Goal: Information Seeking & Learning: Learn about a topic

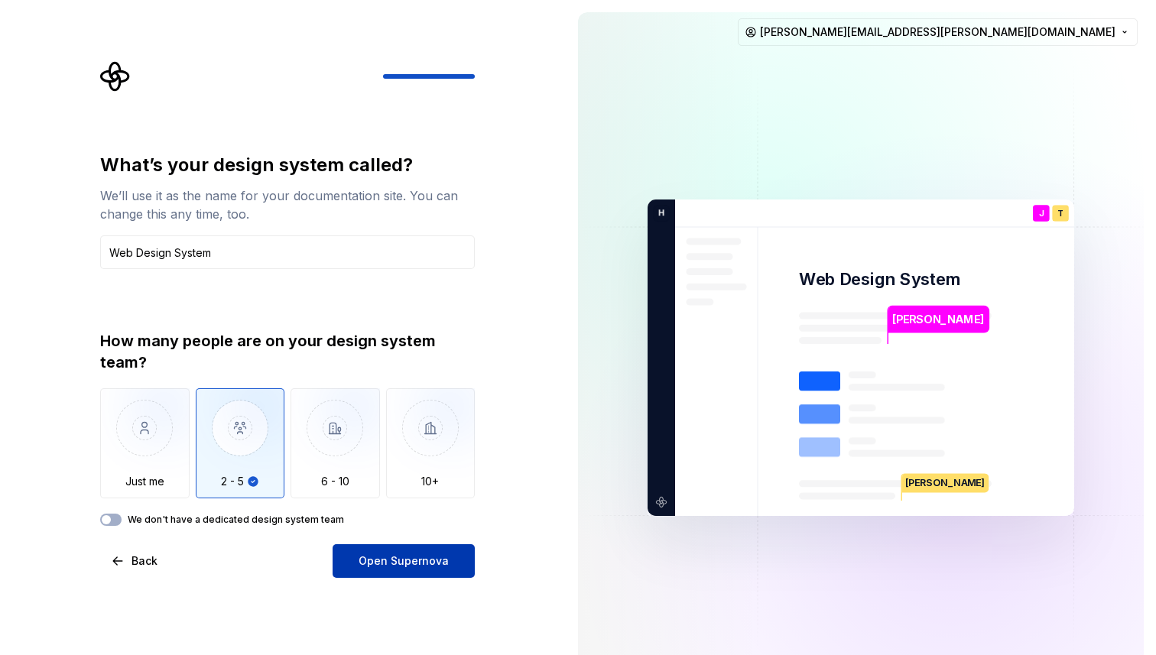
click at [359, 574] on button "Open Supernova" at bounding box center [404, 561] width 142 height 34
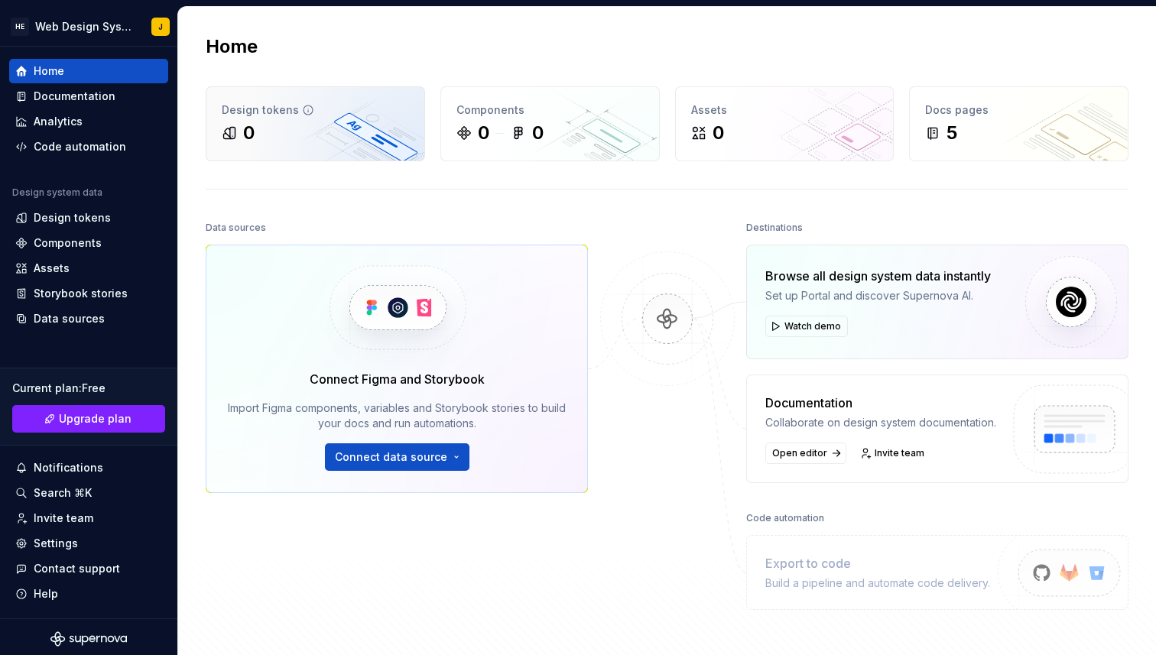
click at [324, 144] on div "0" at bounding box center [315, 133] width 187 height 24
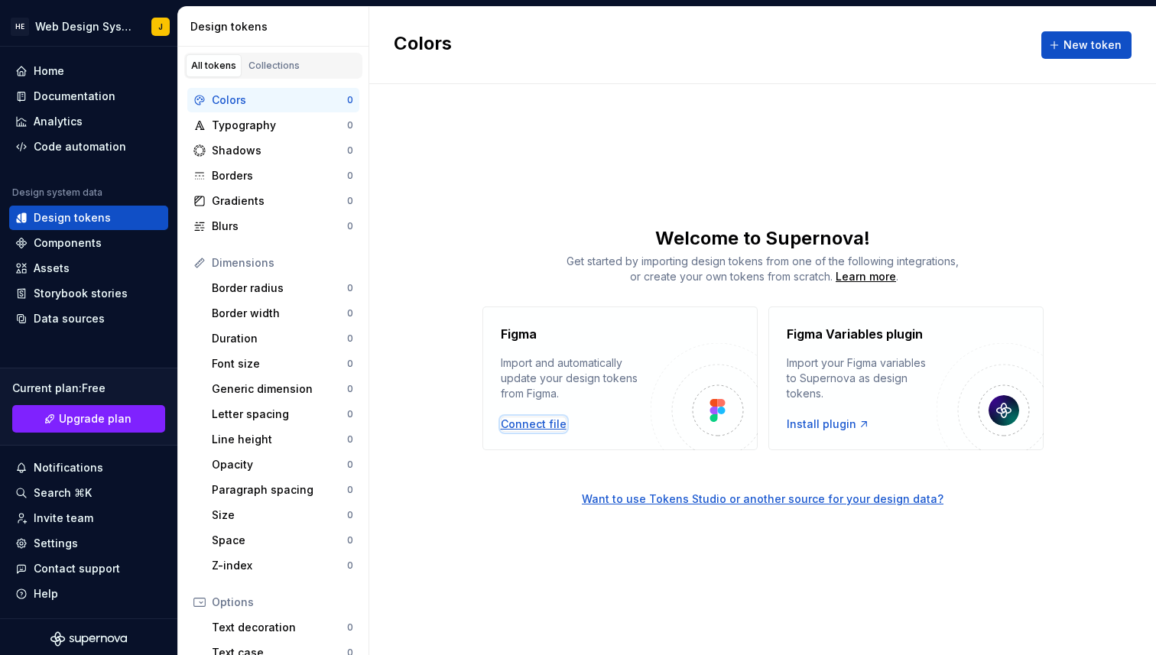
click at [525, 421] on div "Connect file" at bounding box center [534, 424] width 66 height 15
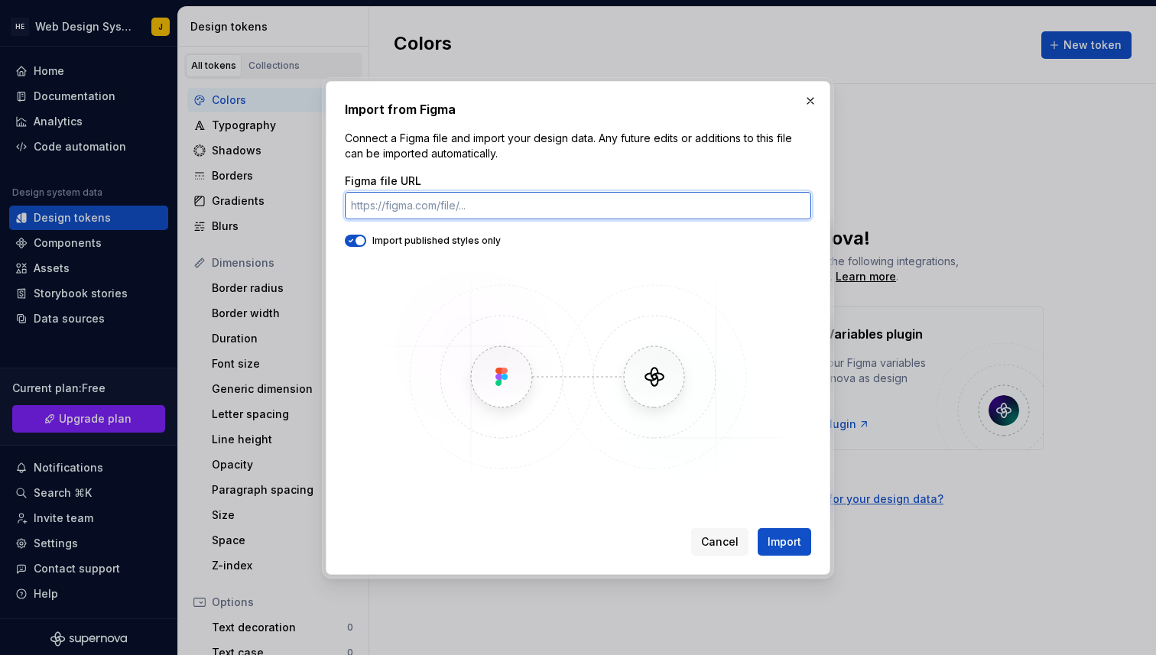
paste input "[URL][DOMAIN_NAME]"
type input "[URL][DOMAIN_NAME]"
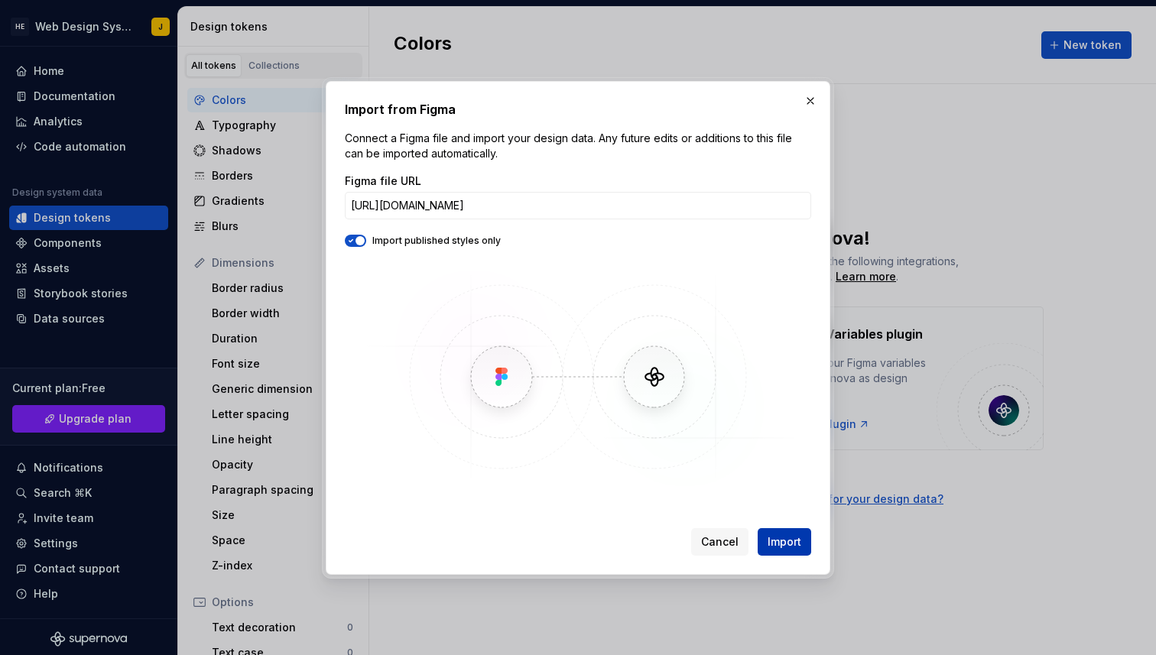
click at [781, 540] on span "Import" at bounding box center [785, 541] width 34 height 15
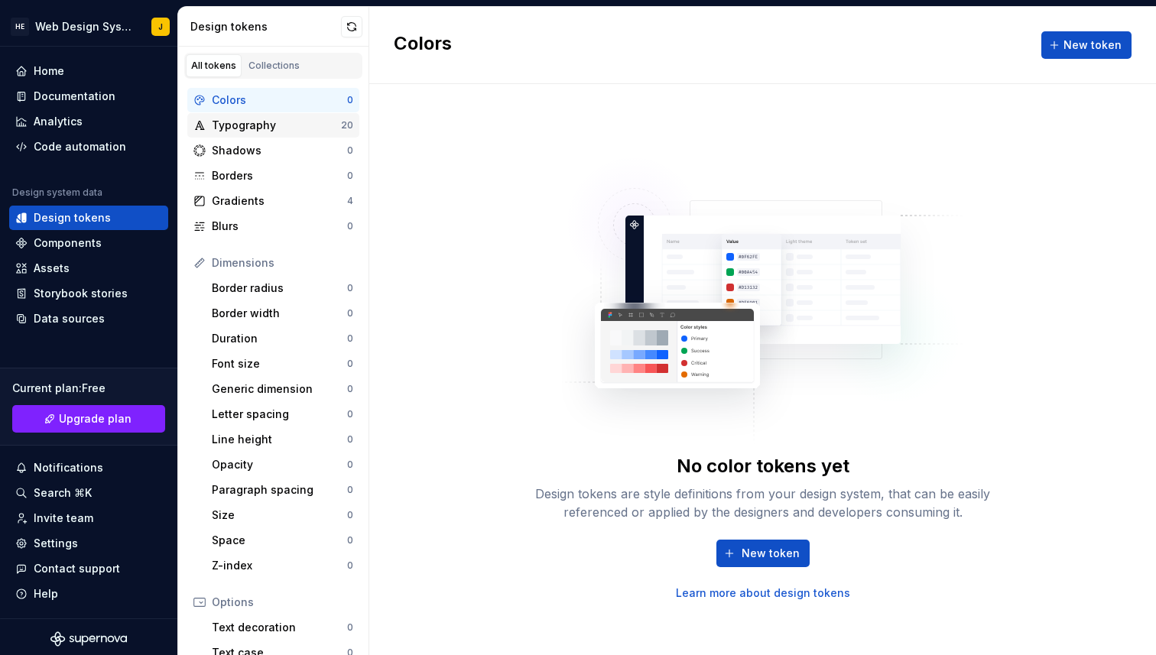
click at [299, 125] on div "Typography" at bounding box center [276, 125] width 129 height 15
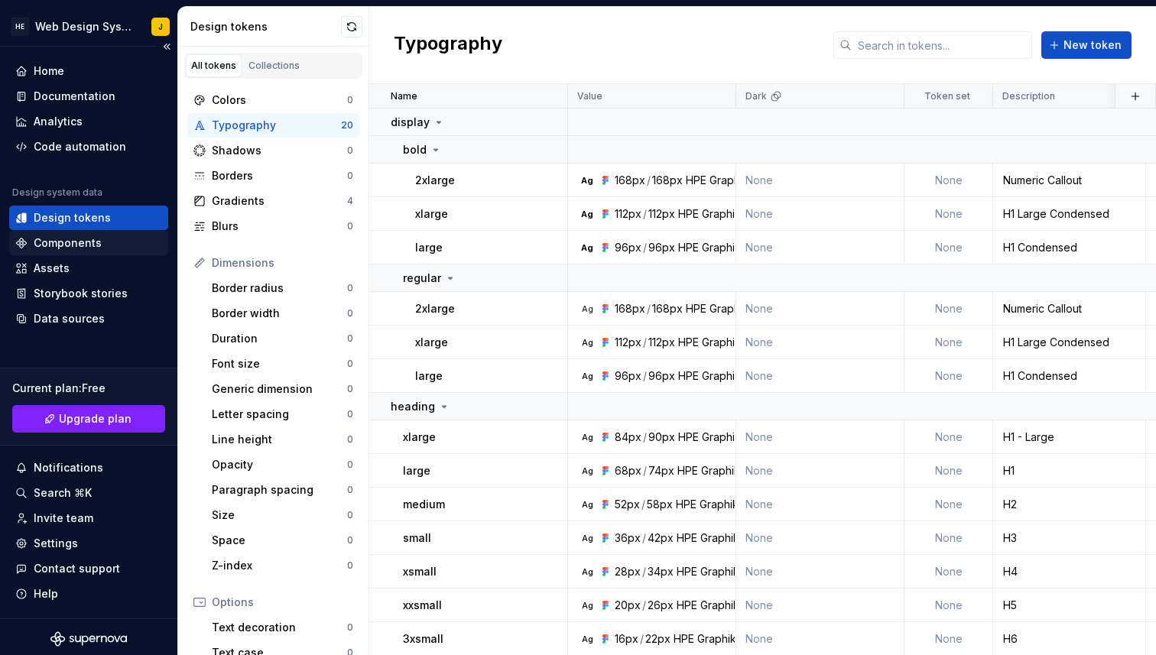
click at [102, 240] on div "Components" at bounding box center [88, 243] width 147 height 15
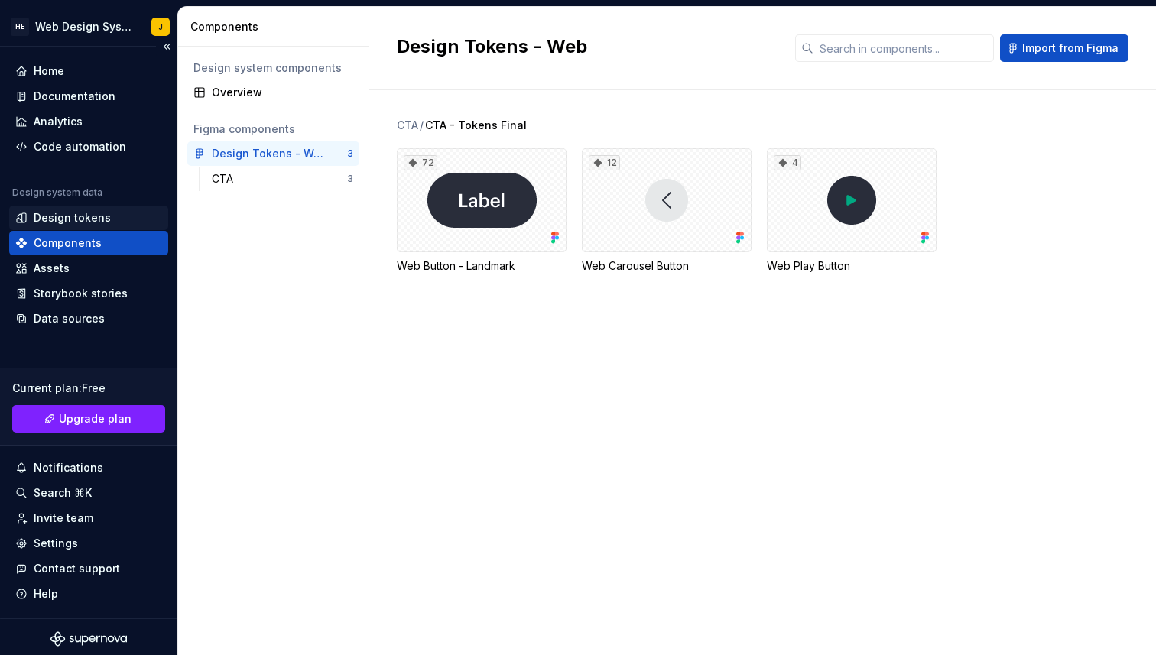
click at [96, 217] on div "Design tokens" at bounding box center [72, 217] width 77 height 15
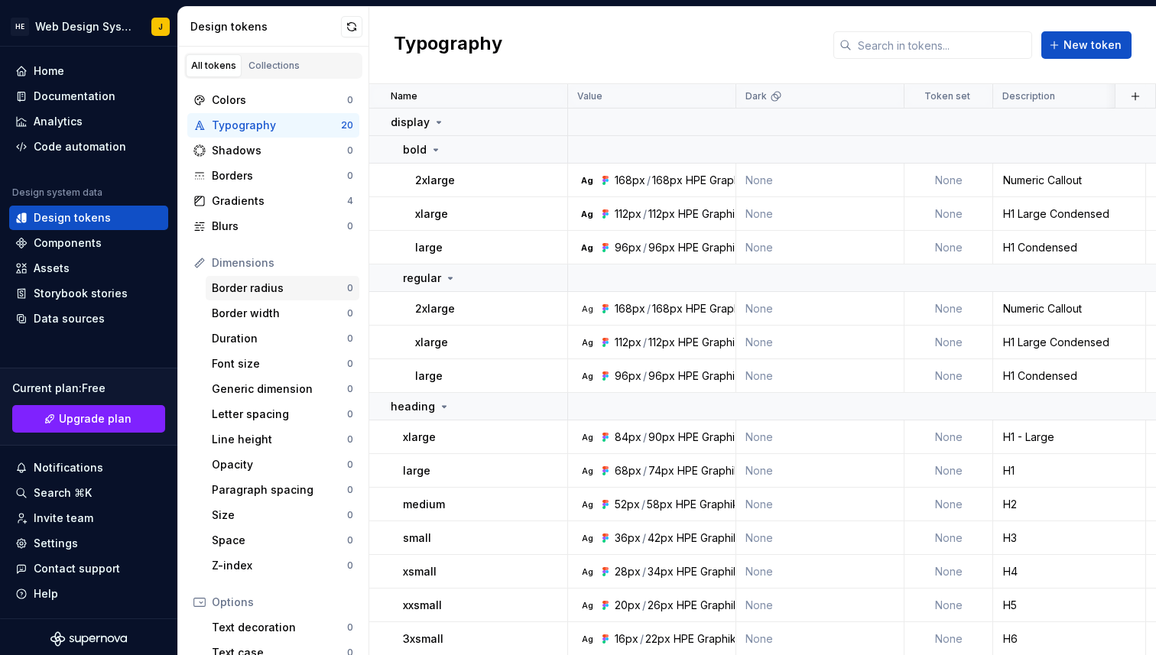
click at [232, 294] on div "Border radius" at bounding box center [279, 288] width 135 height 15
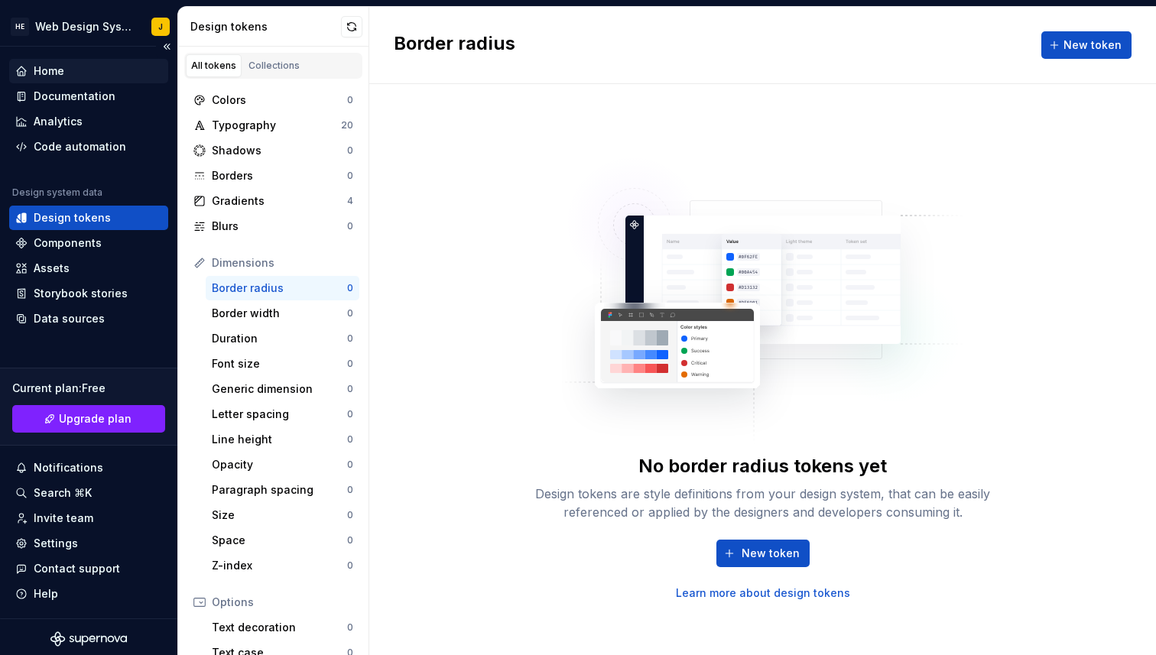
click at [65, 73] on div "Home" at bounding box center [88, 70] width 147 height 15
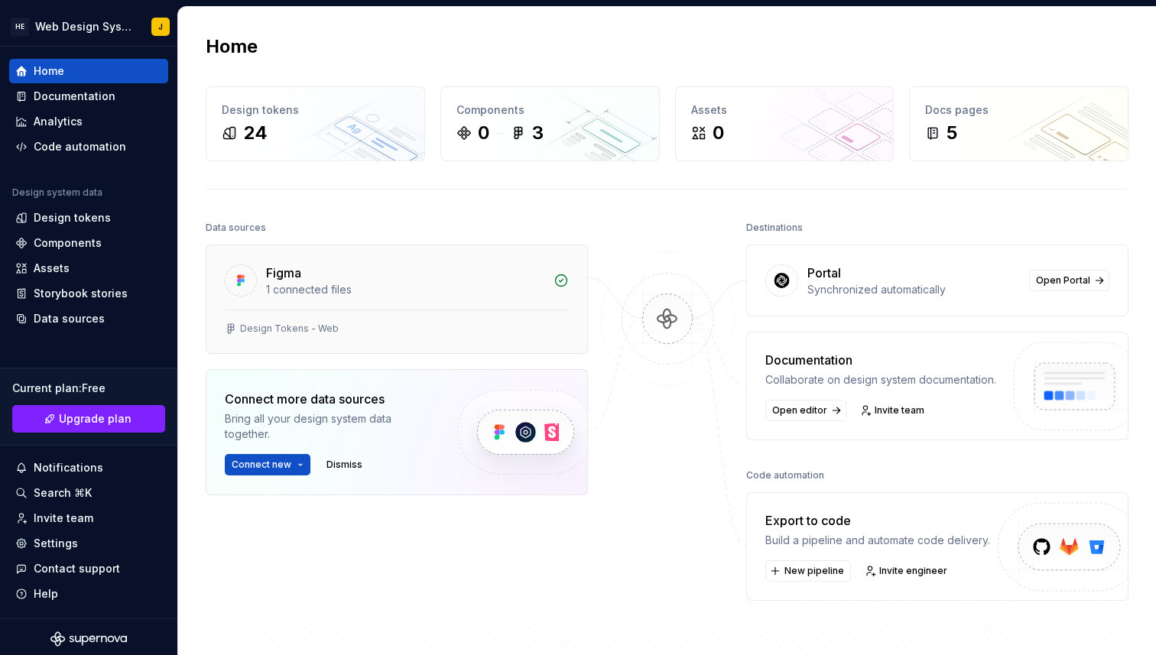
click at [294, 291] on div "1 connected files" at bounding box center [405, 289] width 278 height 15
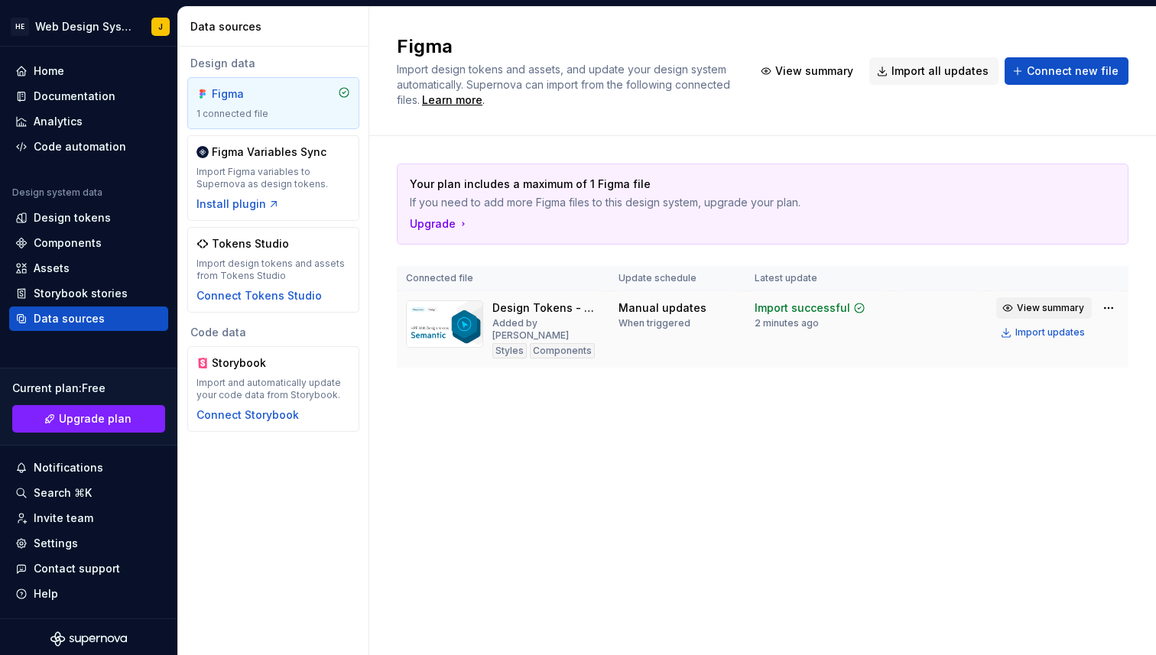
click at [1031, 310] on span "View summary" at bounding box center [1050, 308] width 67 height 12
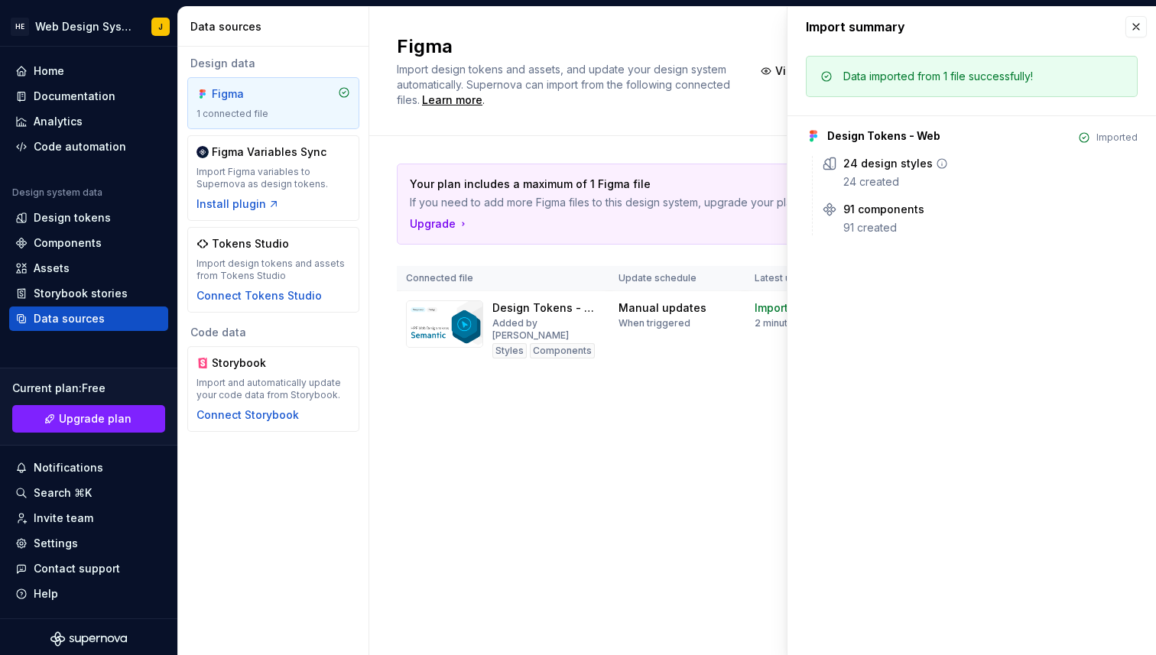
click at [868, 180] on div "24 created" at bounding box center [990, 181] width 294 height 15
click at [1145, 23] on button "button" at bounding box center [1136, 26] width 21 height 21
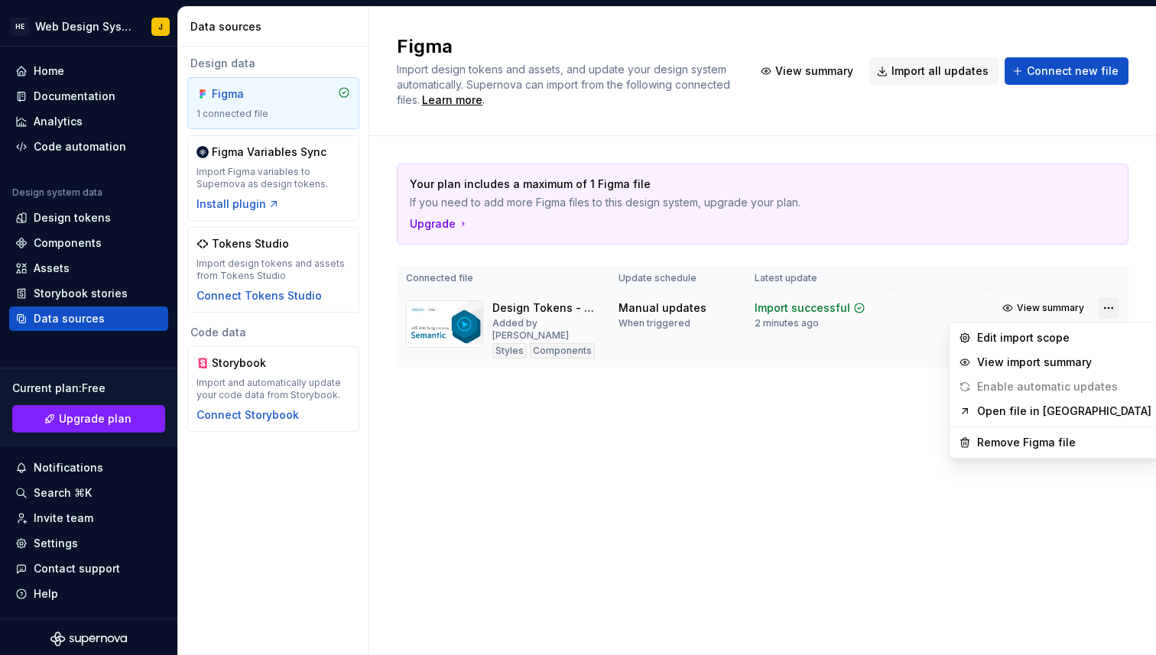
click at [1111, 314] on html "HE Web Design System J Home Documentation Analytics Code automation Design syst…" at bounding box center [578, 327] width 1156 height 655
click at [997, 331] on div "Edit import scope" at bounding box center [1064, 337] width 174 height 15
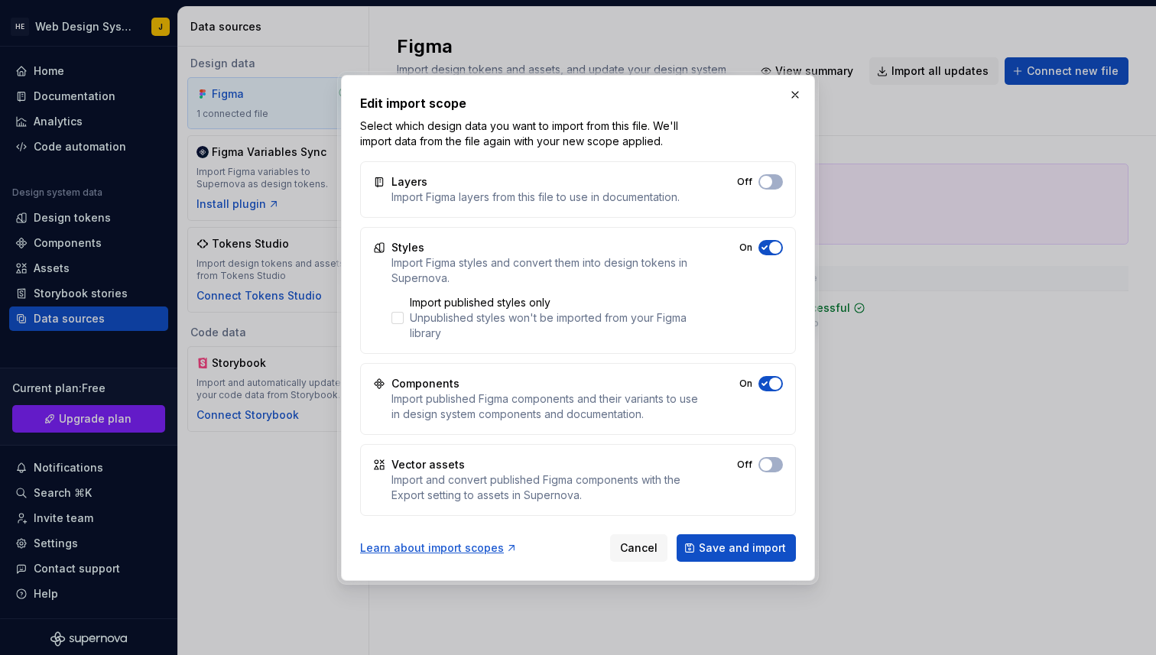
click at [784, 102] on h2 "Edit import scope" at bounding box center [578, 103] width 436 height 18
click at [785, 98] on button "button" at bounding box center [795, 94] width 21 height 21
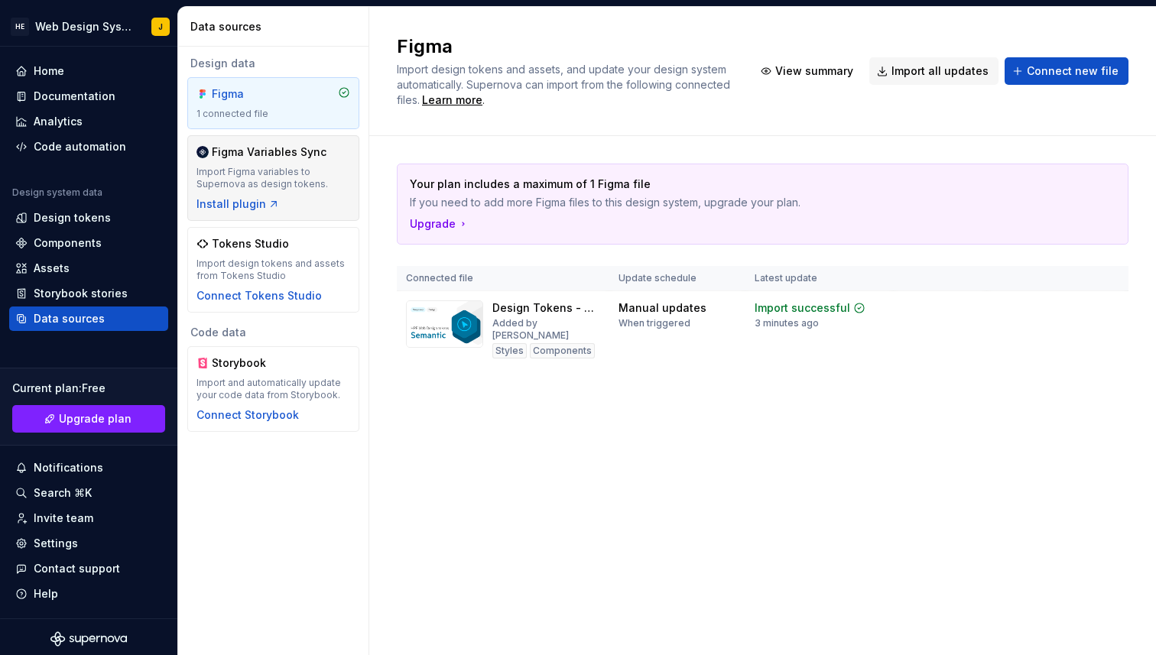
click at [281, 184] on div "Import Figma variables to Supernova as design tokens." at bounding box center [274, 178] width 154 height 24
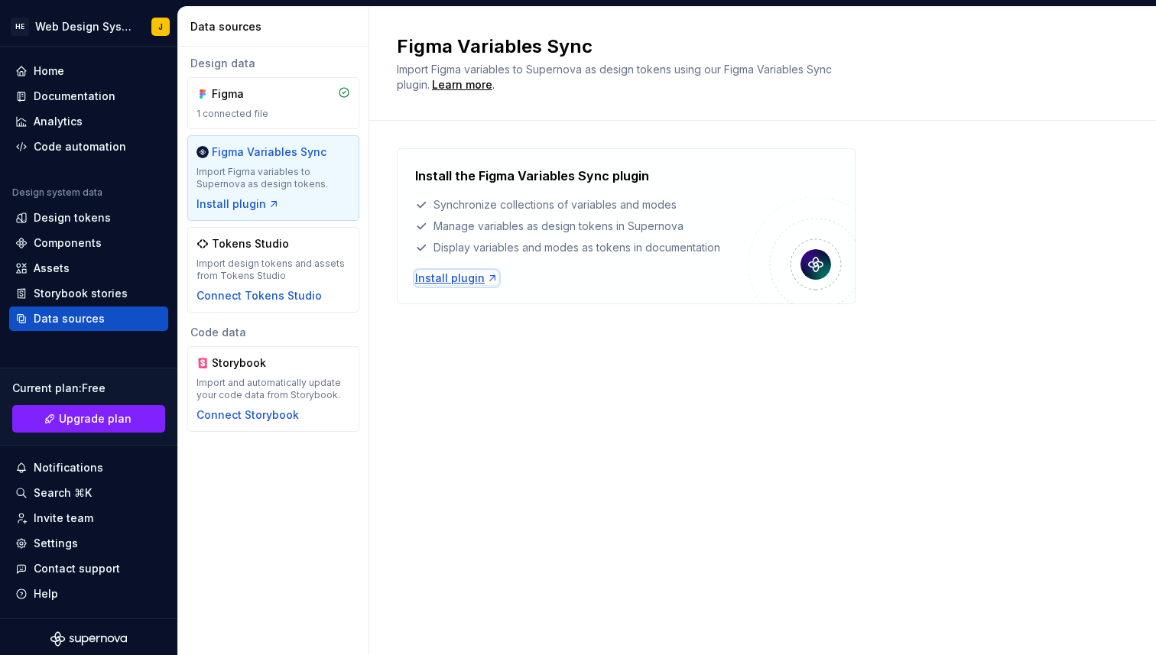
click at [463, 283] on div "Install plugin" at bounding box center [456, 278] width 83 height 15
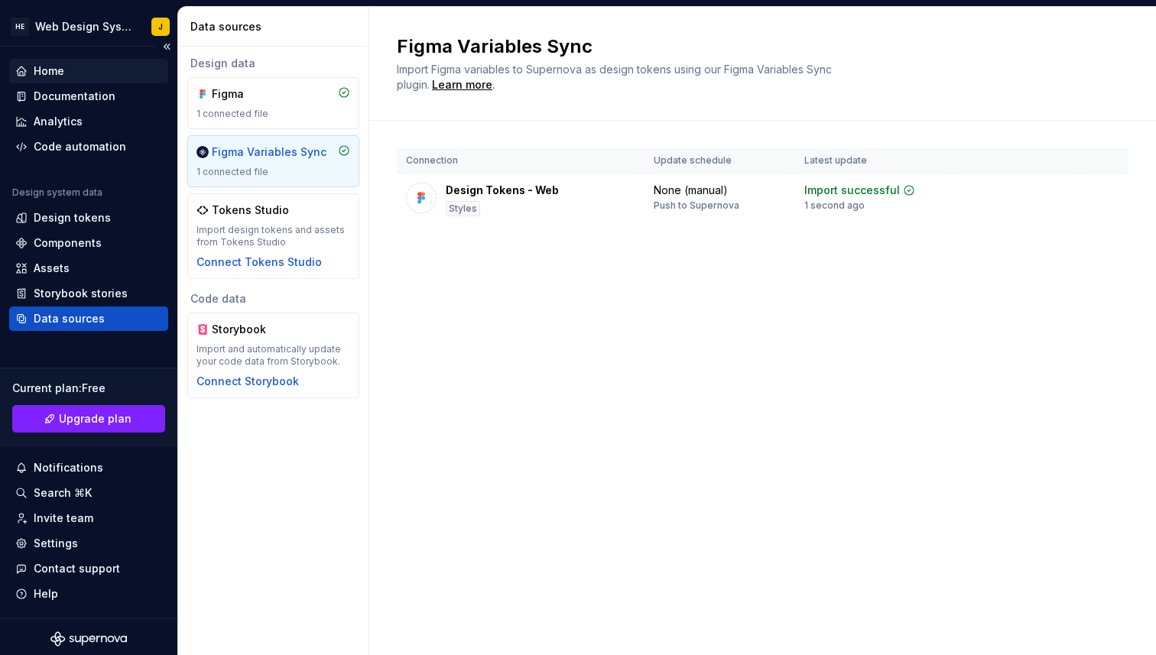
click at [84, 76] on div "Home" at bounding box center [88, 70] width 147 height 15
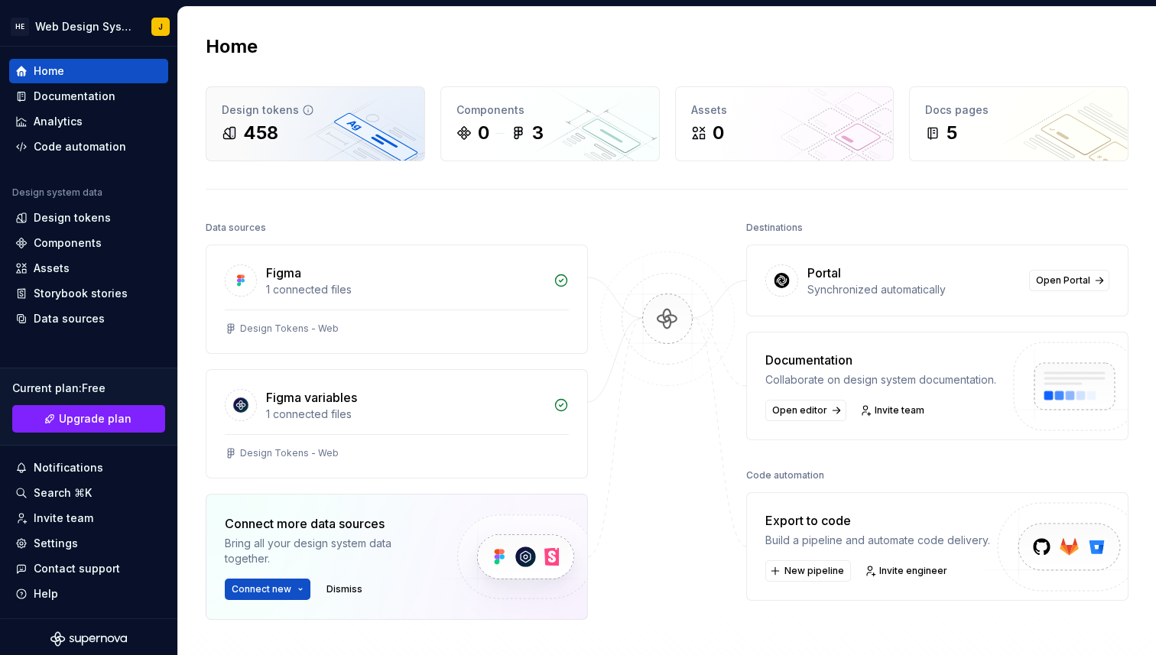
click at [303, 141] on div "458" at bounding box center [315, 133] width 187 height 24
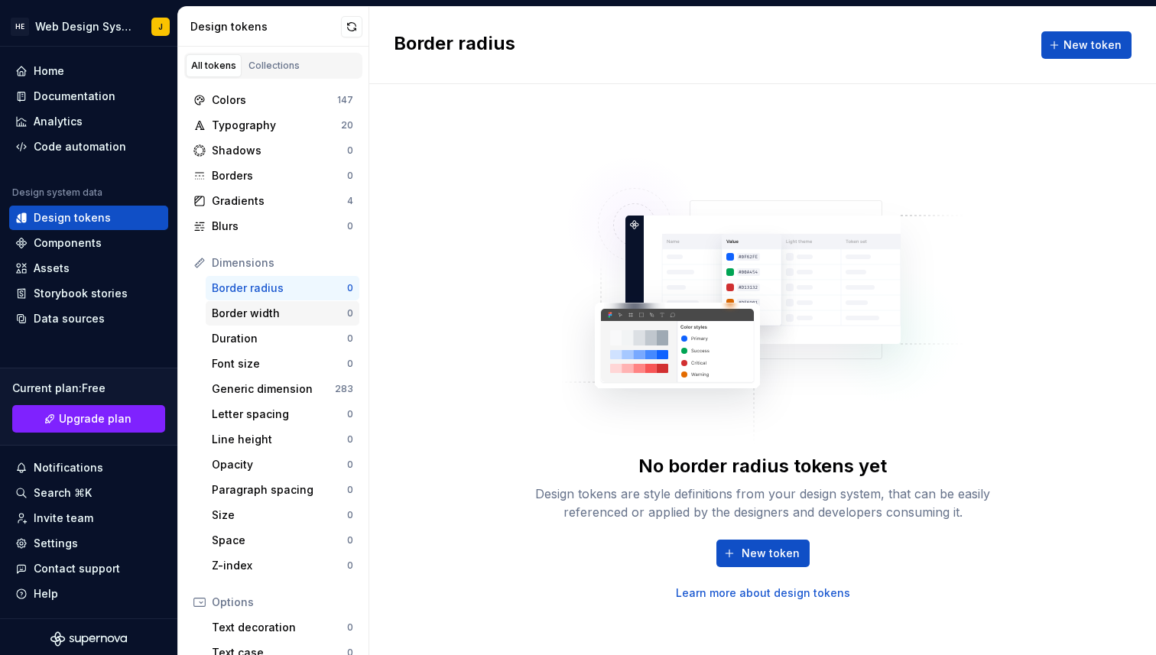
scroll to position [8, 0]
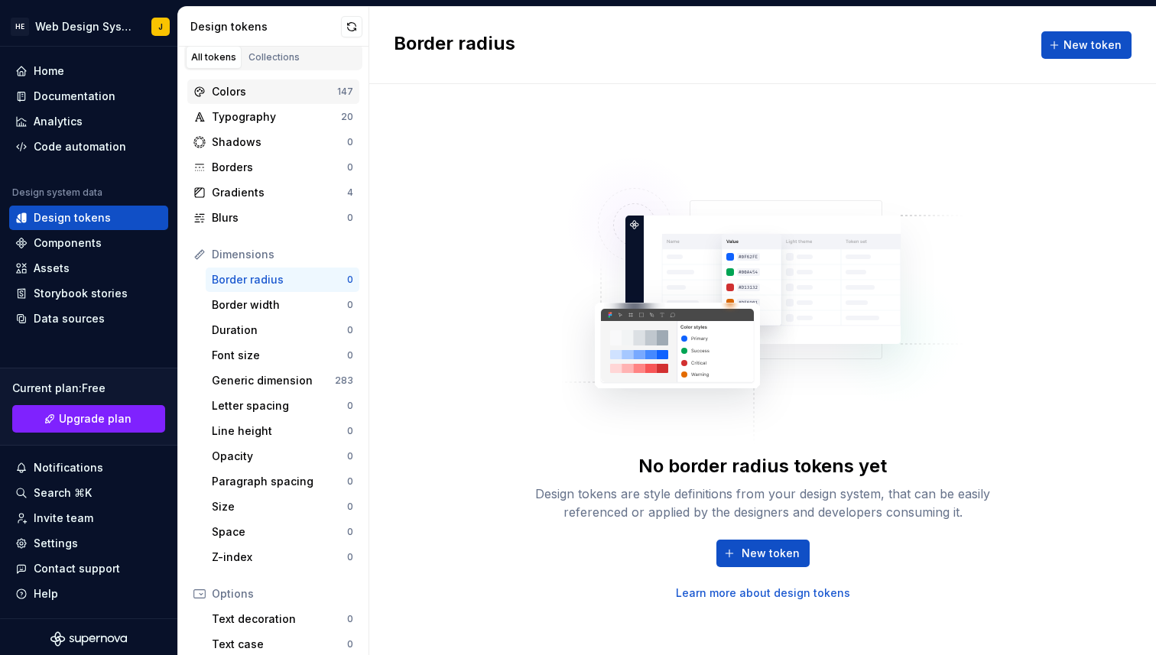
click at [262, 96] on div "Colors" at bounding box center [274, 91] width 125 height 15
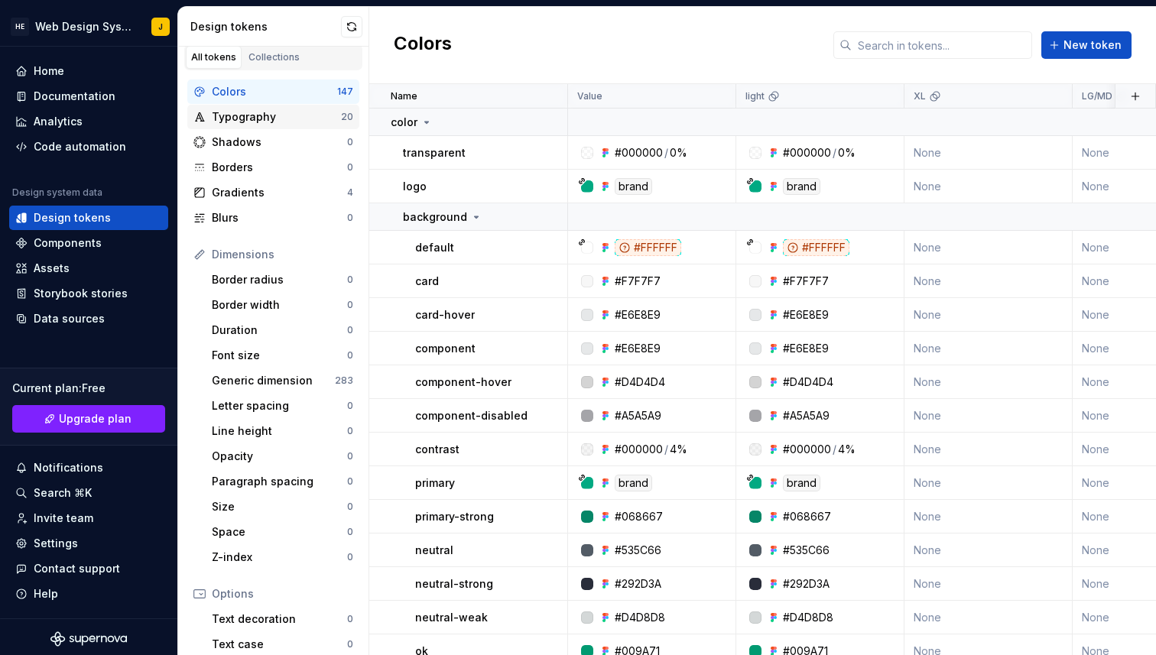
click at [262, 114] on div "Typography" at bounding box center [276, 116] width 129 height 15
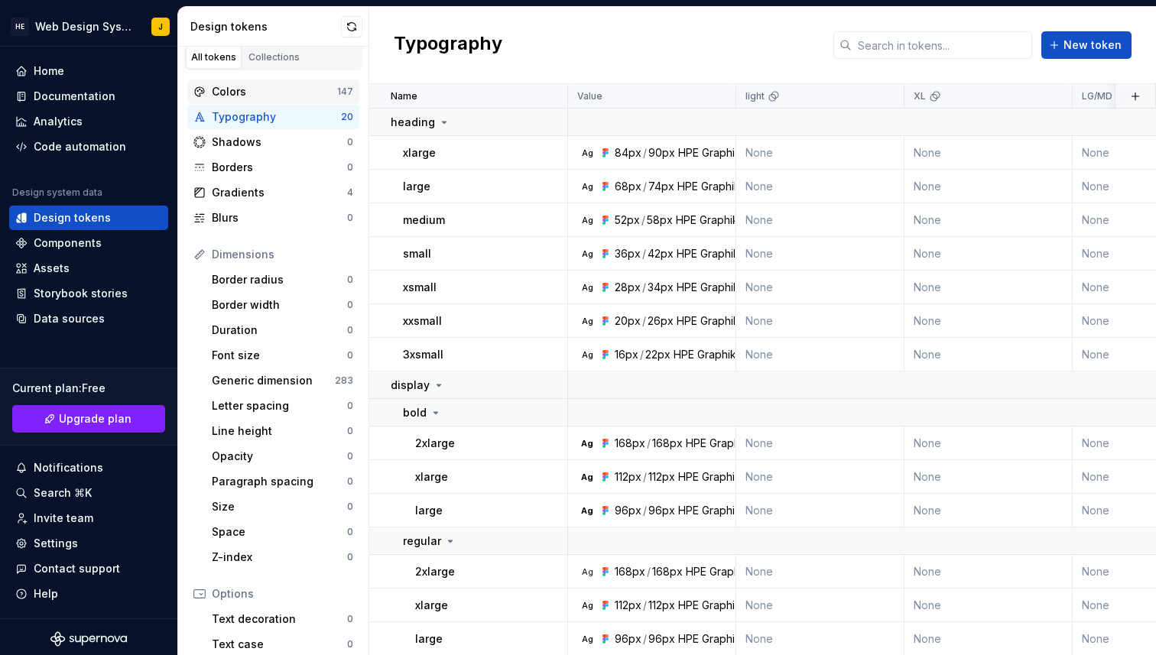
click at [262, 83] on div "Colors 147" at bounding box center [273, 92] width 172 height 24
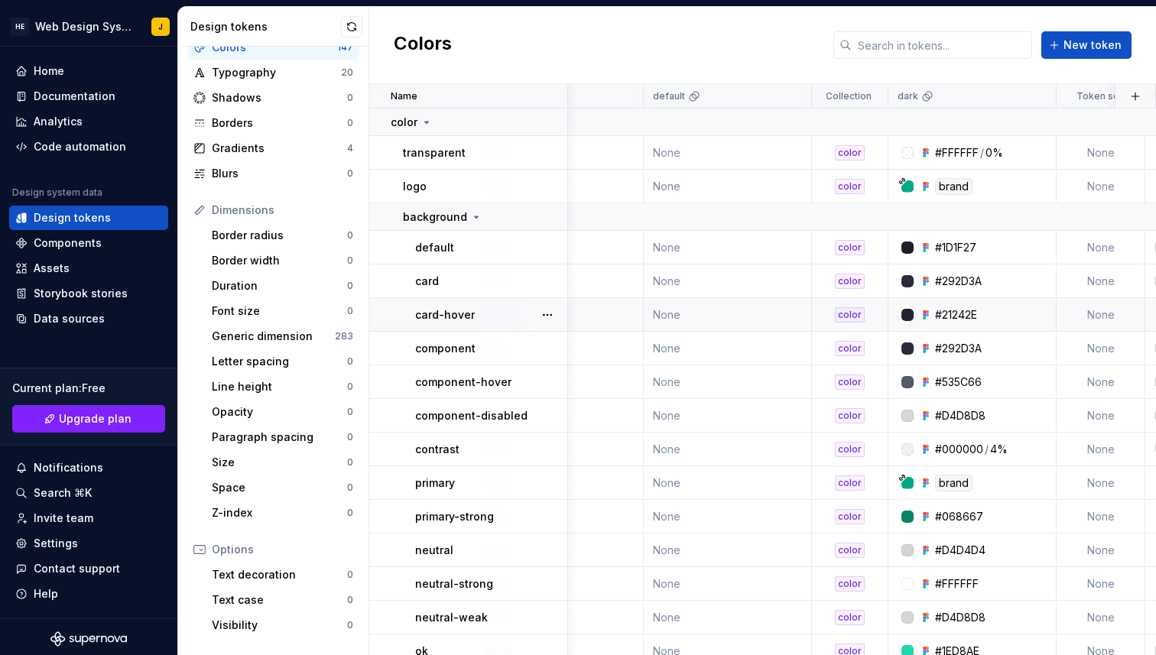
scroll to position [0, 792]
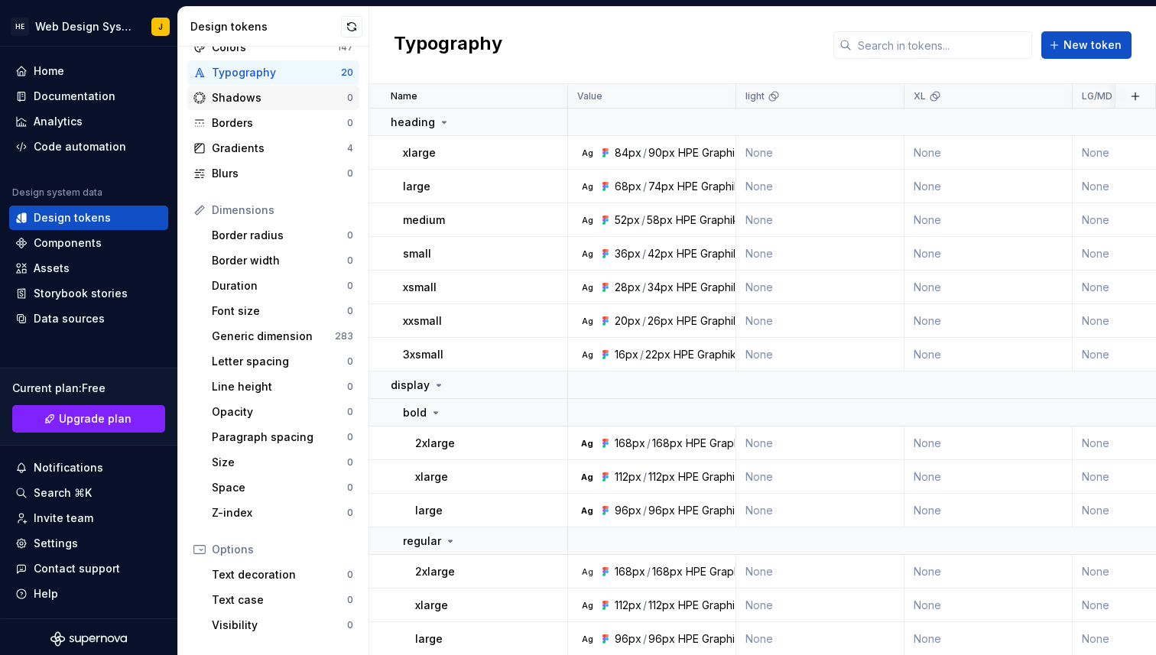
click at [281, 91] on div "Shadows" at bounding box center [279, 97] width 135 height 15
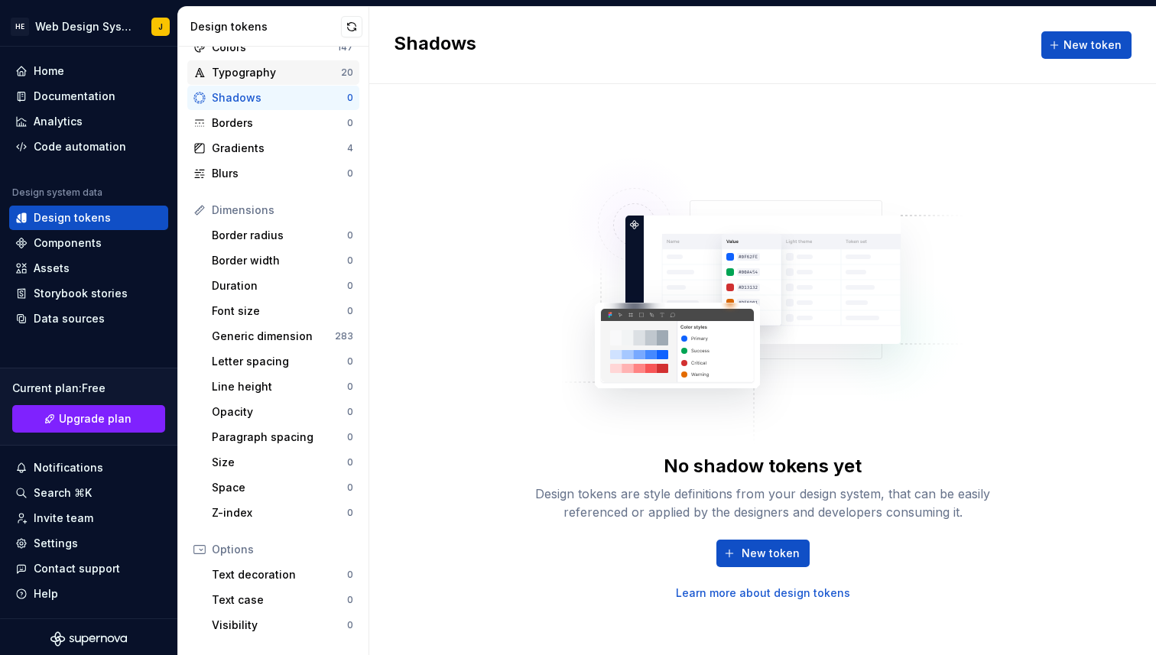
click at [278, 73] on div "Typography" at bounding box center [276, 72] width 129 height 15
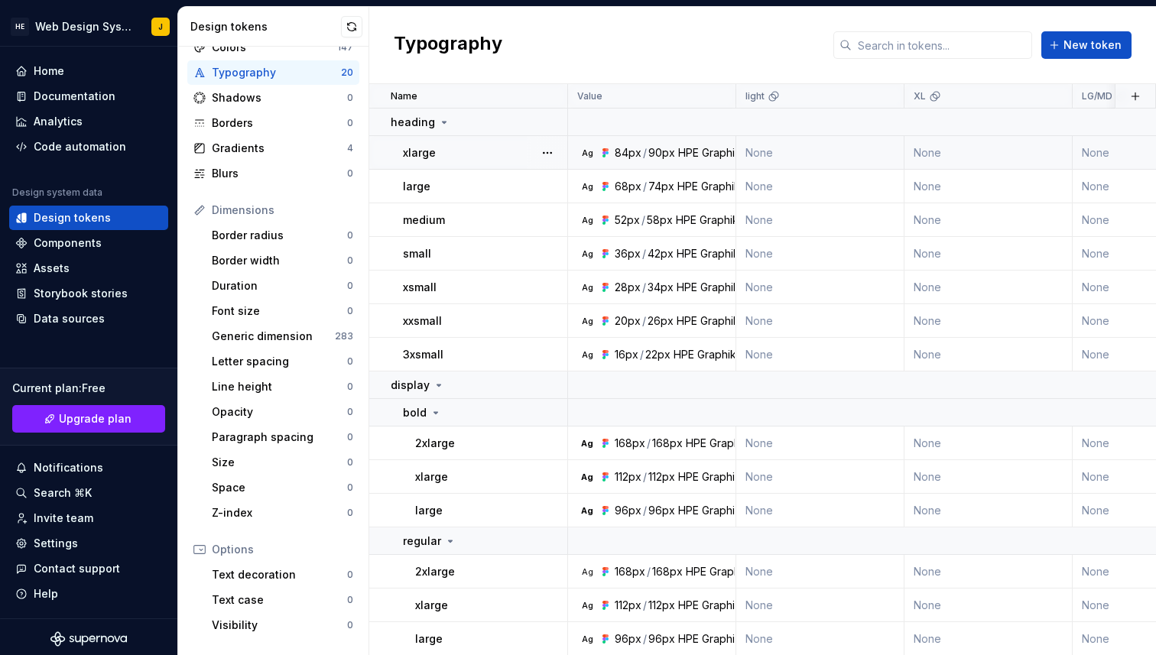
click at [674, 158] on div "84px / 90px HPE Graphik 500" at bounding box center [689, 152] width 149 height 15
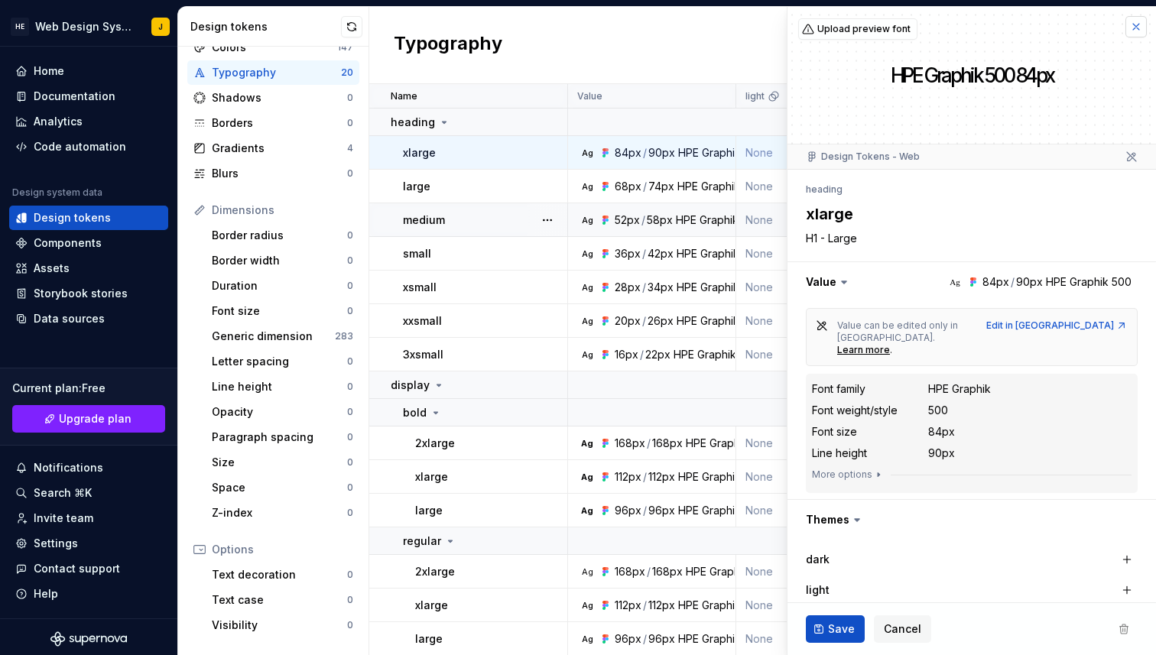
click at [1136, 27] on button "button" at bounding box center [1136, 26] width 21 height 21
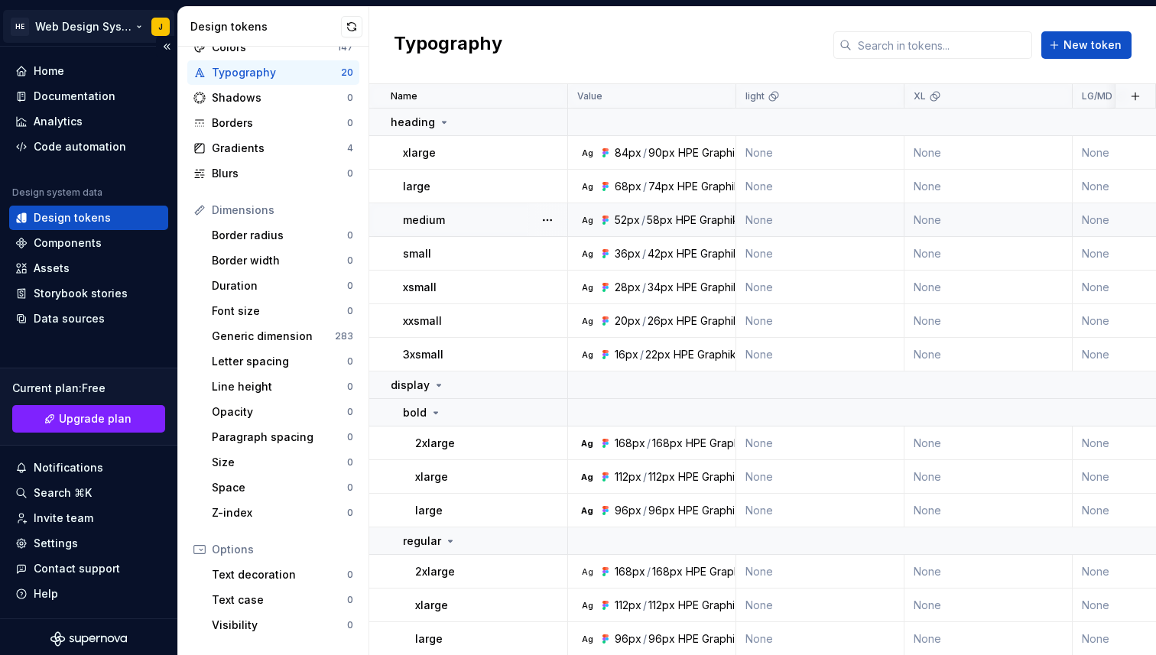
click at [80, 33] on html "HE Web Design System J Home Documentation Analytics Code automation Design syst…" at bounding box center [578, 327] width 1156 height 655
click at [564, 56] on html "HE Web Design System J Home Documentation Analytics Code automation Design syst…" at bounding box center [578, 327] width 1156 height 655
click at [86, 244] on div "Components" at bounding box center [68, 243] width 68 height 15
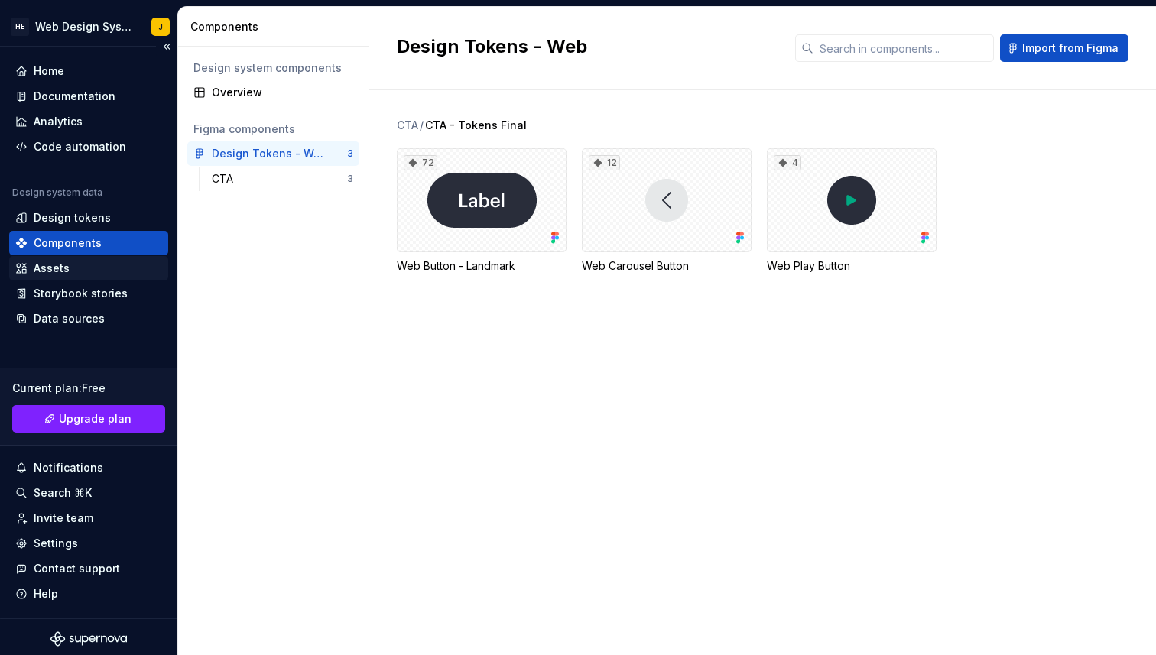
click at [86, 263] on div "Assets" at bounding box center [88, 268] width 147 height 15
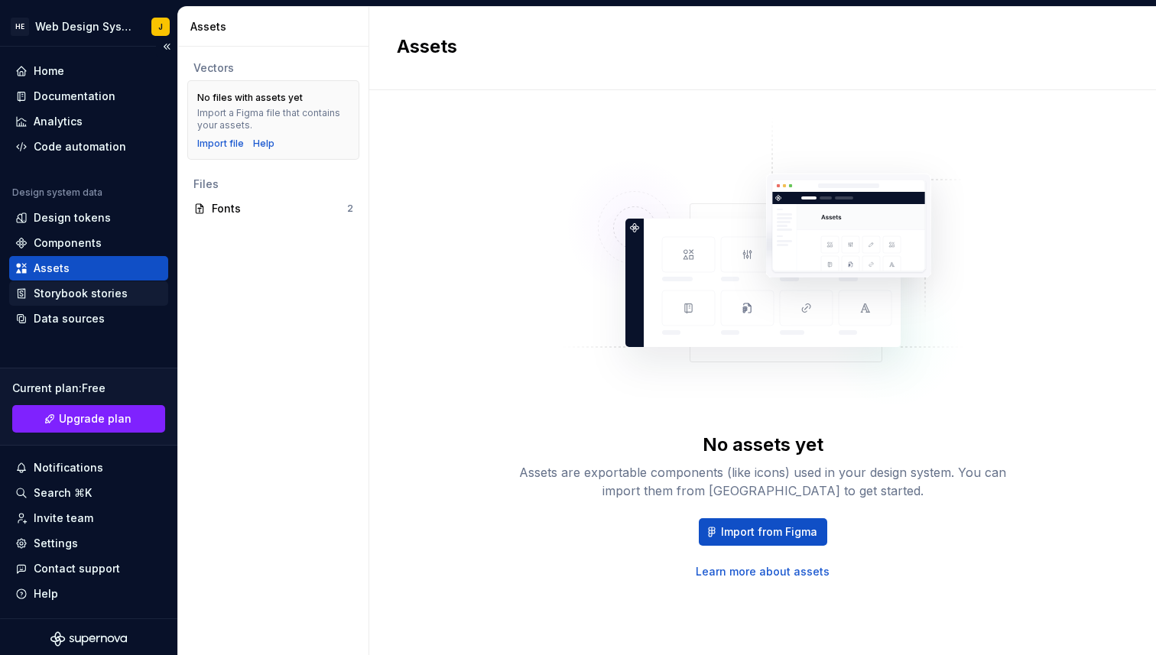
click at [67, 301] on div "Storybook stories" at bounding box center [81, 293] width 94 height 15
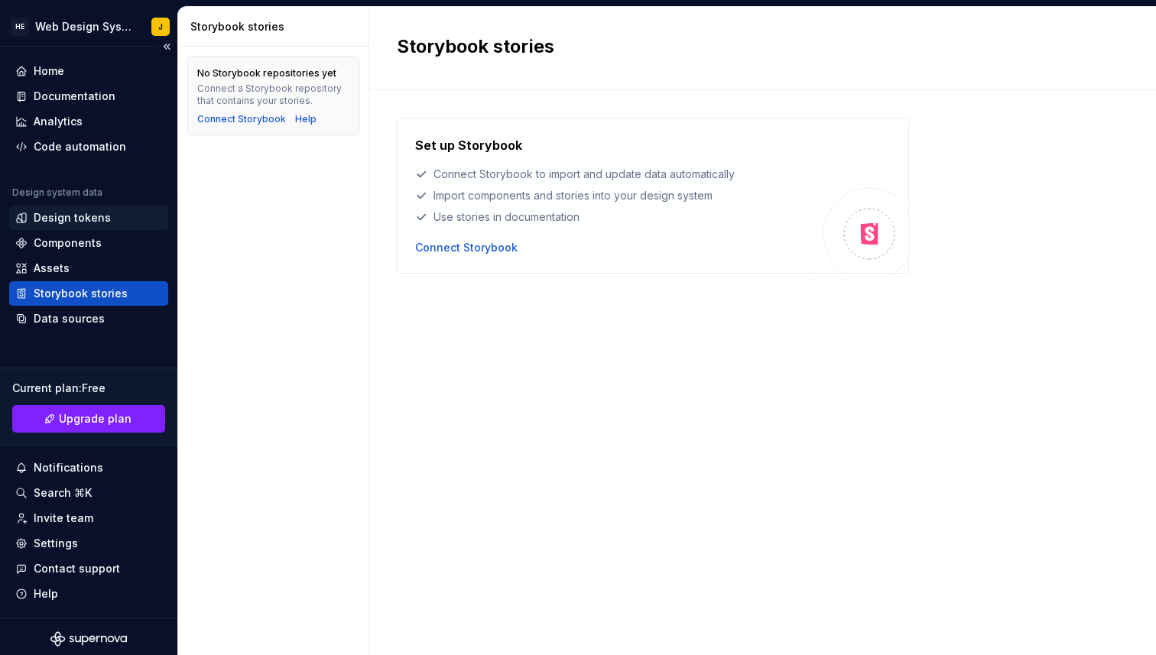
click at [68, 212] on div "Design tokens" at bounding box center [72, 217] width 77 height 15
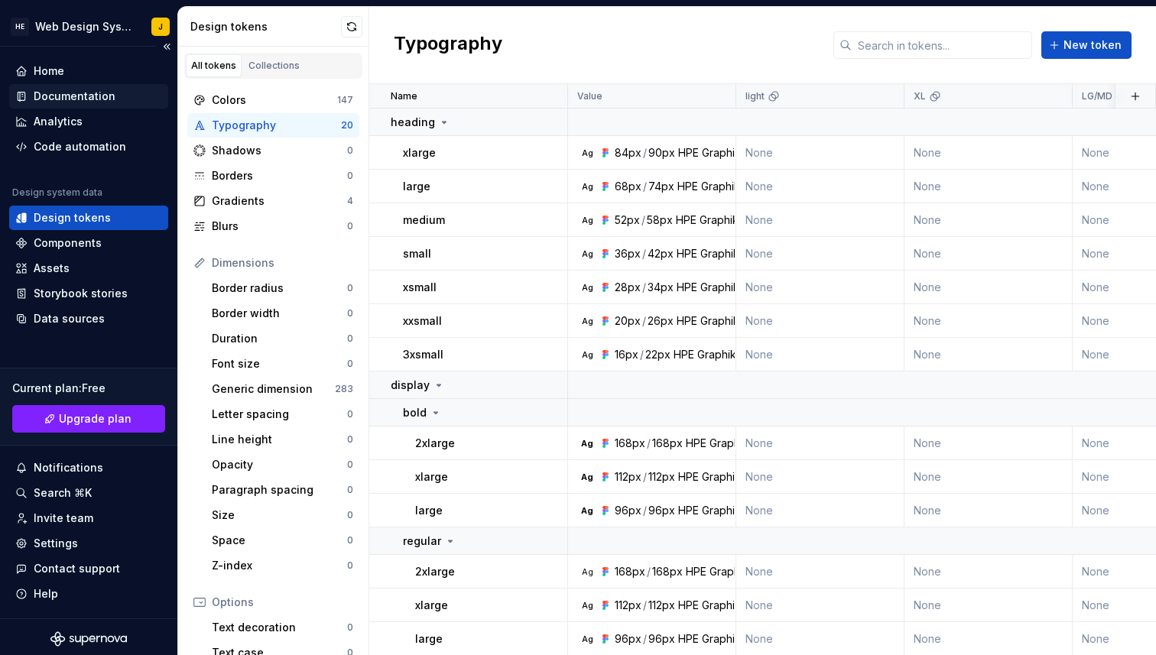
click at [76, 96] on div "Documentation" at bounding box center [75, 96] width 82 height 15
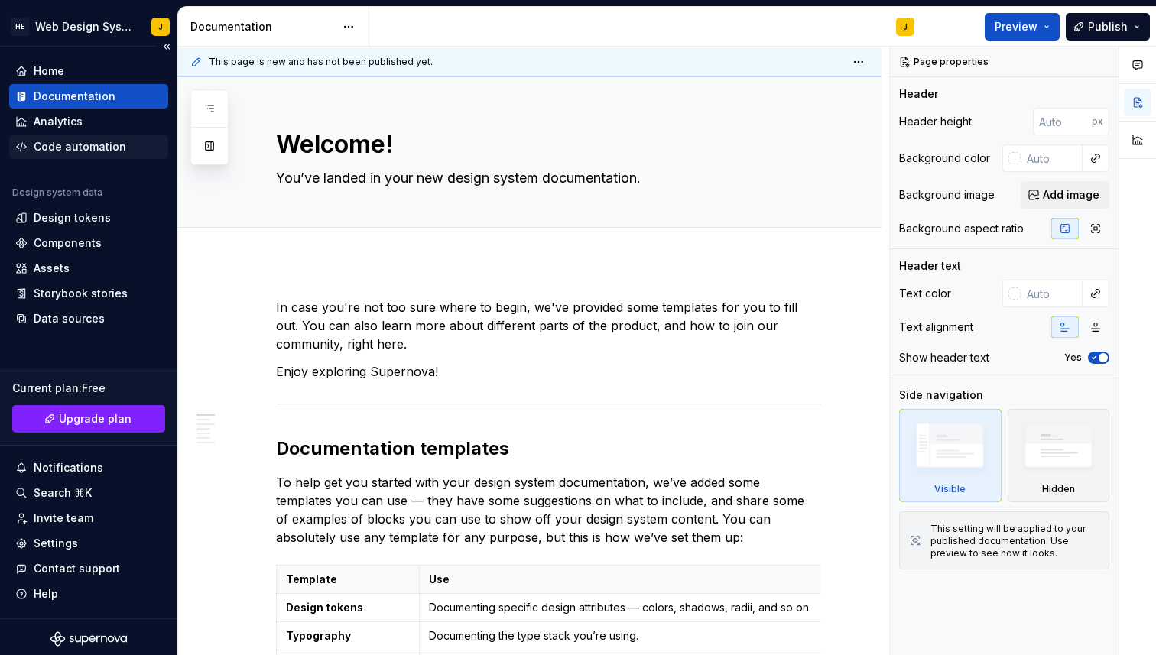
click at [79, 149] on div "Code automation" at bounding box center [80, 146] width 93 height 15
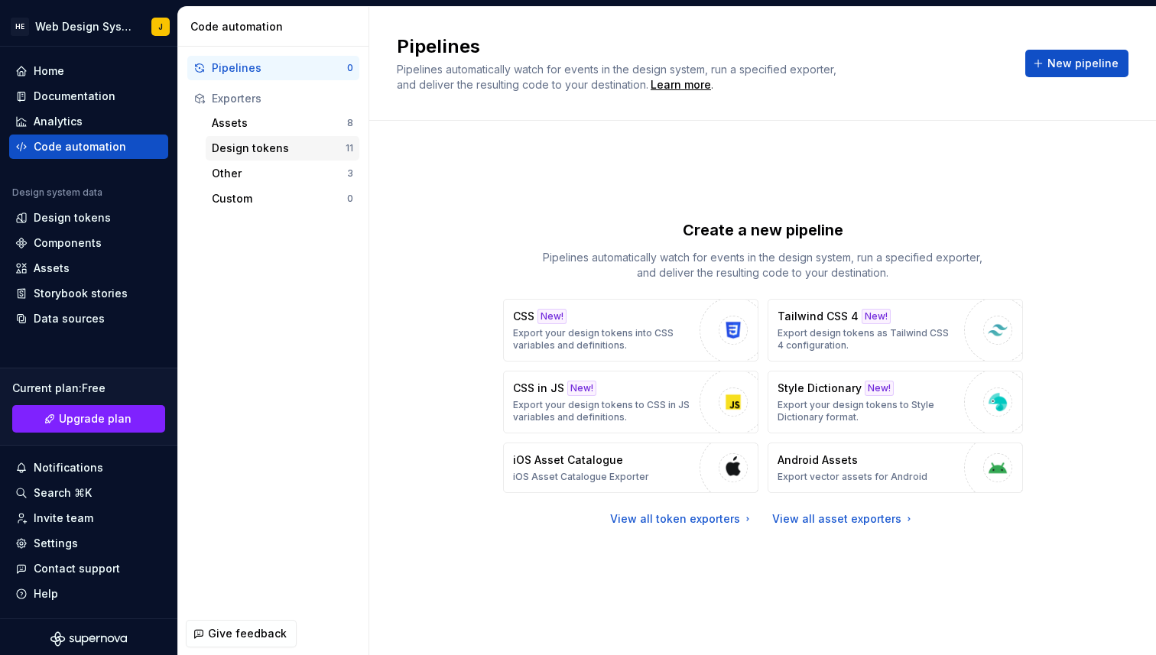
click at [234, 147] on div "Design tokens" at bounding box center [279, 148] width 134 height 15
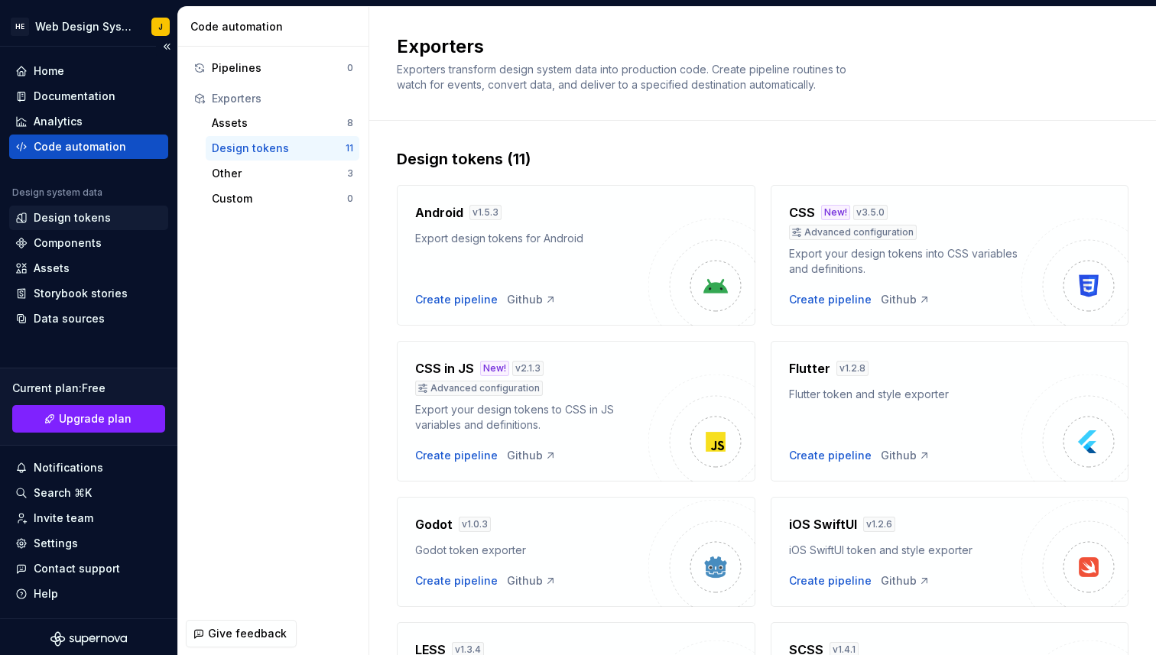
click at [90, 214] on div "Design tokens" at bounding box center [72, 217] width 77 height 15
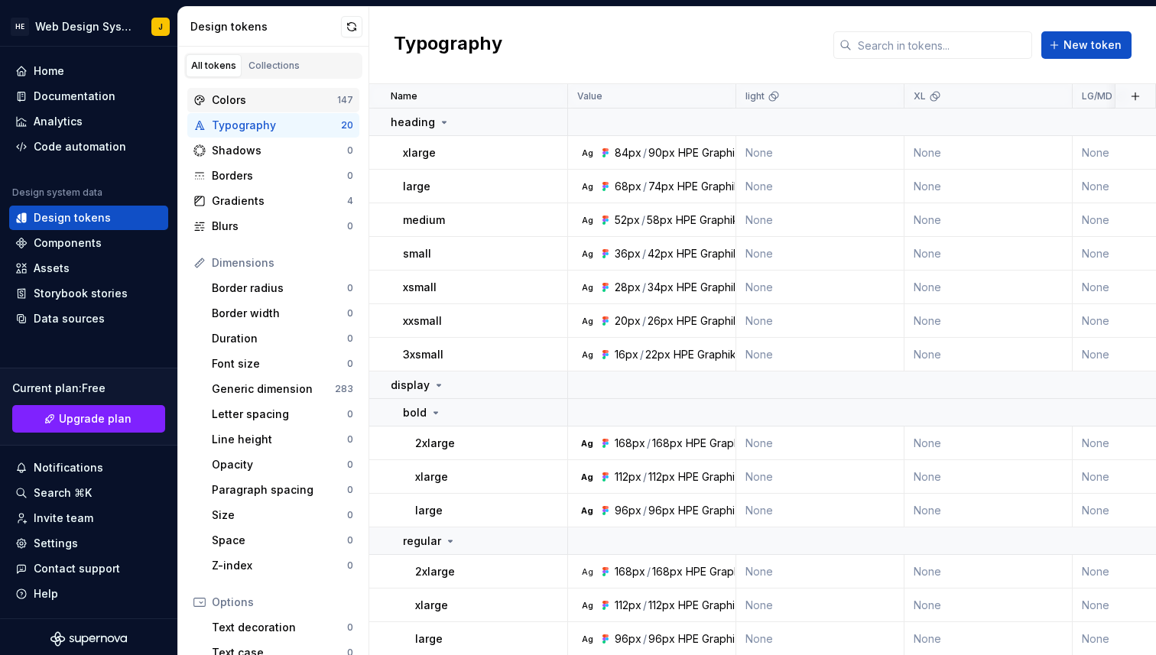
click at [270, 101] on div "Colors" at bounding box center [274, 100] width 125 height 15
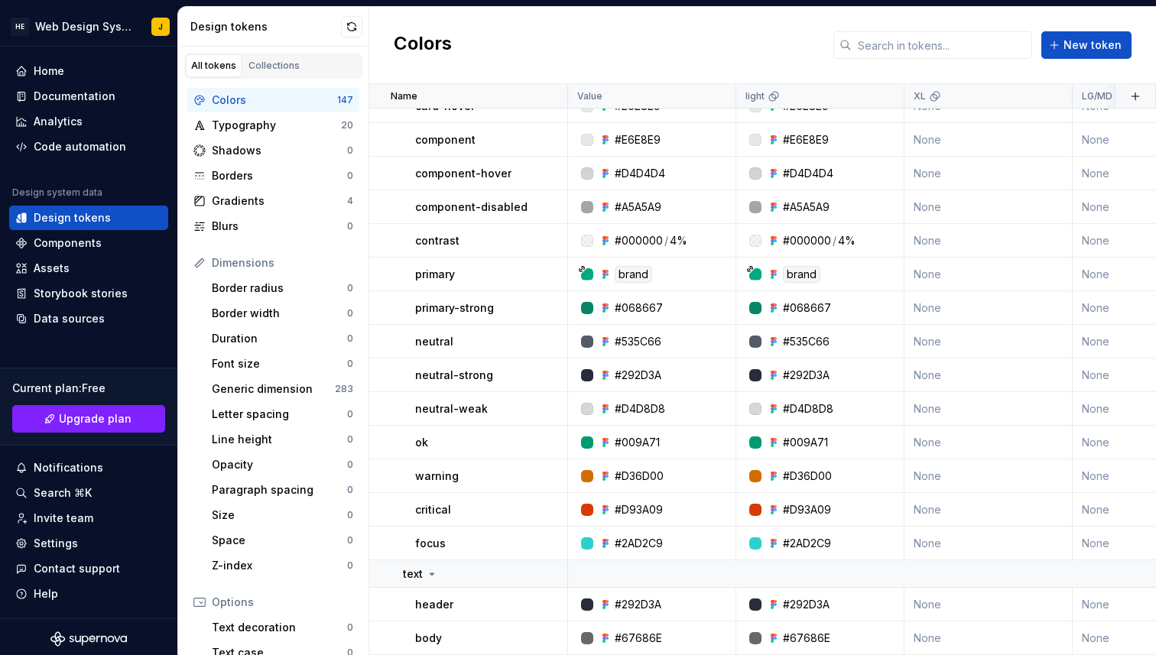
scroll to position [250, 0]
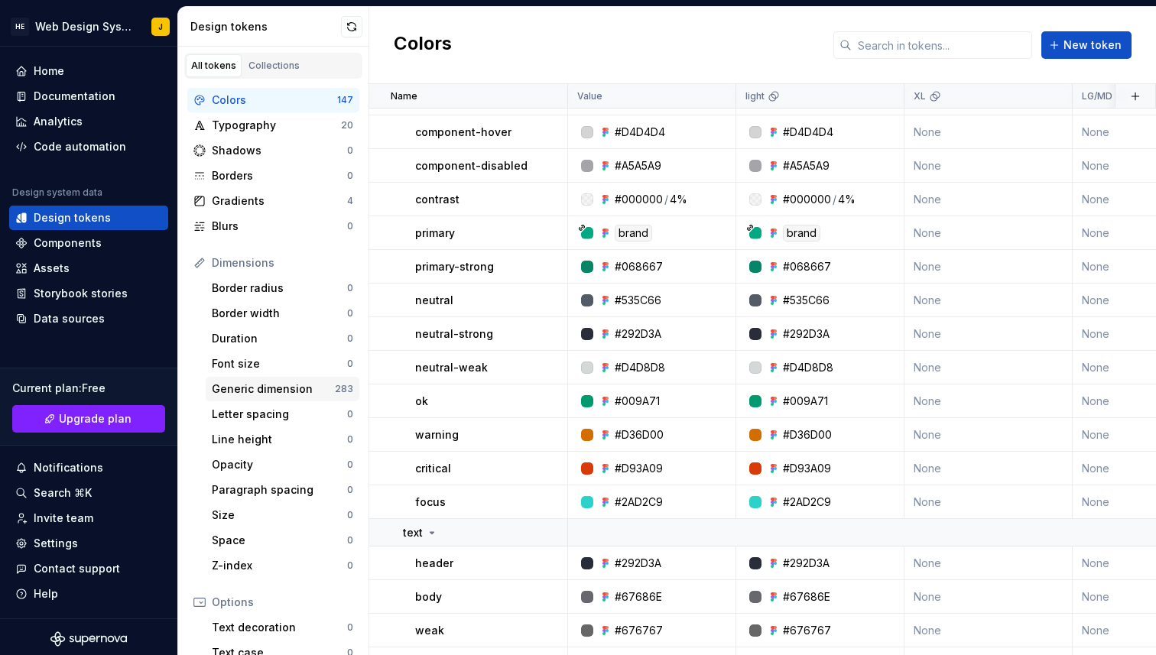
click at [229, 388] on div "Generic dimension" at bounding box center [273, 389] width 123 height 15
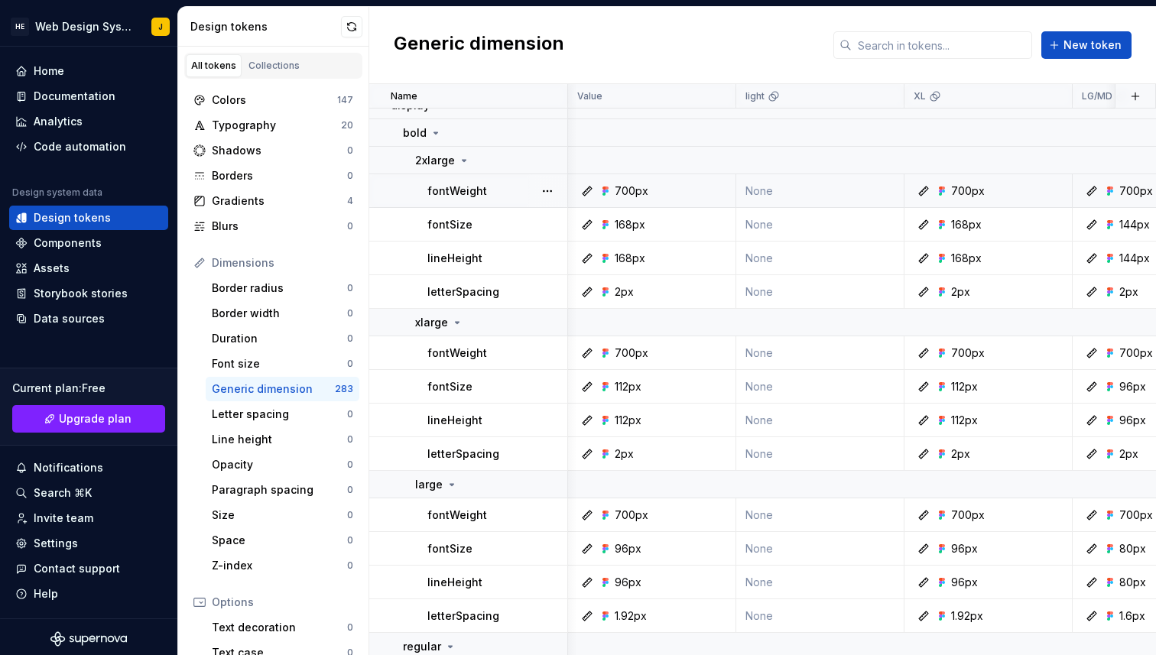
scroll to position [0, 3]
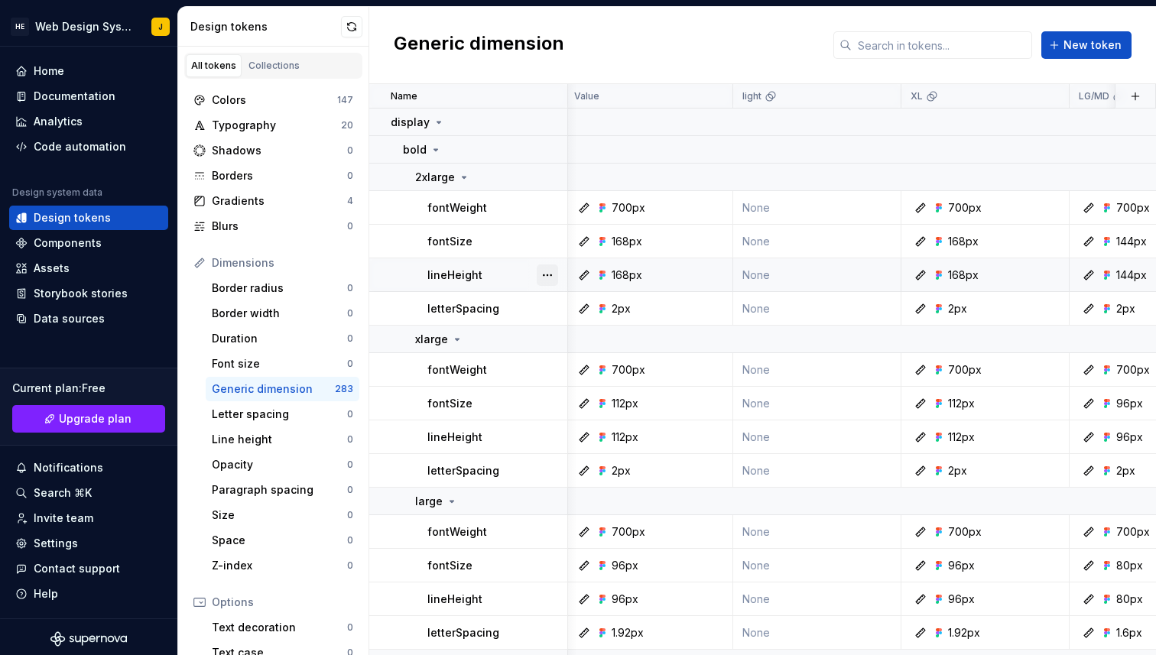
click at [542, 274] on button "button" at bounding box center [547, 275] width 21 height 21
click at [522, 281] on html "HE Web Design System J Home Documentation Analytics Code automation Design syst…" at bounding box center [578, 327] width 1156 height 655
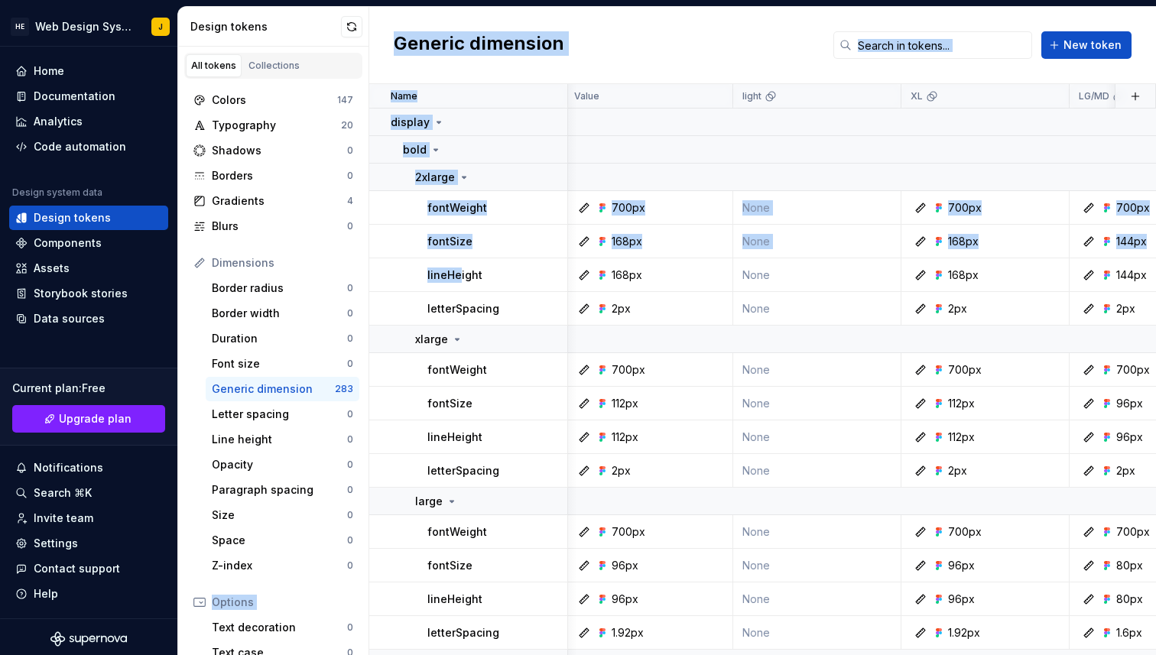
scroll to position [0, 0]
drag, startPoint x: 458, startPoint y: 272, endPoint x: 304, endPoint y: 430, distance: 220.1
click at [304, 430] on div "Design tokens All tokens Collections Colors 147 Typography 20 Shadows 0 Borders…" at bounding box center [667, 331] width 978 height 648
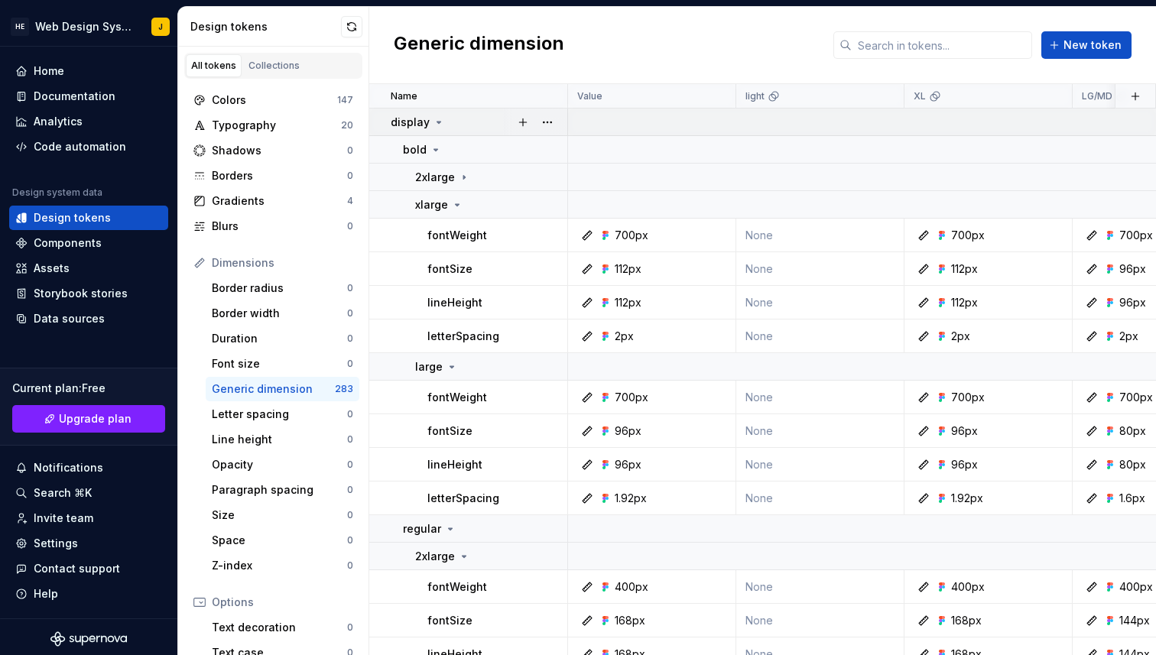
click at [433, 127] on icon at bounding box center [439, 122] width 12 height 12
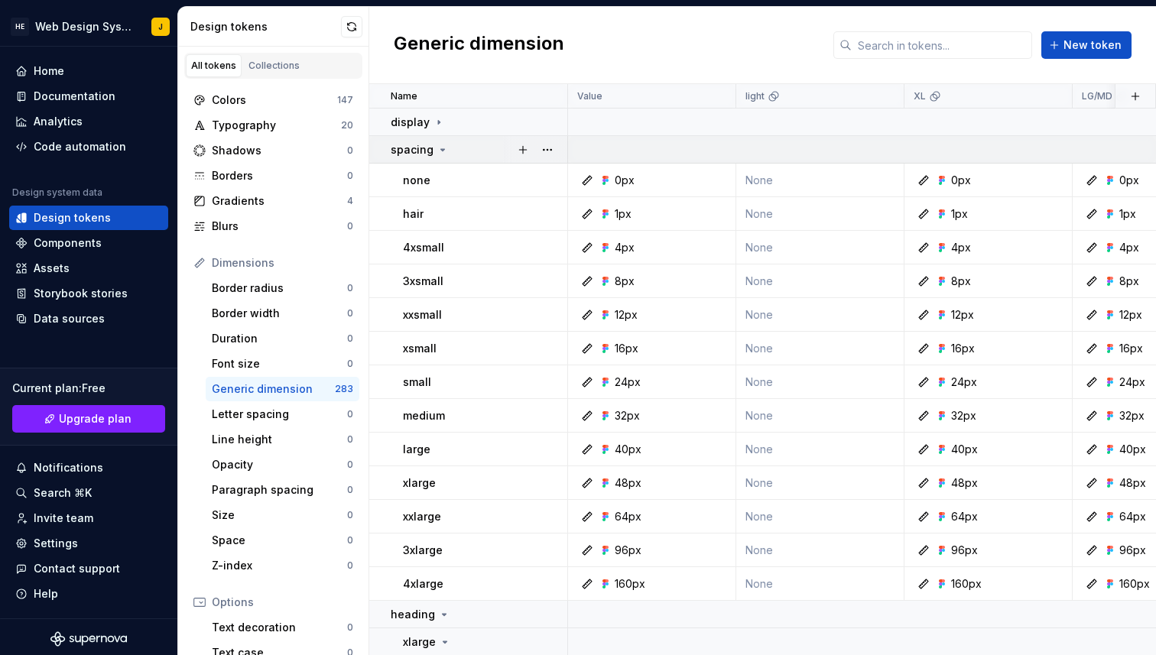
click at [442, 154] on icon at bounding box center [443, 150] width 12 height 12
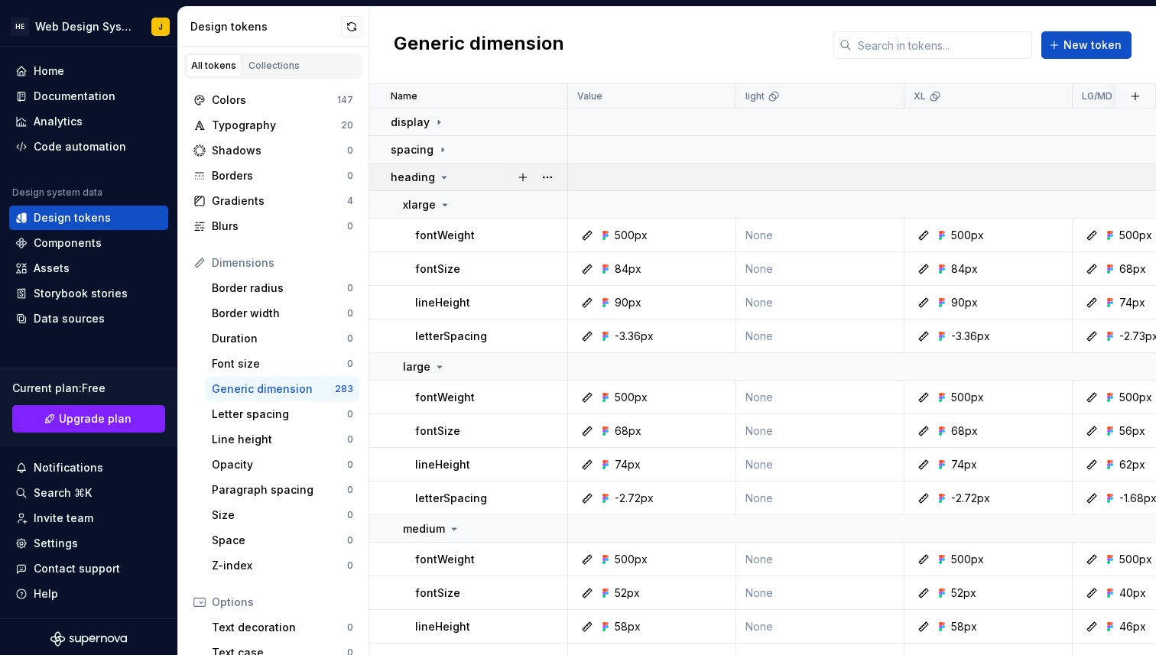
click at [438, 181] on icon at bounding box center [444, 177] width 12 height 12
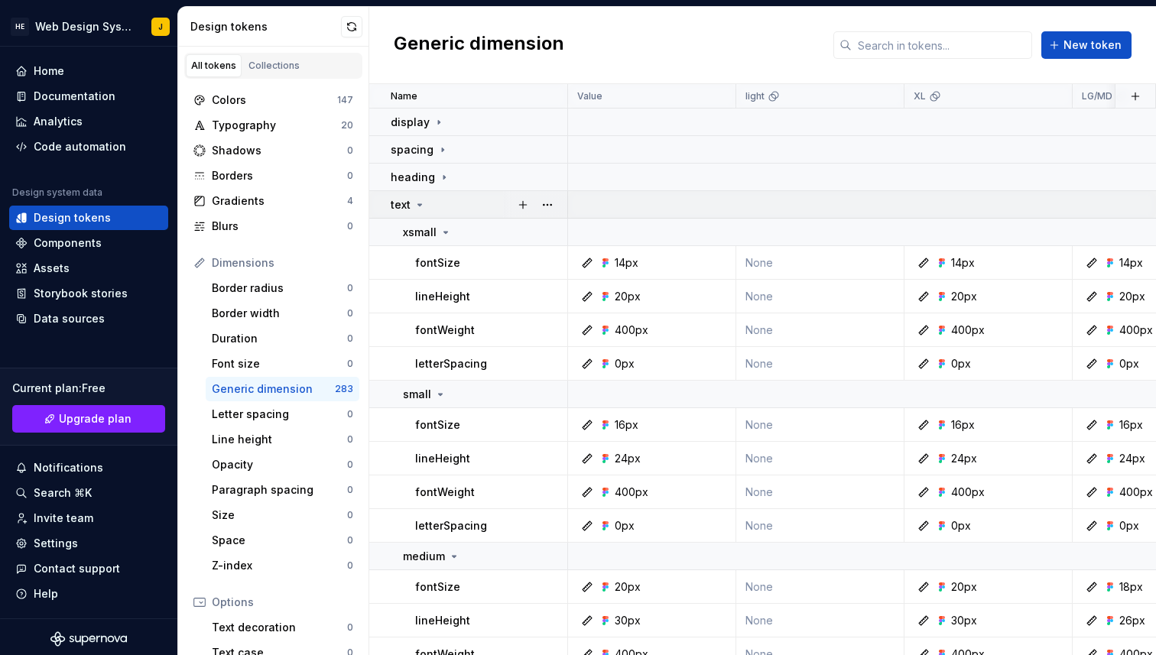
click at [421, 208] on icon at bounding box center [420, 205] width 12 height 12
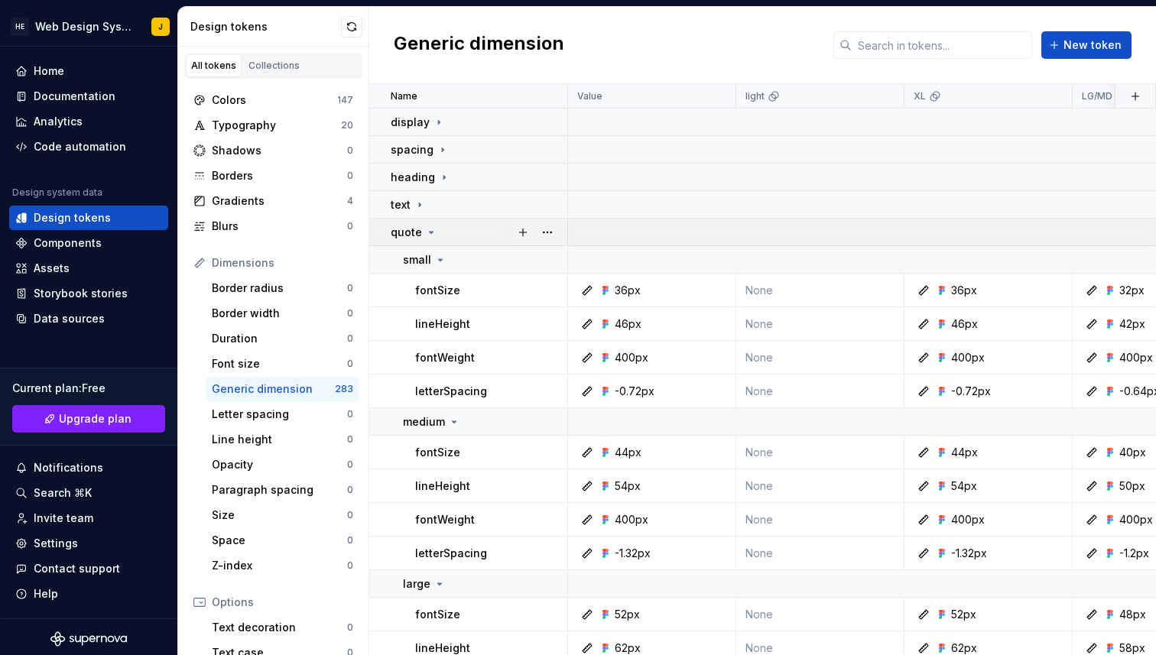
click at [421, 234] on div "quote" at bounding box center [414, 232] width 47 height 15
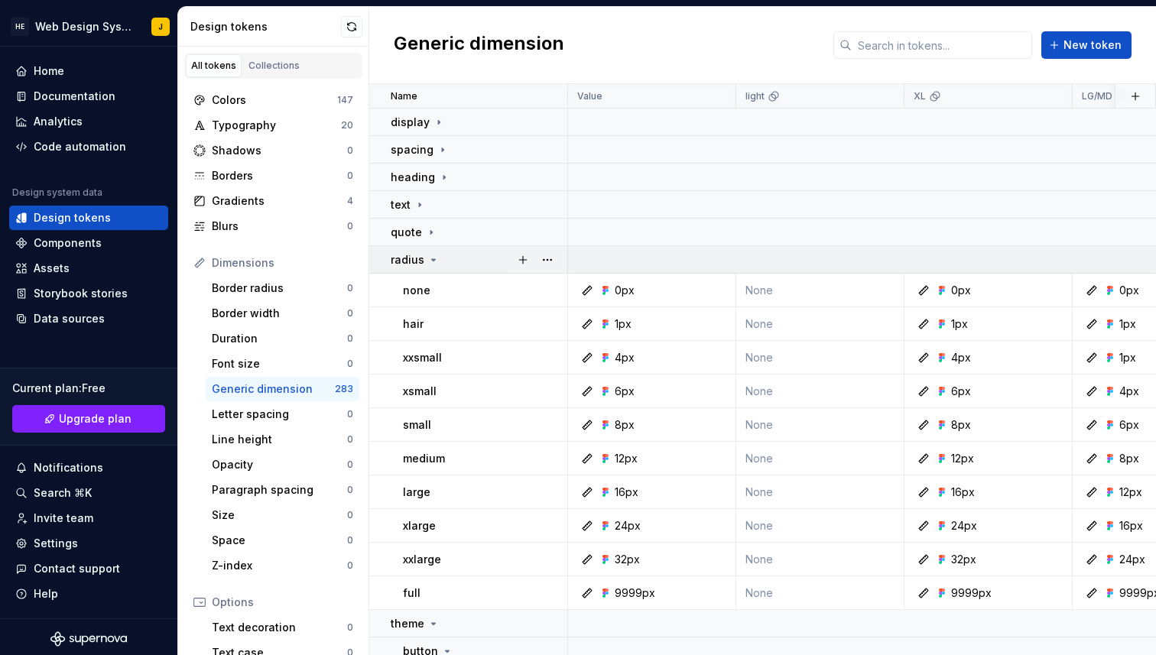
click at [421, 255] on p "radius" at bounding box center [408, 259] width 34 height 15
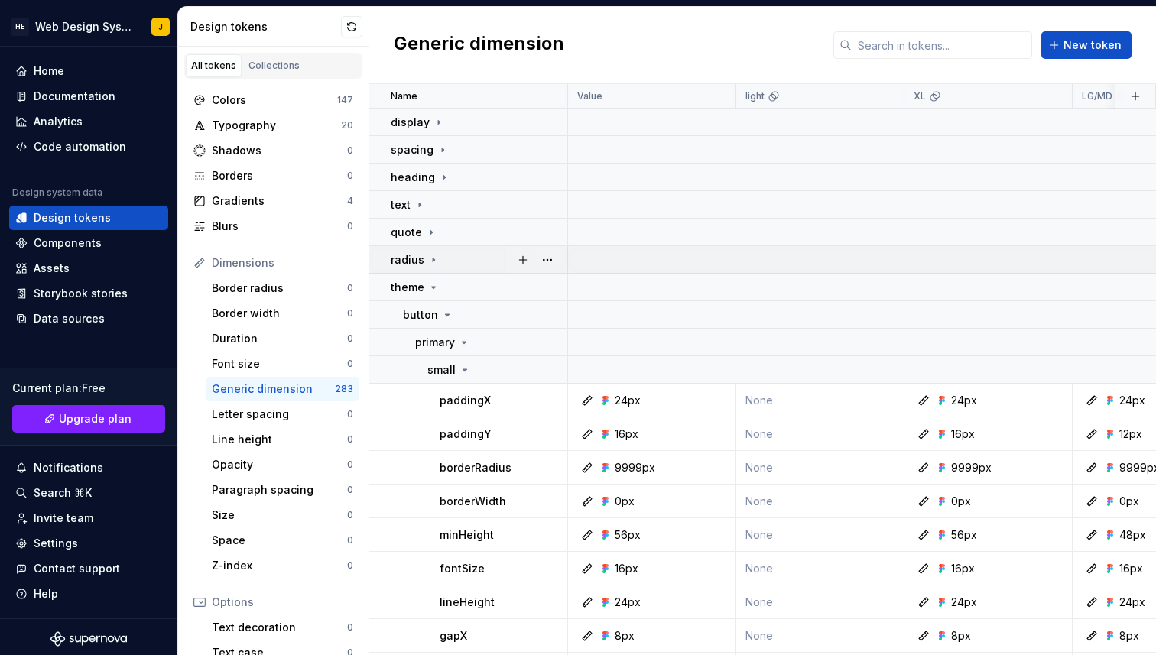
click at [418, 262] on p "radius" at bounding box center [408, 259] width 34 height 15
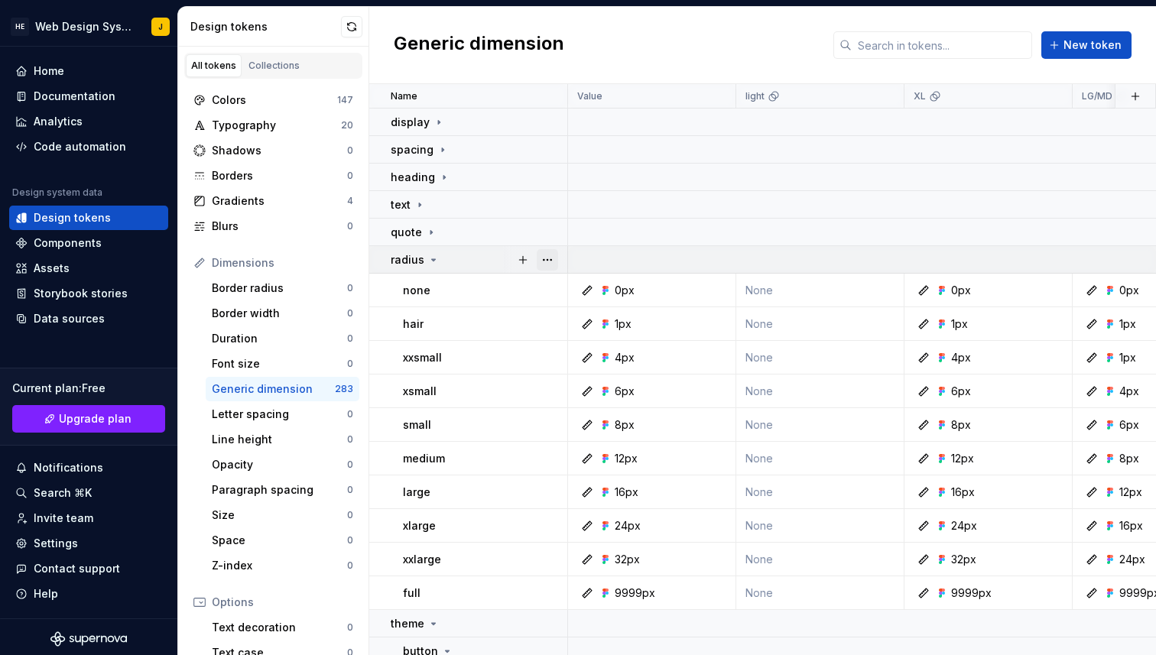
click at [546, 265] on button "button" at bounding box center [547, 259] width 21 height 21
click at [489, 268] on html "HE Web Design System J Home Documentation Analytics Code automation Design syst…" at bounding box center [578, 327] width 1156 height 655
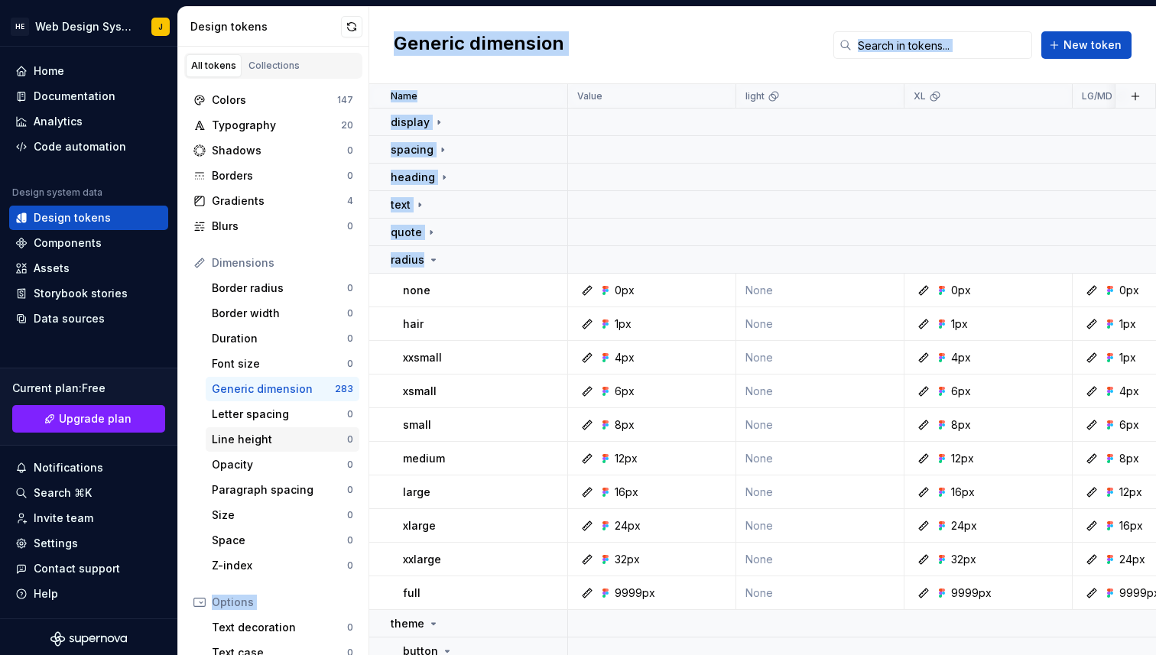
drag, startPoint x: 421, startPoint y: 263, endPoint x: 271, endPoint y: 437, distance: 230.4
click at [271, 437] on div "Design tokens All tokens Collections Colors 147 Typography 20 Shadows 0 Borders…" at bounding box center [667, 331] width 978 height 648
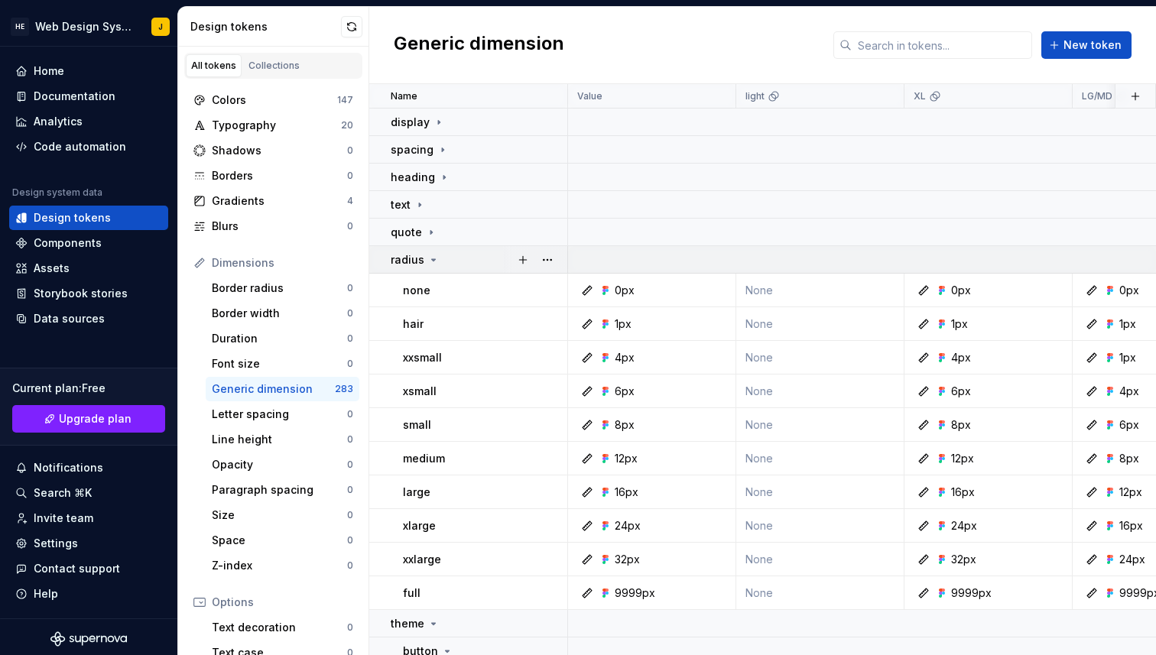
click at [432, 259] on icon at bounding box center [434, 260] width 4 height 2
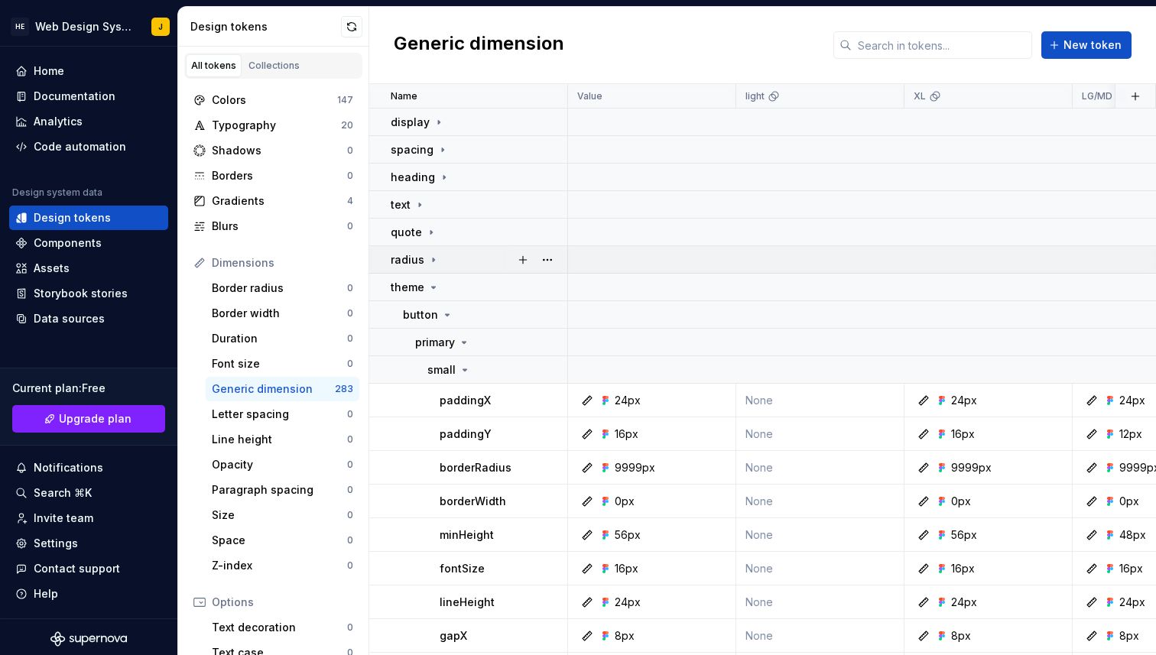
click at [457, 269] on td "radius" at bounding box center [468, 260] width 199 height 28
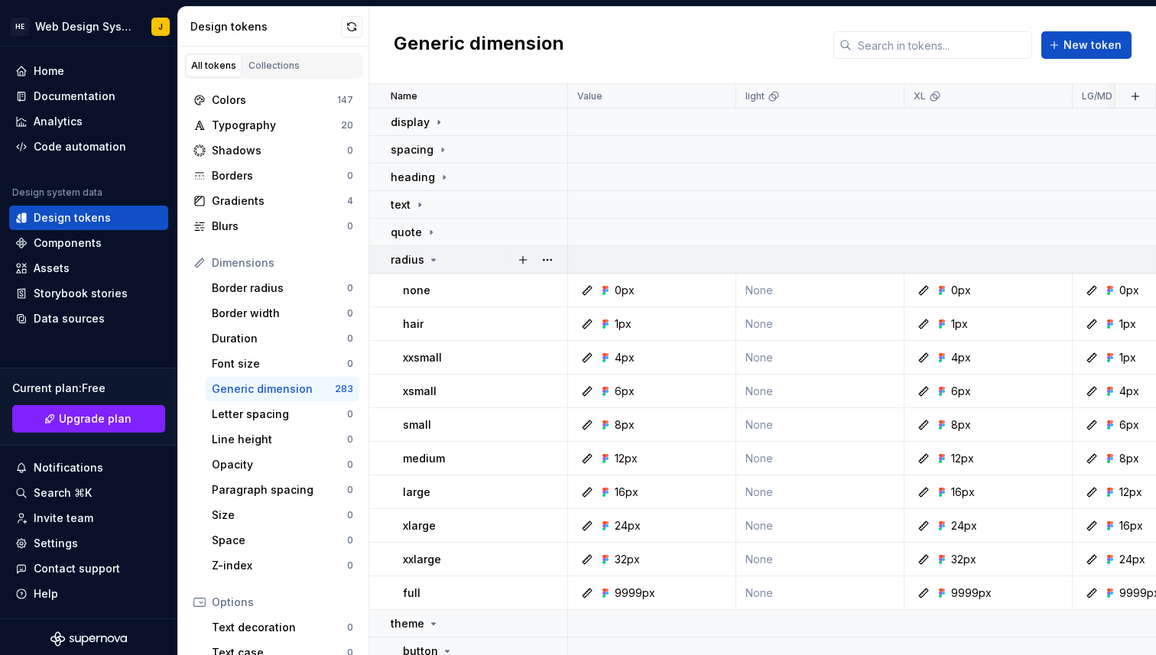
click at [457, 263] on div "radius" at bounding box center [479, 259] width 176 height 15
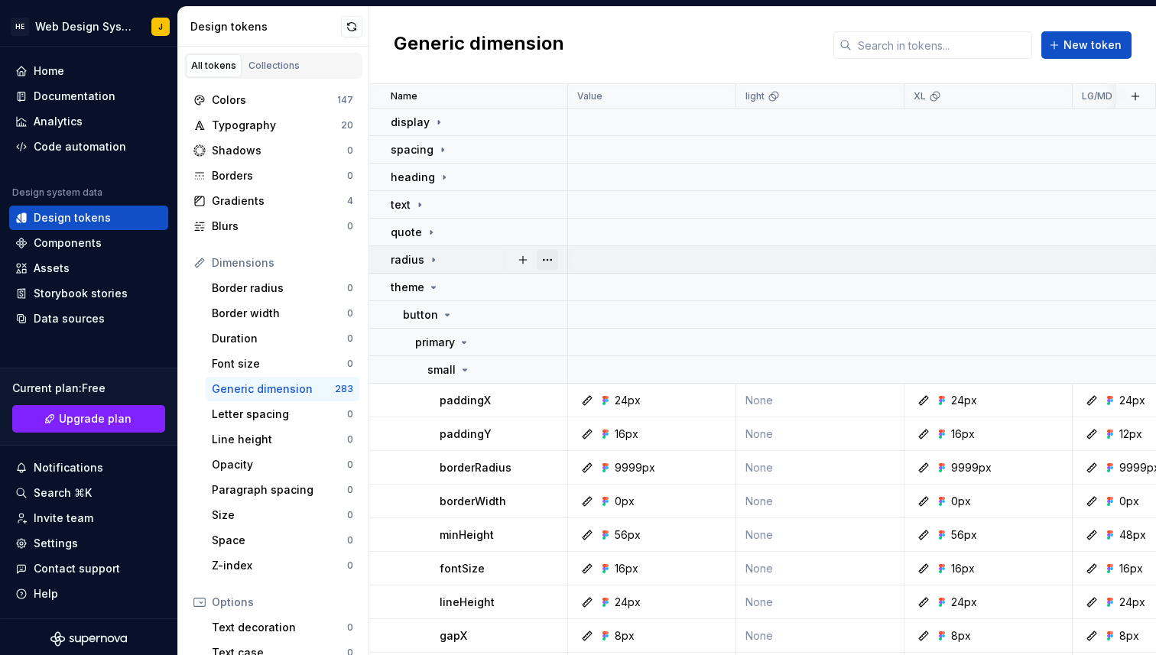
click at [554, 257] on button "button" at bounding box center [547, 259] width 21 height 21
click at [216, 520] on html "HE Web Design System J Home Documentation Analytics Code automation Design syst…" at bounding box center [578, 327] width 1156 height 655
click at [427, 258] on icon at bounding box center [433, 260] width 12 height 12
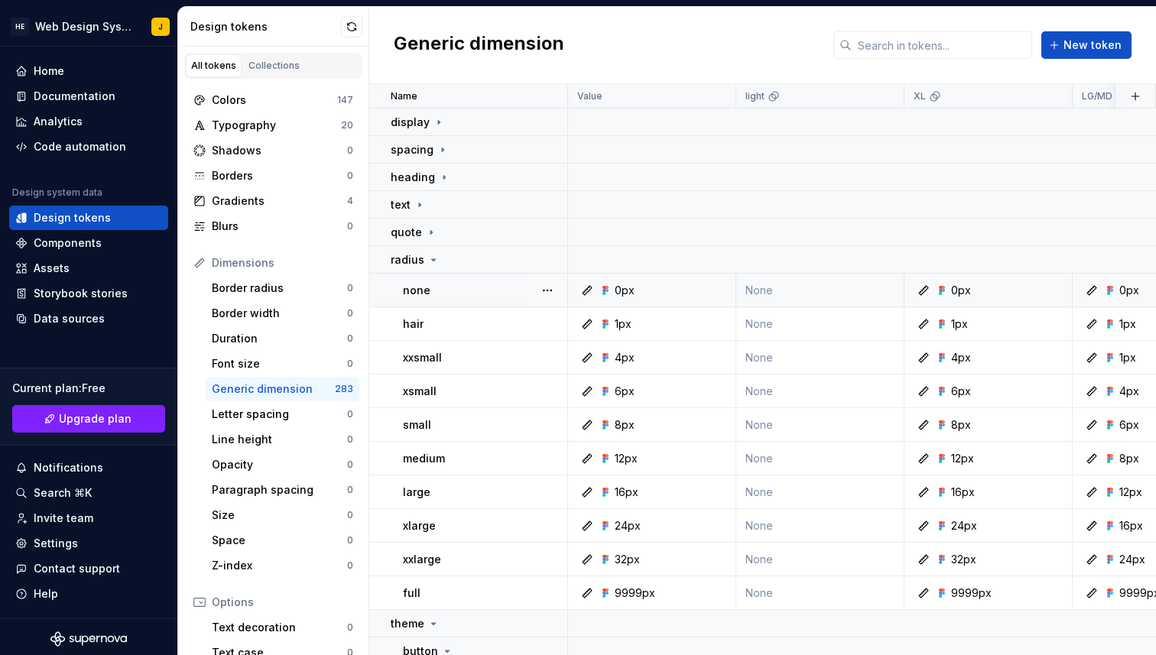
click at [451, 281] on td "none" at bounding box center [468, 291] width 199 height 34
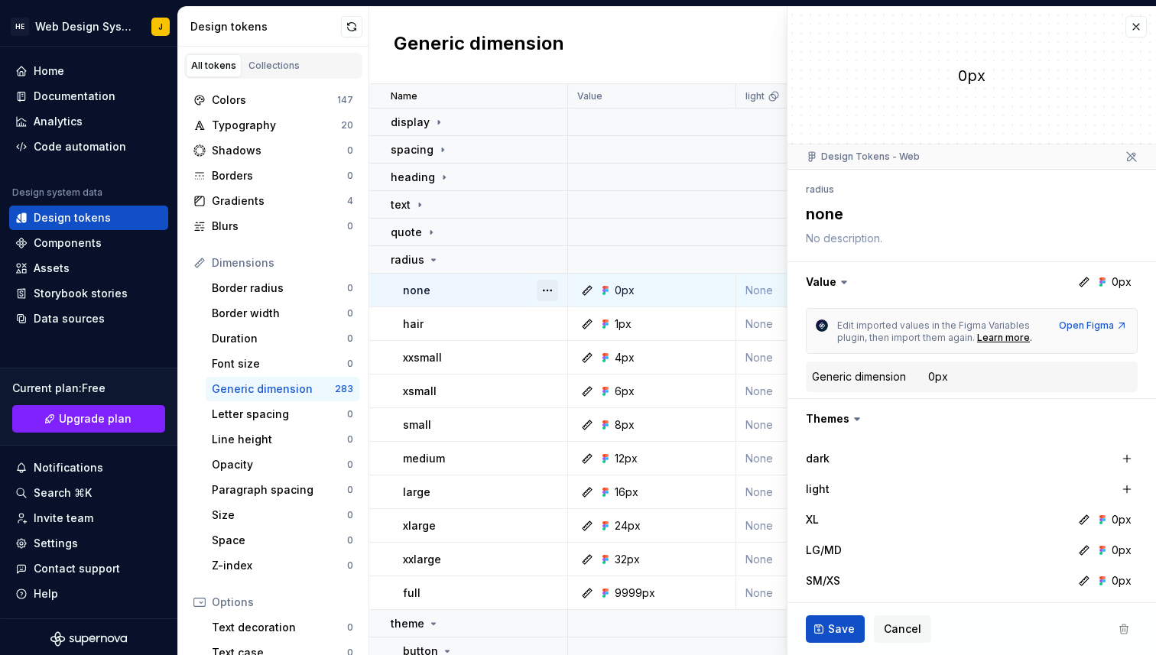
click at [550, 291] on button "button" at bounding box center [547, 290] width 21 height 21
click at [558, 322] on icon at bounding box center [553, 320] width 12 height 12
click at [554, 294] on button "button" at bounding box center [547, 290] width 21 height 21
click at [1137, 30] on html "HE Web Design System J Home Documentation Analytics Code automation Design syst…" at bounding box center [578, 327] width 1156 height 655
click at [1126, 30] on button "button" at bounding box center [1136, 26] width 21 height 21
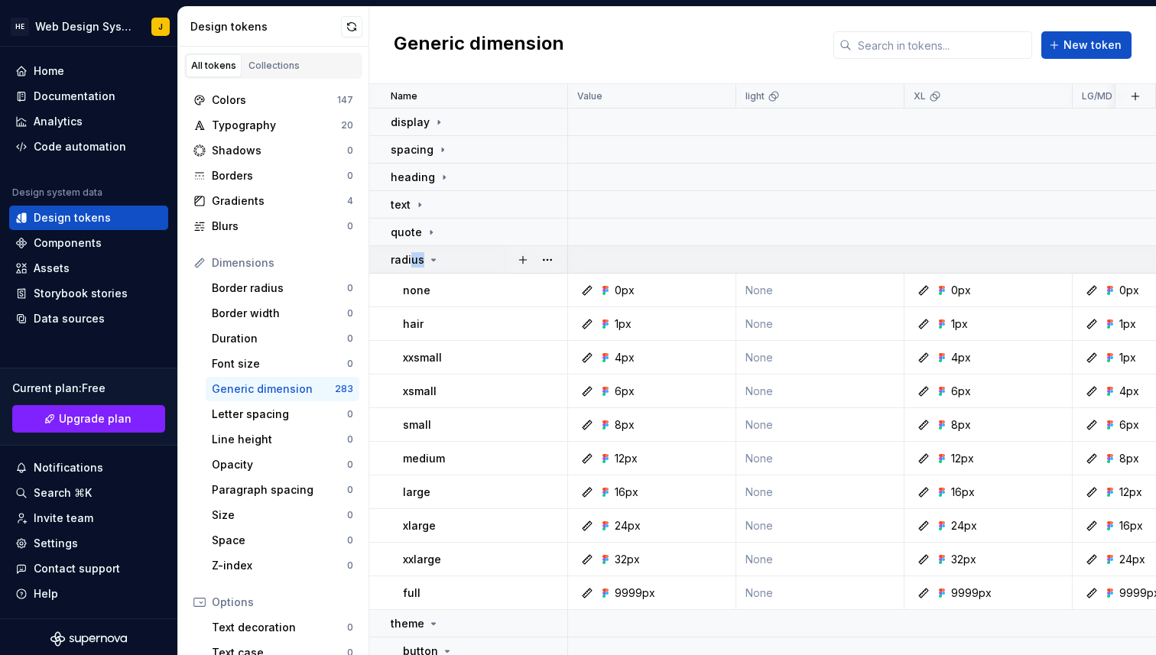
drag, startPoint x: 410, startPoint y: 262, endPoint x: 378, endPoint y: 270, distance: 33.2
click at [378, 270] on td "radius" at bounding box center [468, 260] width 199 height 28
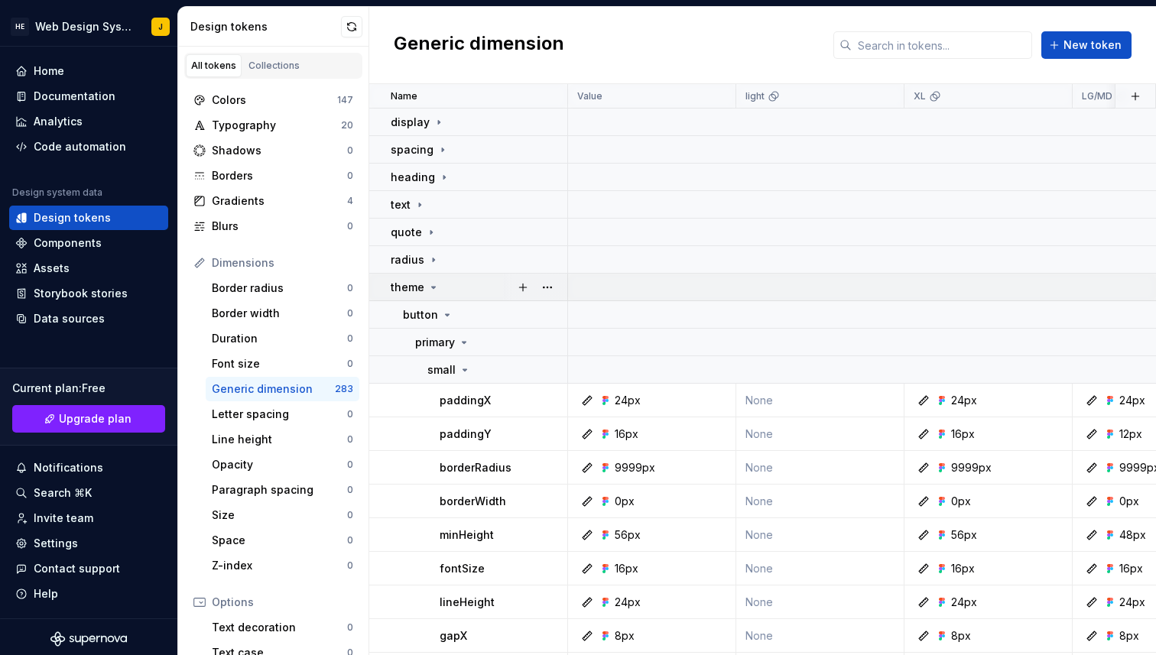
click at [434, 285] on icon at bounding box center [433, 287] width 12 height 12
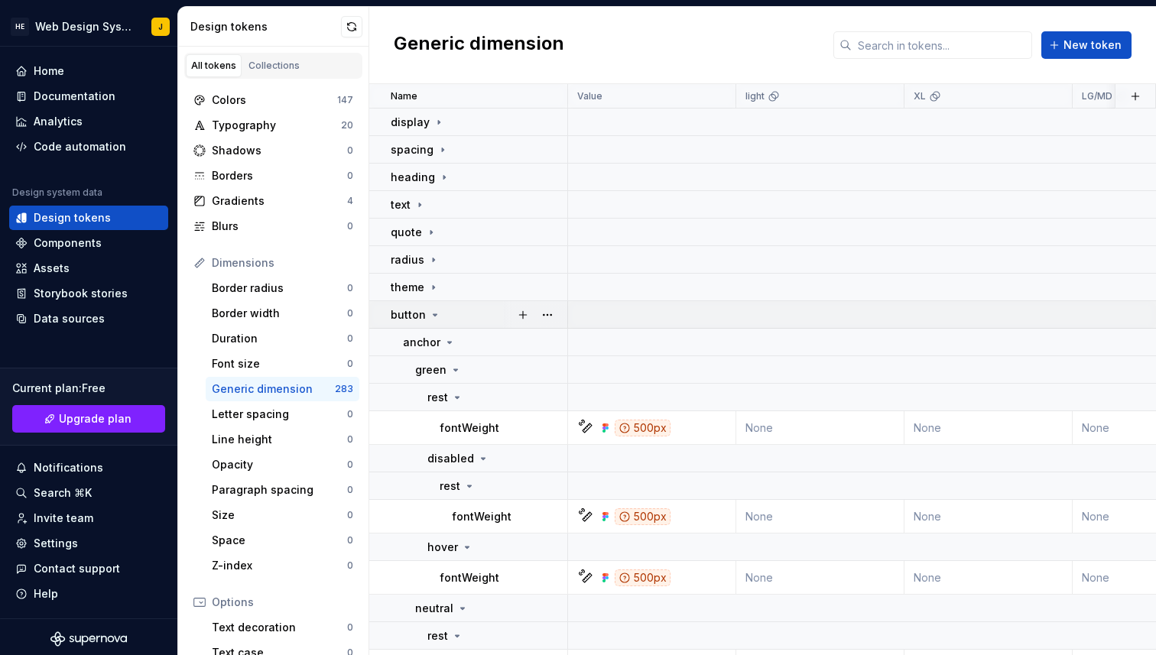
click at [431, 314] on icon at bounding box center [435, 315] width 12 height 12
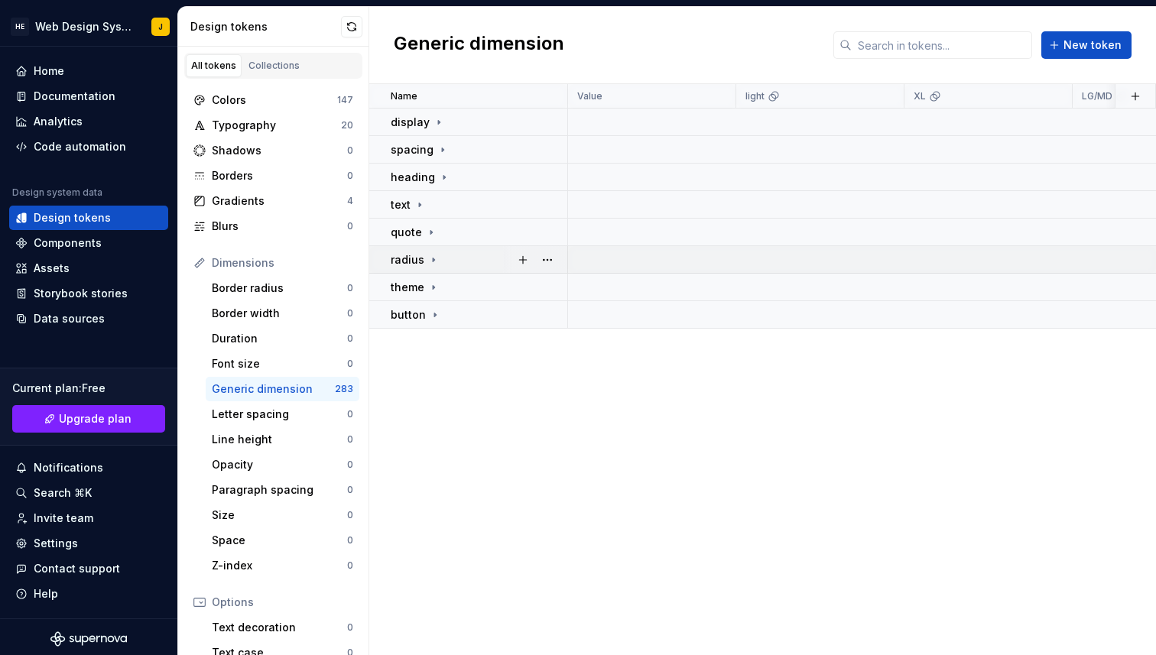
click at [431, 265] on icon at bounding box center [433, 260] width 12 height 12
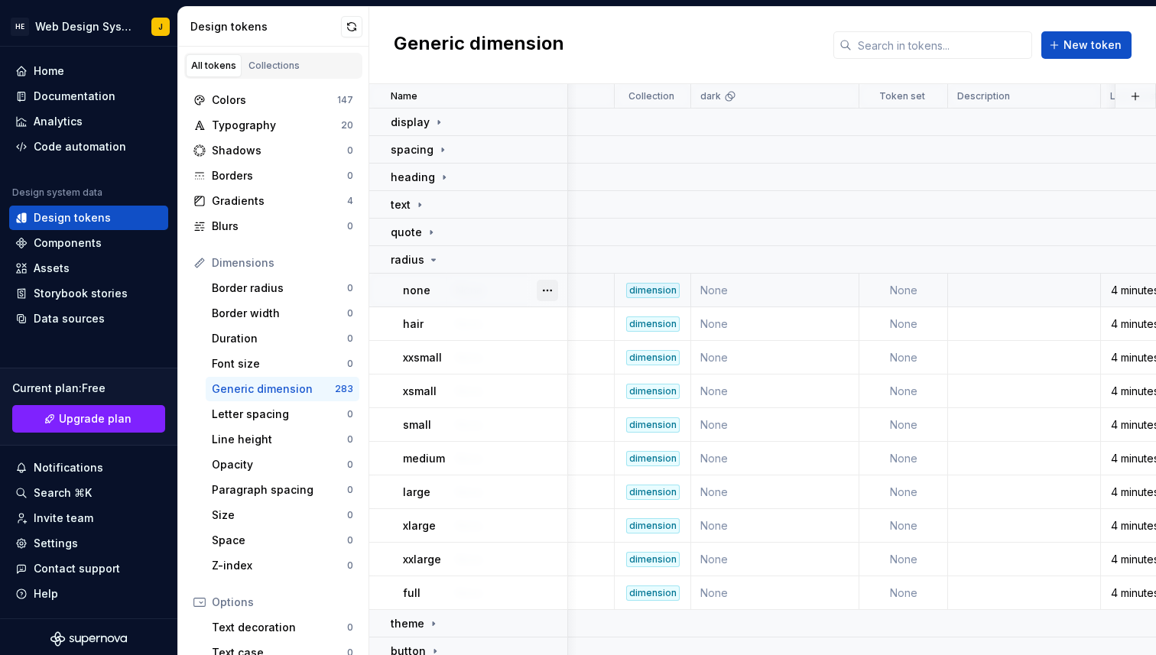
scroll to position [0, 960]
click at [653, 291] on div "dimension" at bounding box center [656, 290] width 54 height 15
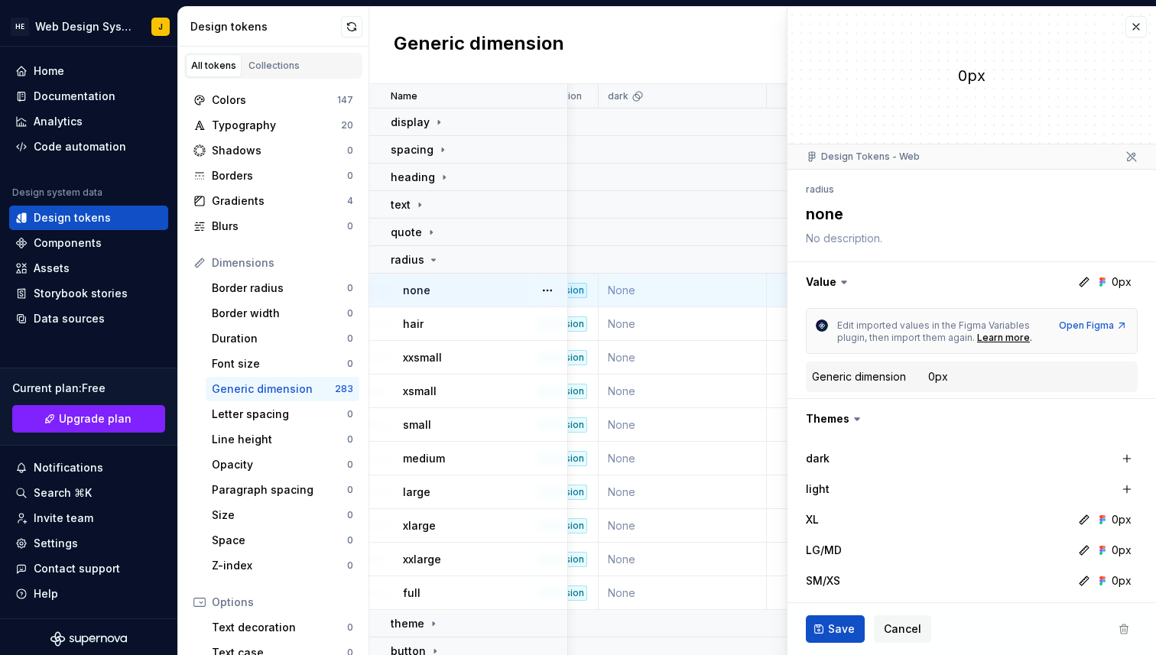
scroll to position [0, 1055]
click at [1135, 36] on button "button" at bounding box center [1136, 26] width 21 height 21
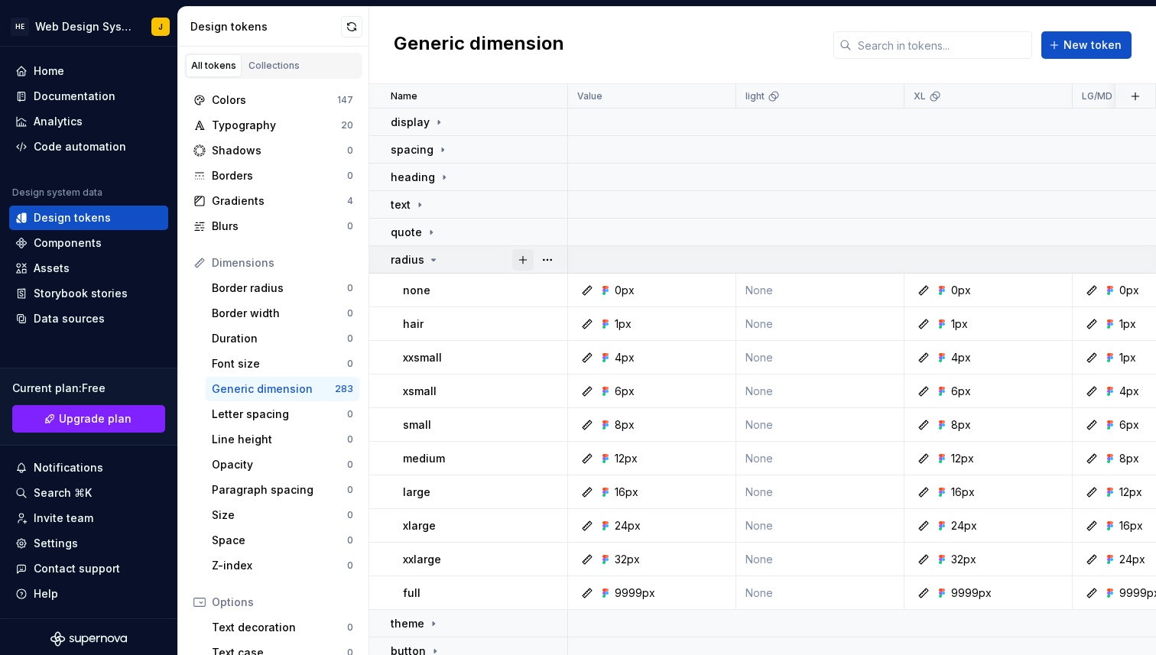
click at [517, 264] on button "button" at bounding box center [522, 259] width 21 height 21
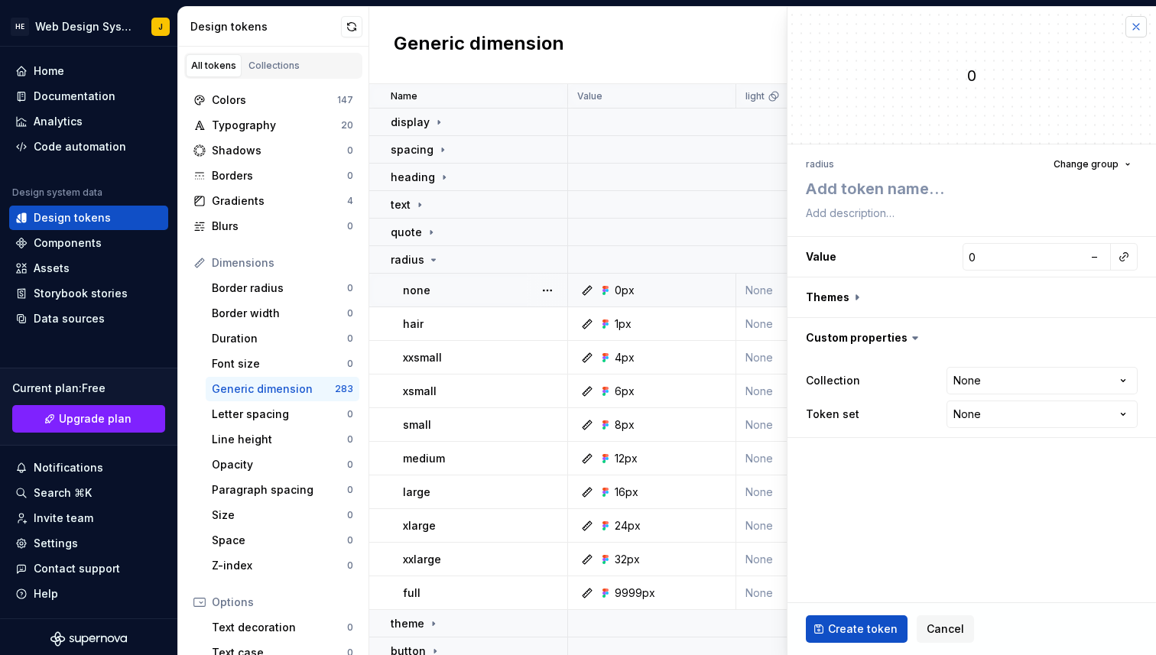
click at [1128, 30] on button "button" at bounding box center [1136, 26] width 21 height 21
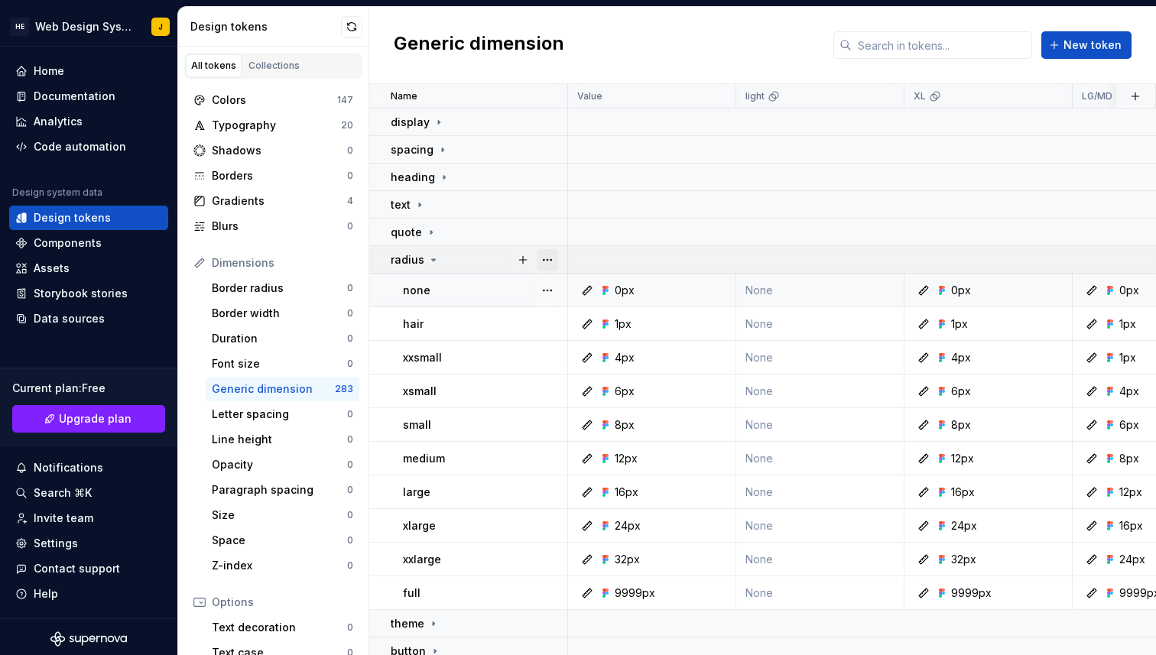
click at [544, 265] on button "button" at bounding box center [547, 259] width 21 height 21
click at [301, 409] on html "HE Web Design System J Home Documentation Analytics Code automation Design syst…" at bounding box center [578, 327] width 1156 height 655
click at [86, 104] on div "Documentation" at bounding box center [88, 96] width 159 height 24
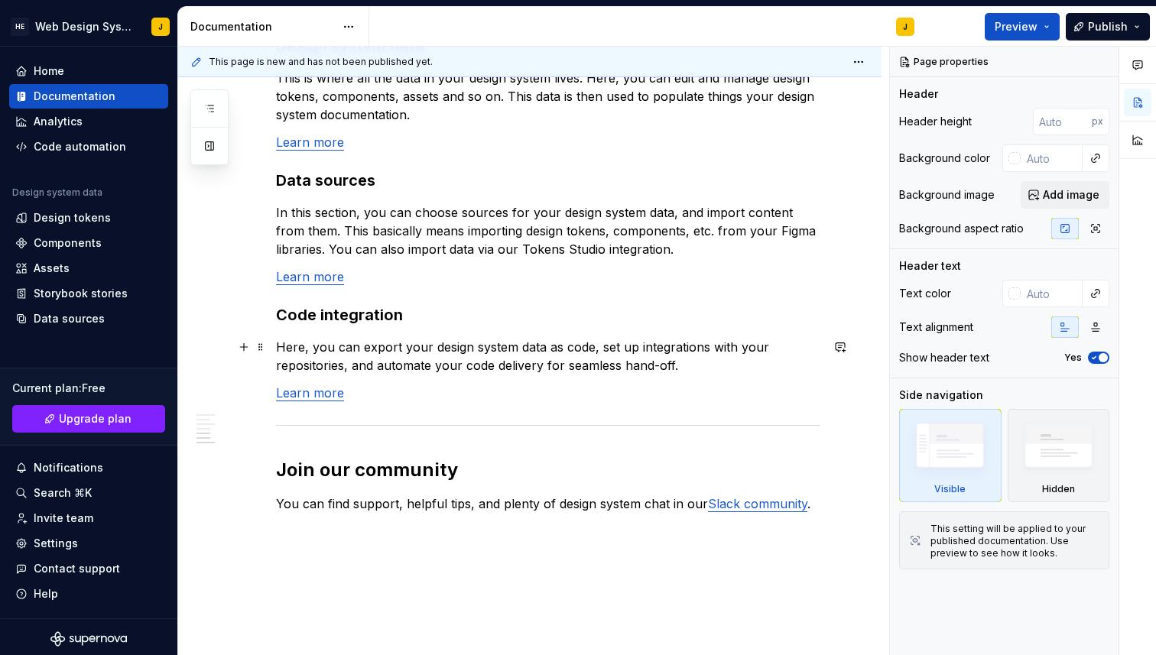
scroll to position [1282, 0]
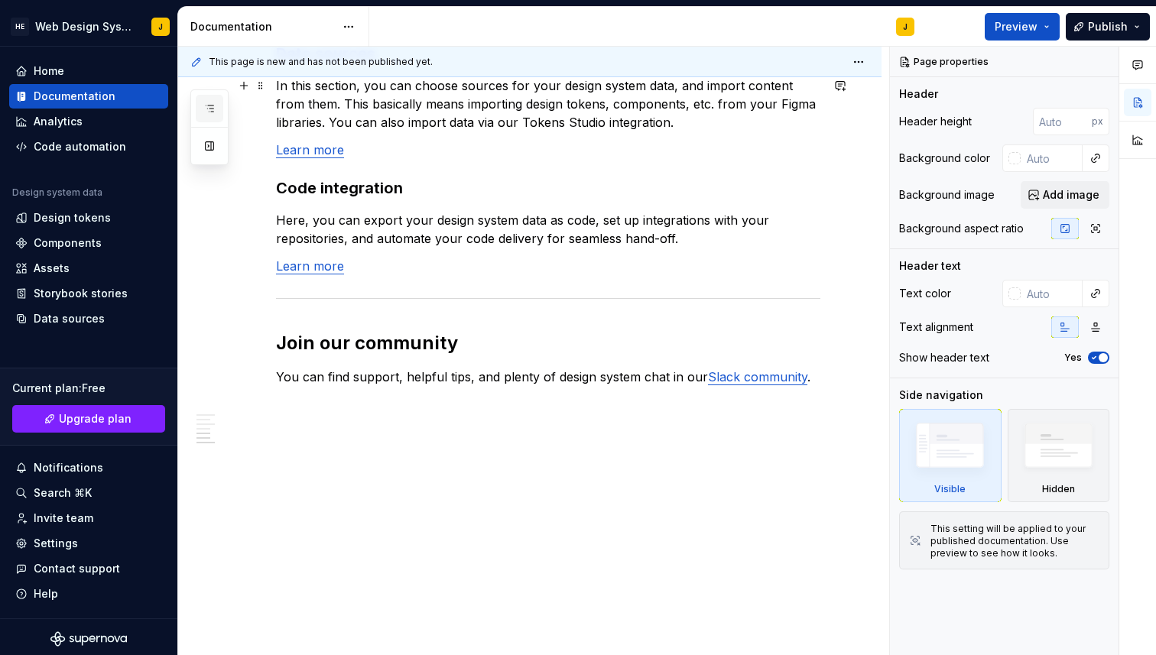
click at [202, 110] on button "button" at bounding box center [210, 109] width 28 height 28
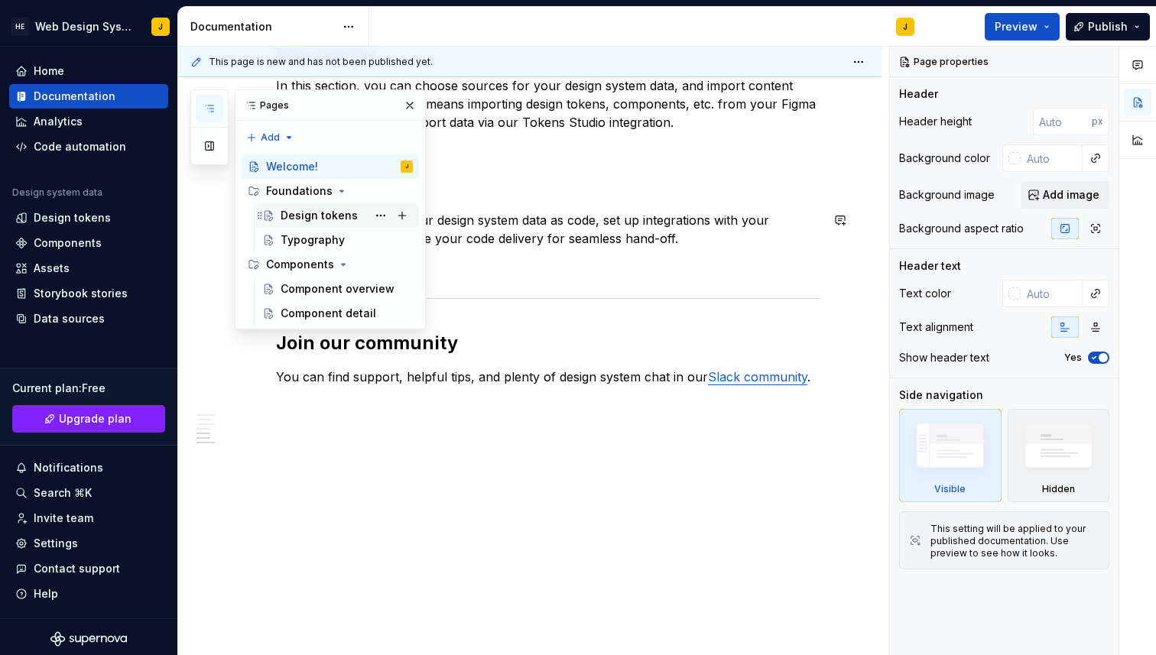
click at [314, 216] on div "Design tokens" at bounding box center [319, 215] width 77 height 15
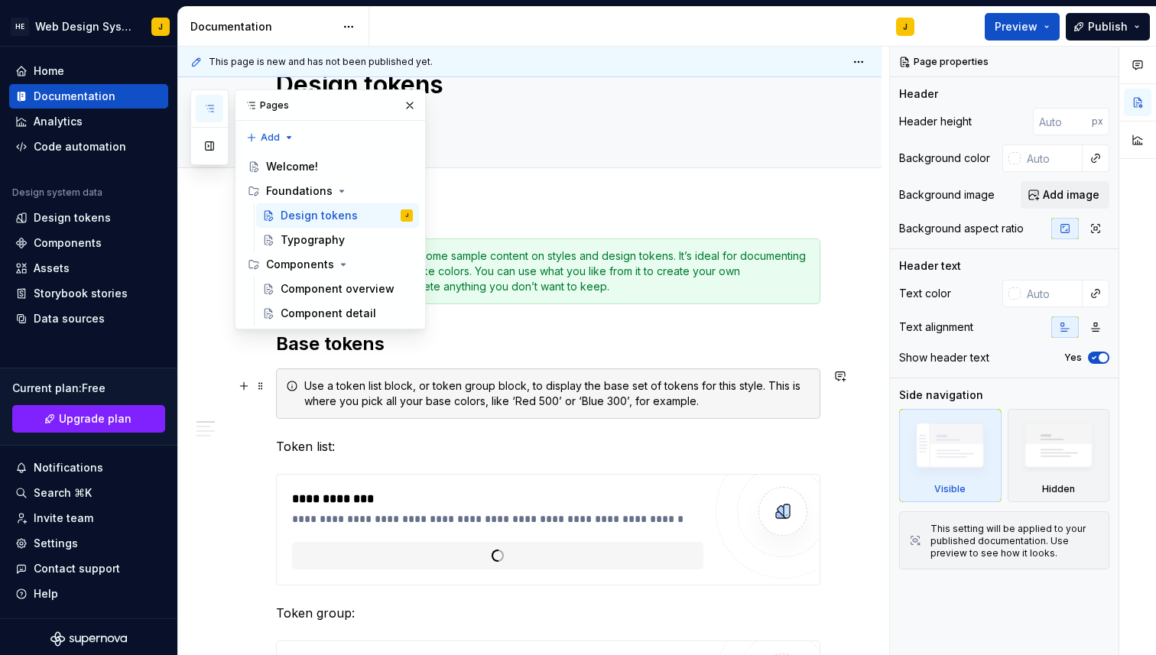
scroll to position [109, 0]
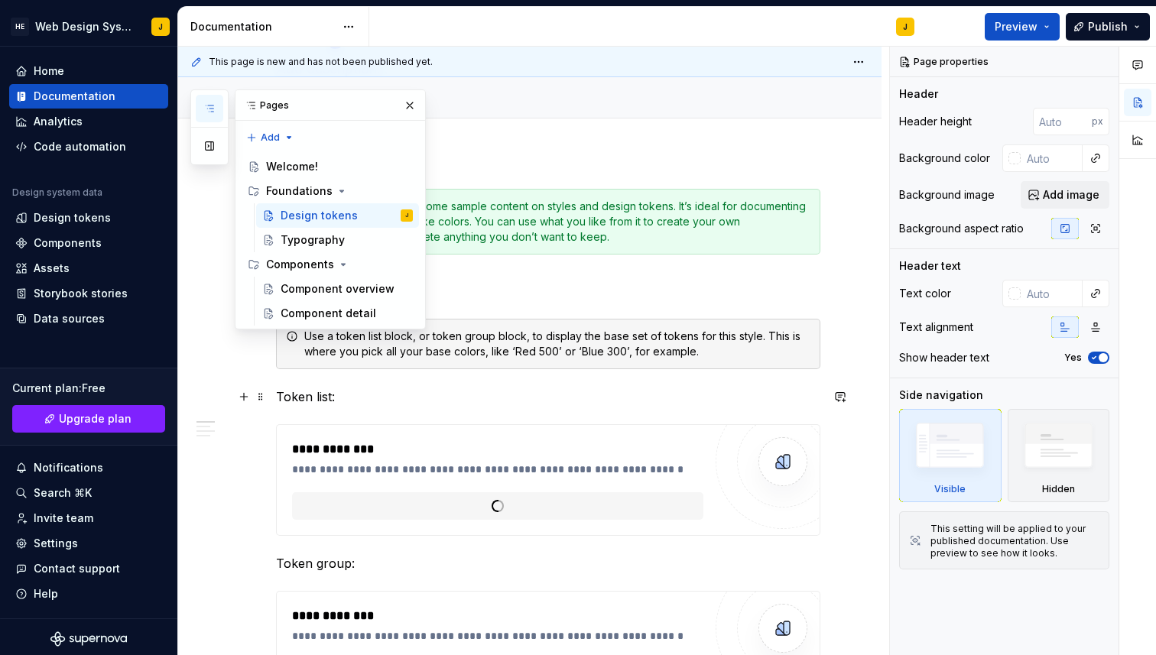
click at [525, 391] on p "Token list:" at bounding box center [548, 397] width 544 height 18
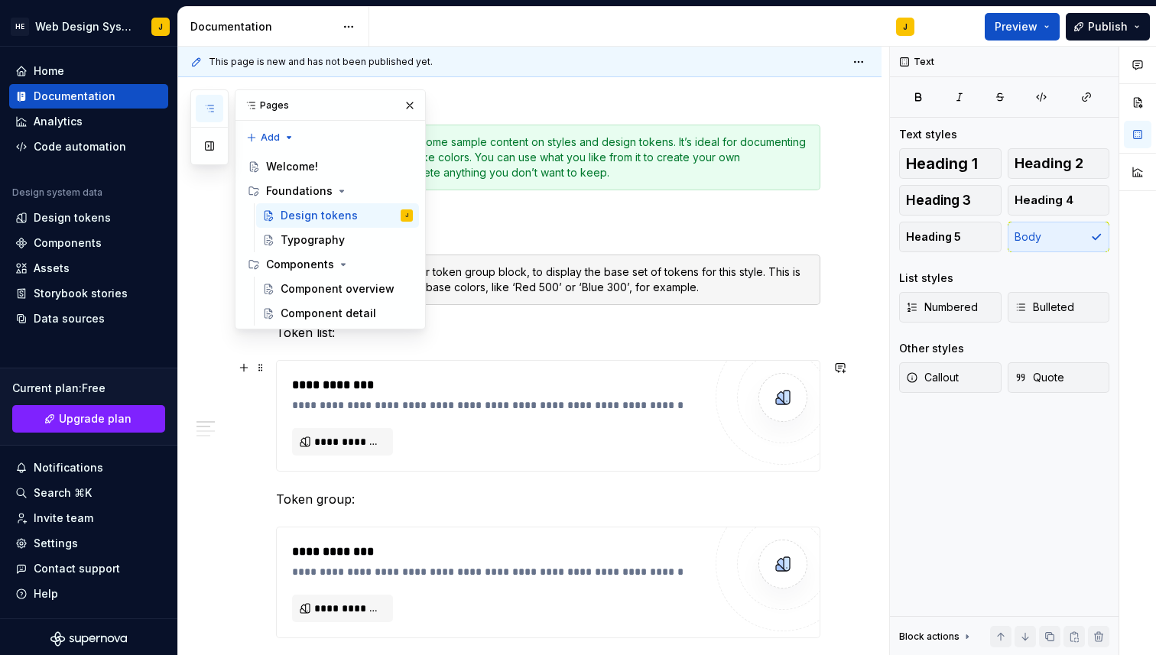
scroll to position [222, 0]
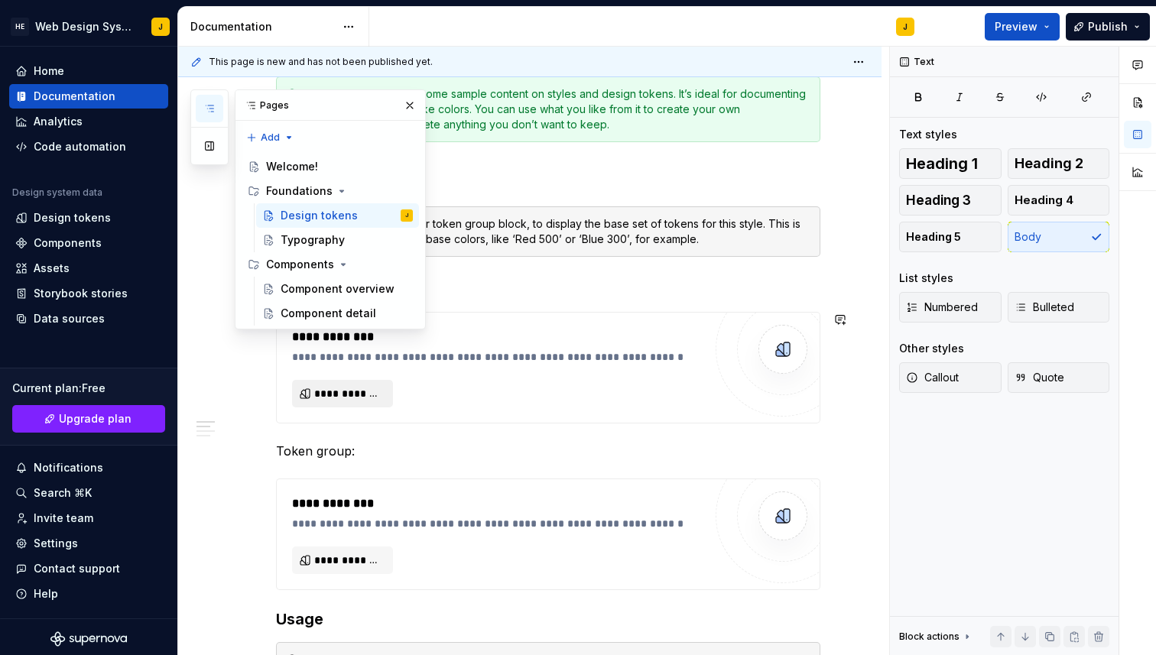
click at [380, 397] on span "**********" at bounding box center [348, 393] width 69 height 15
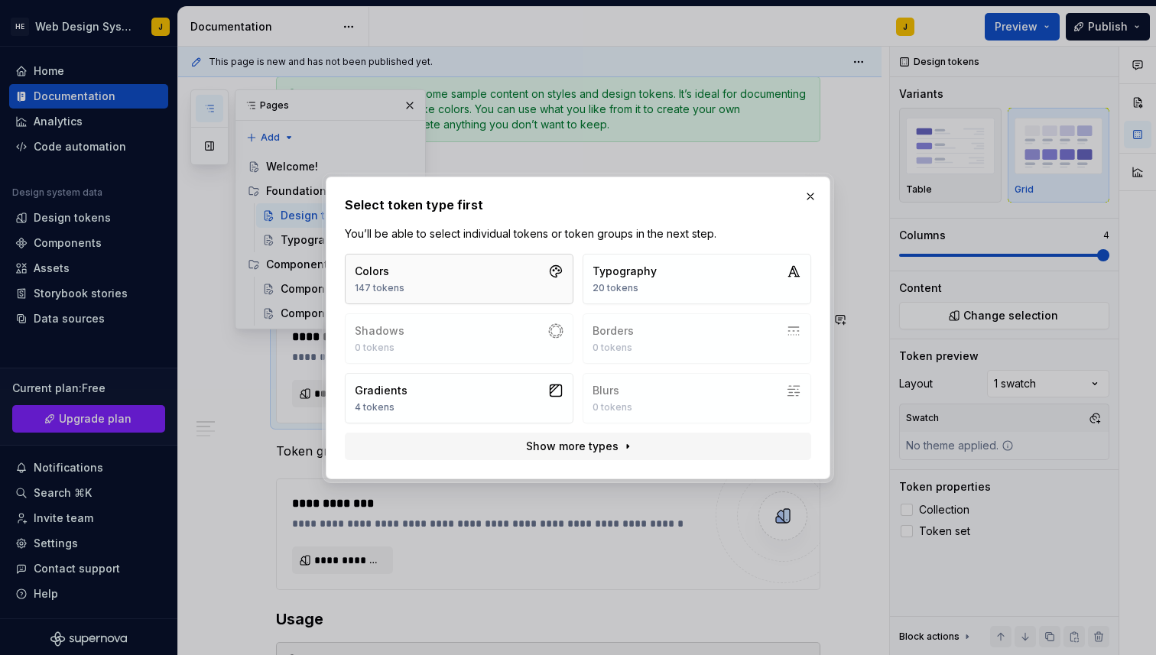
click at [486, 281] on button "Colors 147 tokens" at bounding box center [459, 279] width 229 height 50
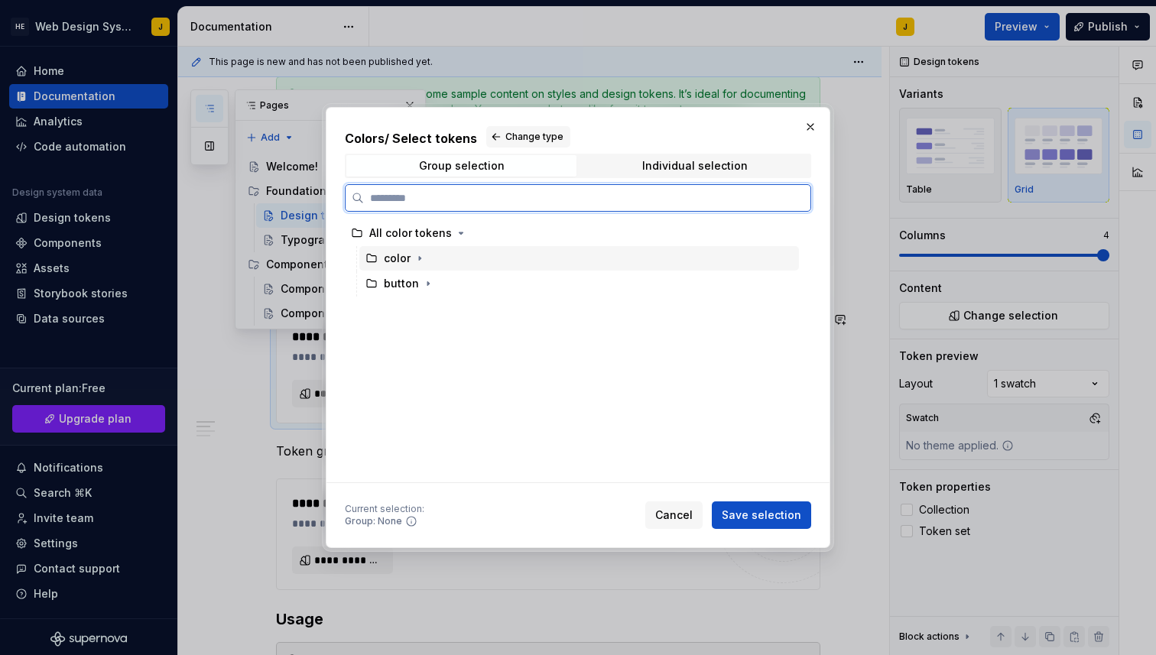
click at [561, 255] on div "color" at bounding box center [579, 258] width 440 height 24
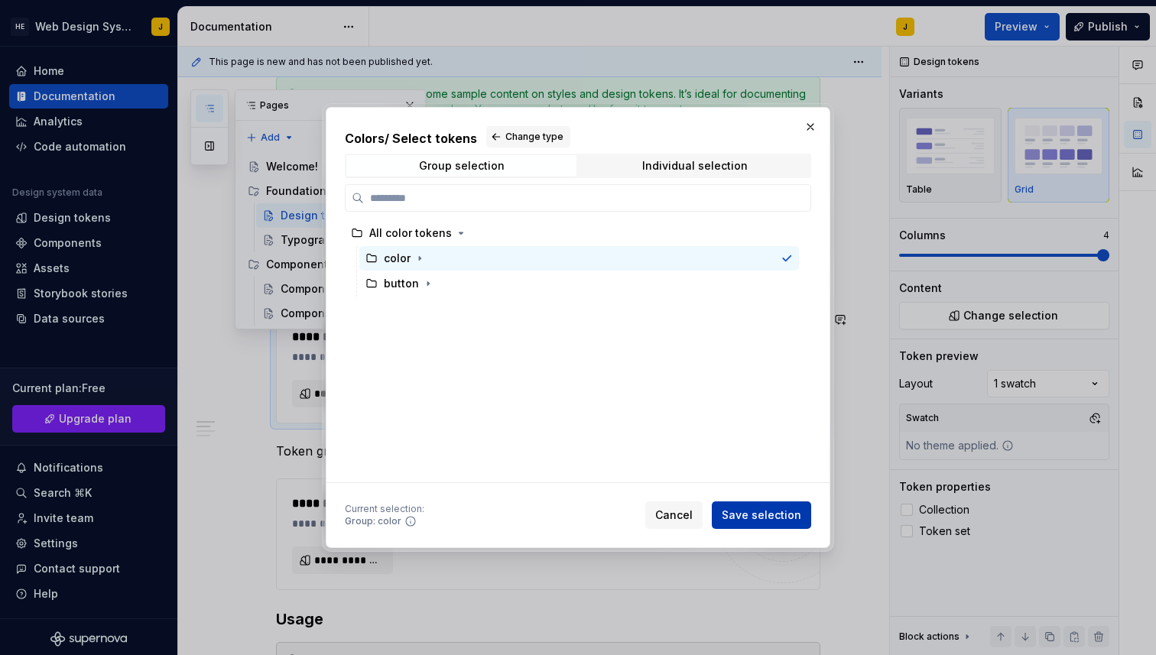
click at [751, 525] on button "Save selection" at bounding box center [761, 516] width 99 height 28
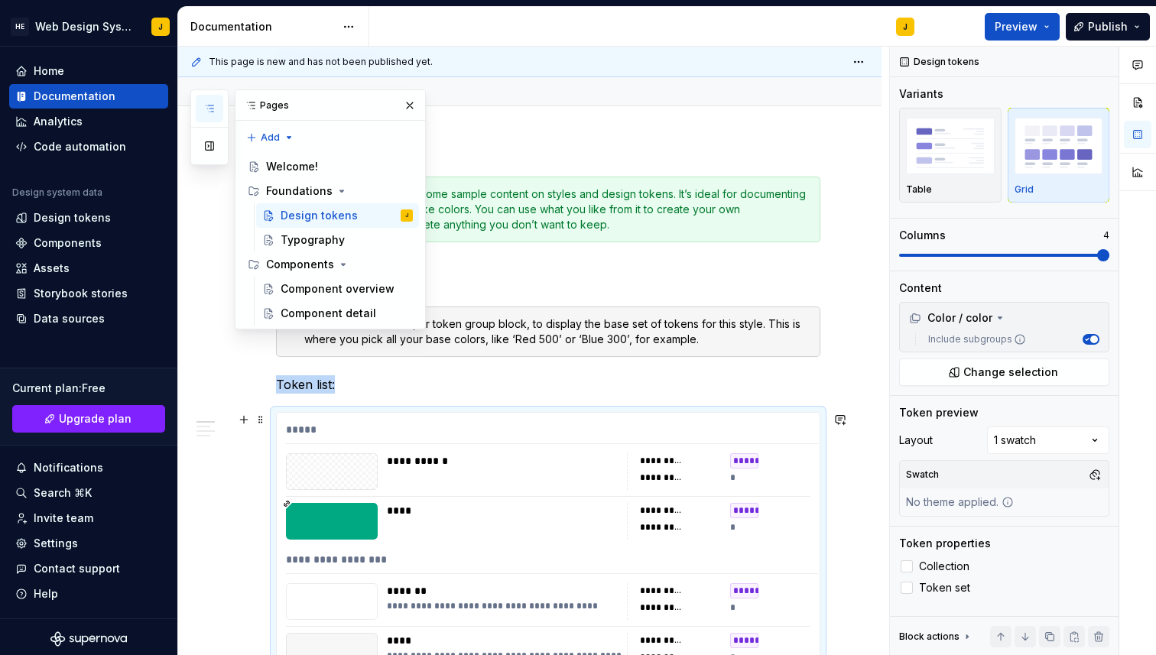
scroll to position [89, 0]
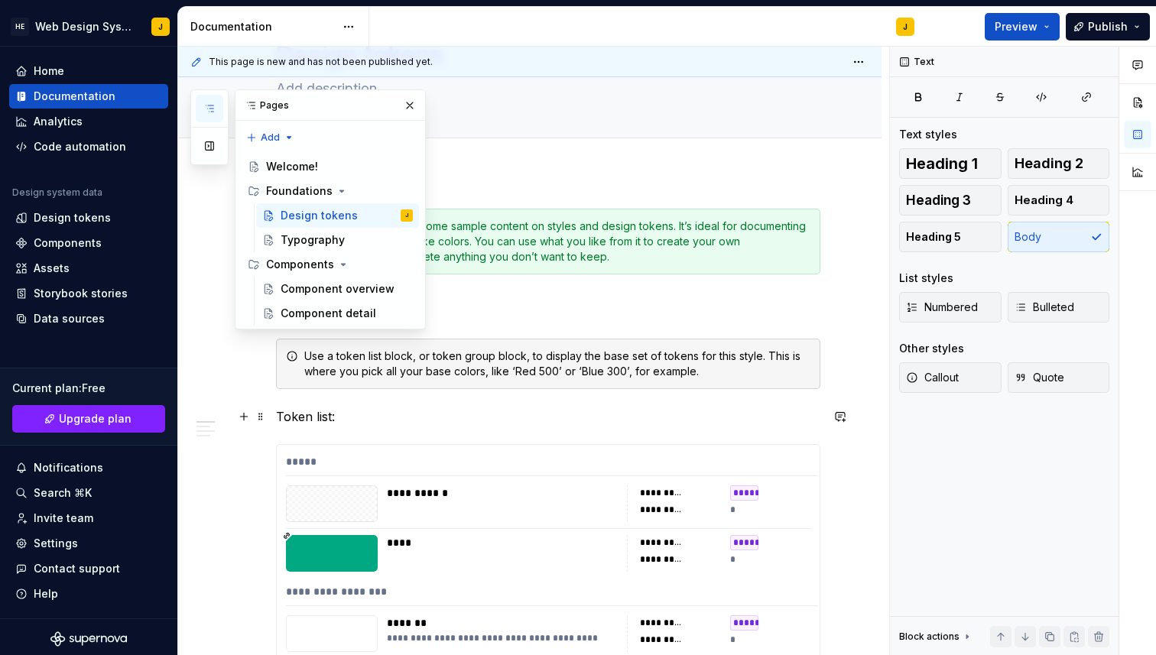
click at [362, 421] on p "Token list:" at bounding box center [548, 417] width 544 height 18
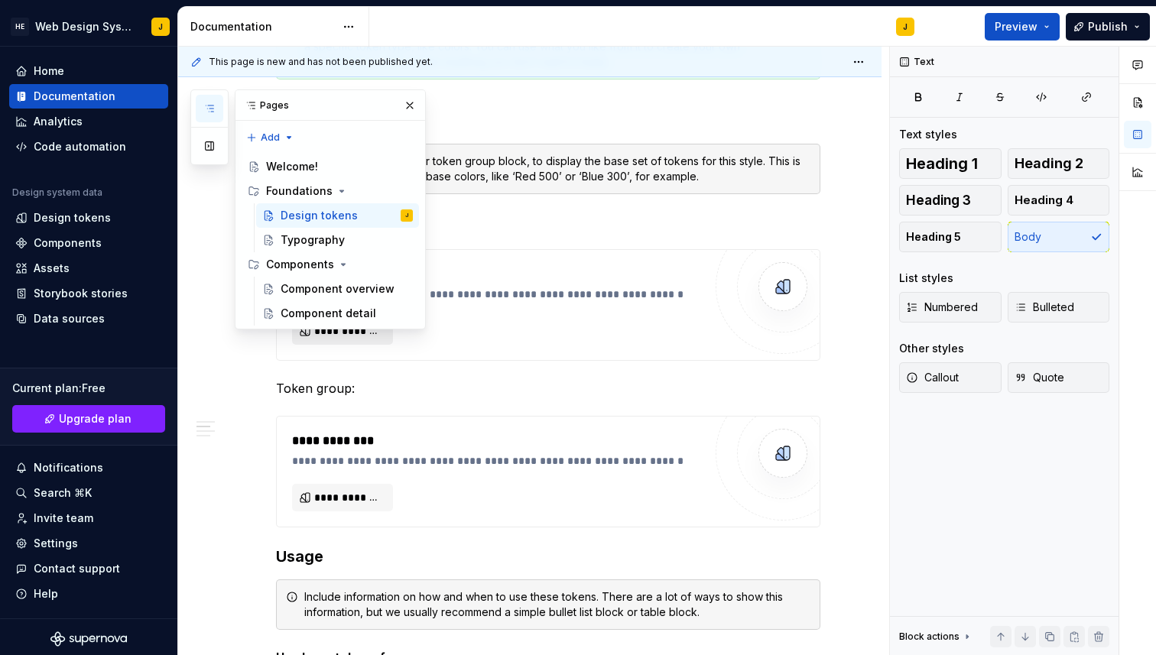
scroll to position [217, 0]
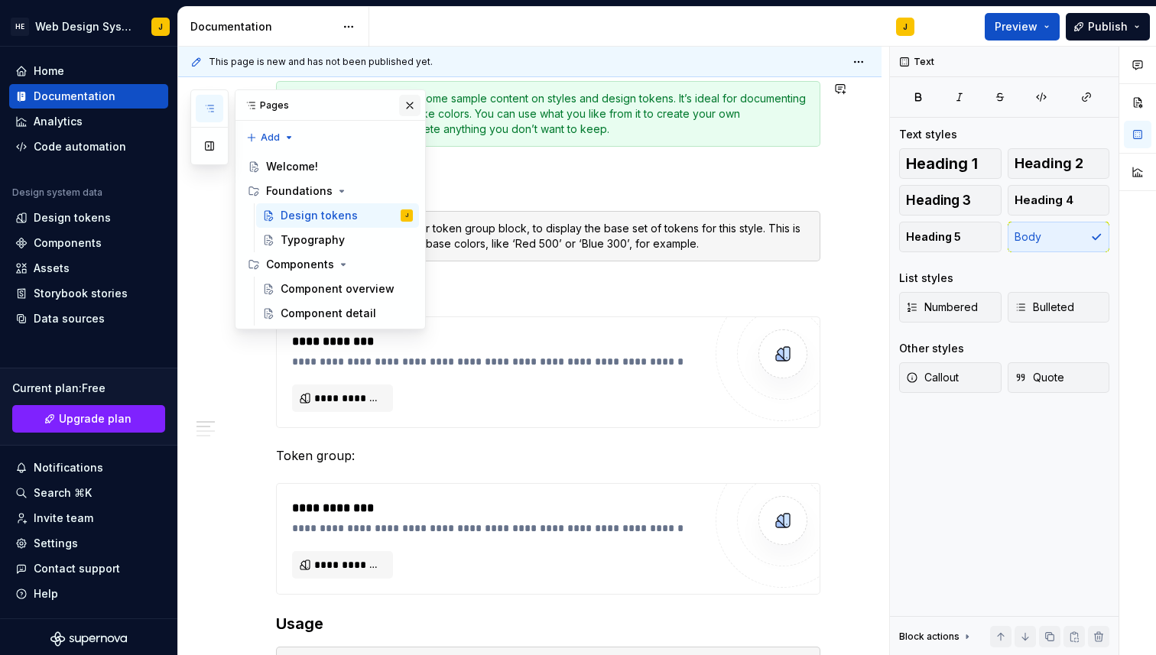
click at [419, 103] on button "button" at bounding box center [409, 105] width 21 height 21
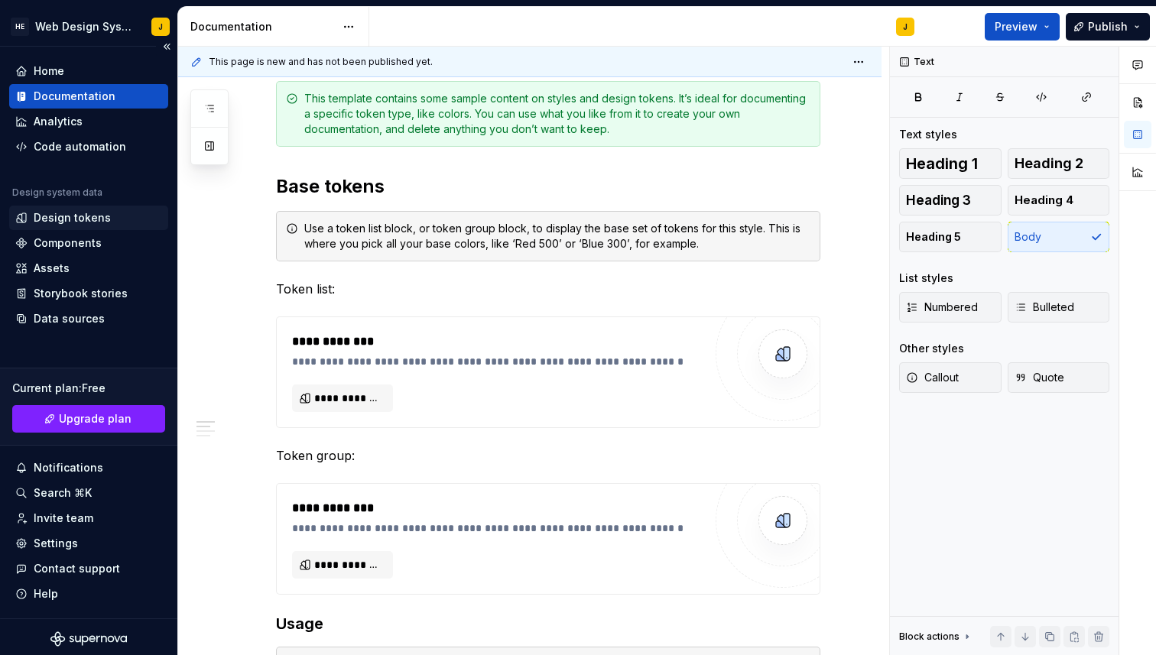
click at [96, 219] on div "Design tokens" at bounding box center [72, 217] width 77 height 15
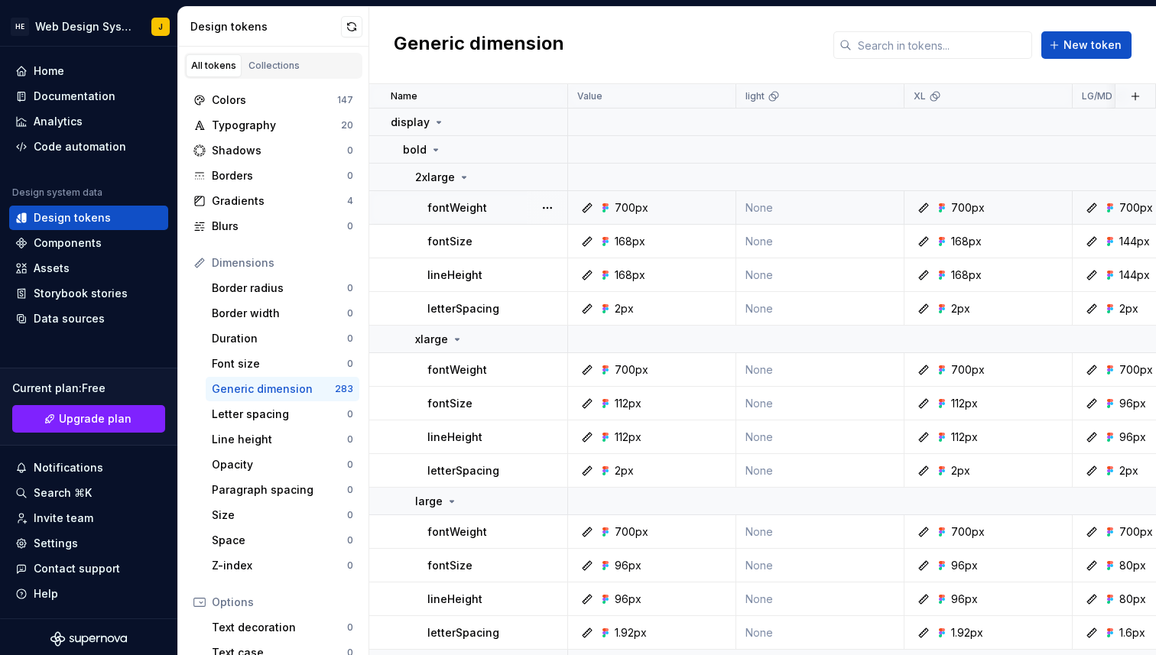
click at [467, 211] on p "fontWeight" at bounding box center [457, 207] width 60 height 15
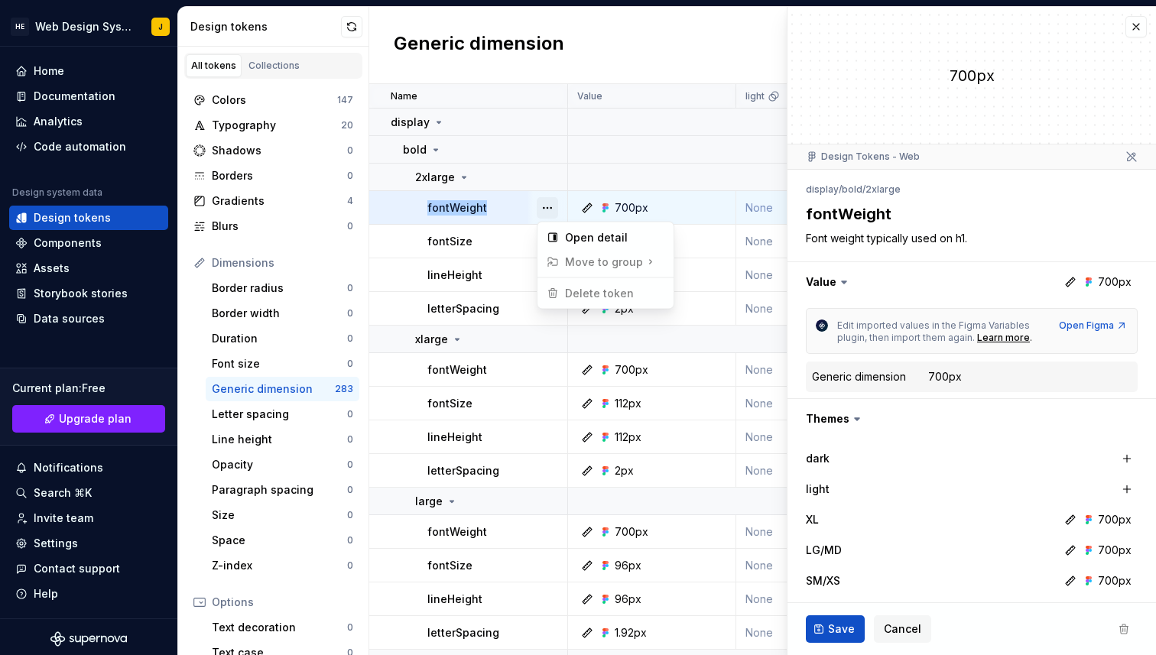
click at [554, 213] on button "button" at bounding box center [547, 207] width 21 height 21
click at [454, 242] on html "HE Web Design System J Home Documentation Analytics Code automation Design syst…" at bounding box center [578, 327] width 1156 height 655
click at [1130, 35] on button "button" at bounding box center [1136, 26] width 21 height 21
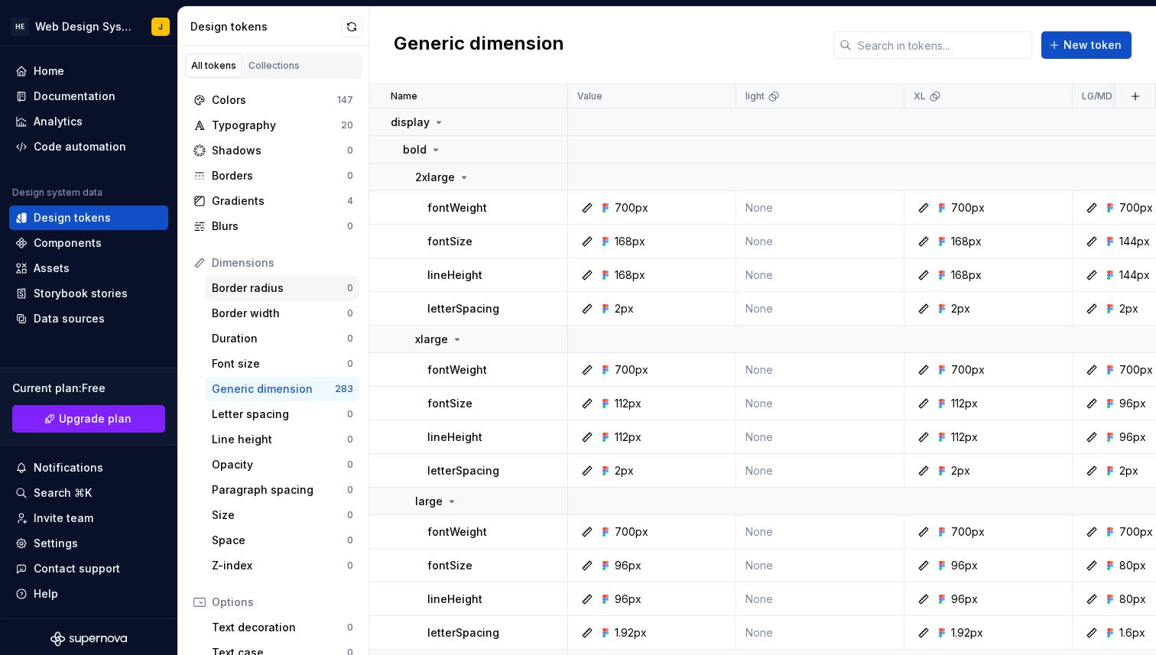
click at [276, 294] on div "Border radius" at bounding box center [279, 288] width 135 height 15
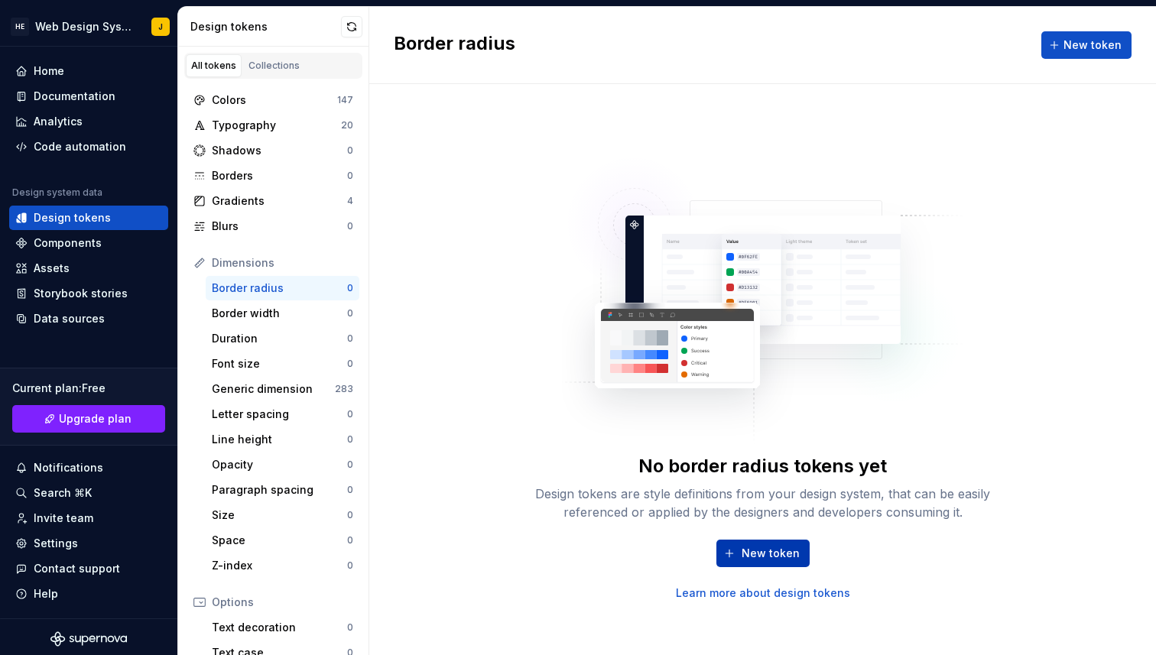
click at [728, 555] on button "New token" at bounding box center [762, 554] width 93 height 28
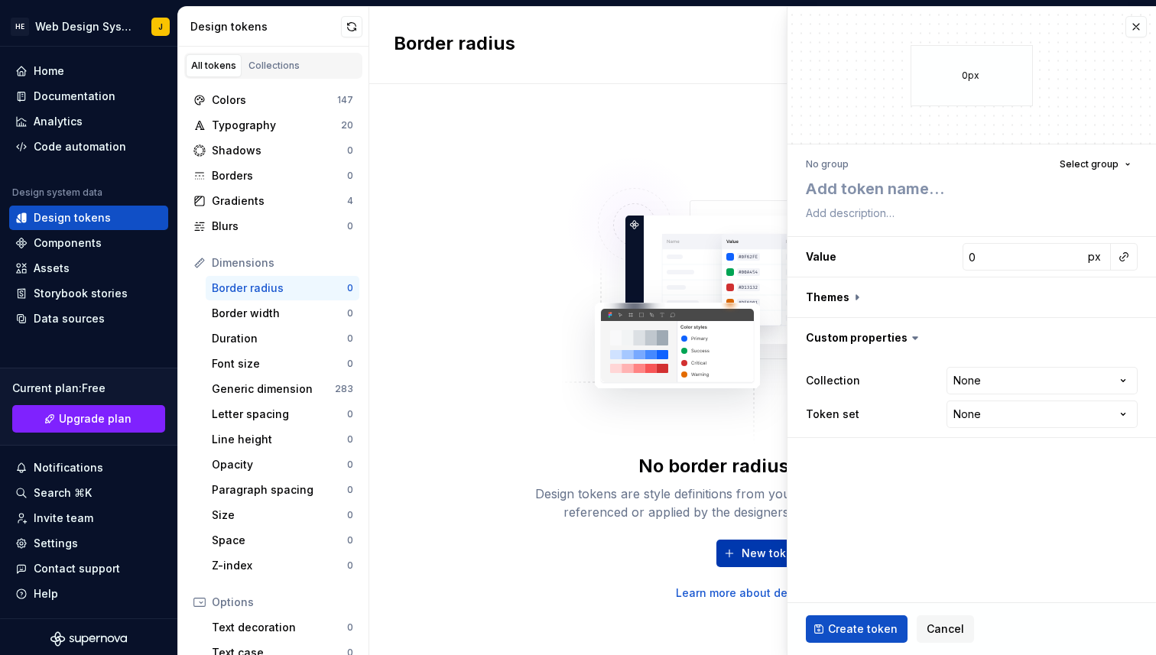
type textarea "*"
click at [947, 625] on span "Cancel" at bounding box center [945, 629] width 37 height 15
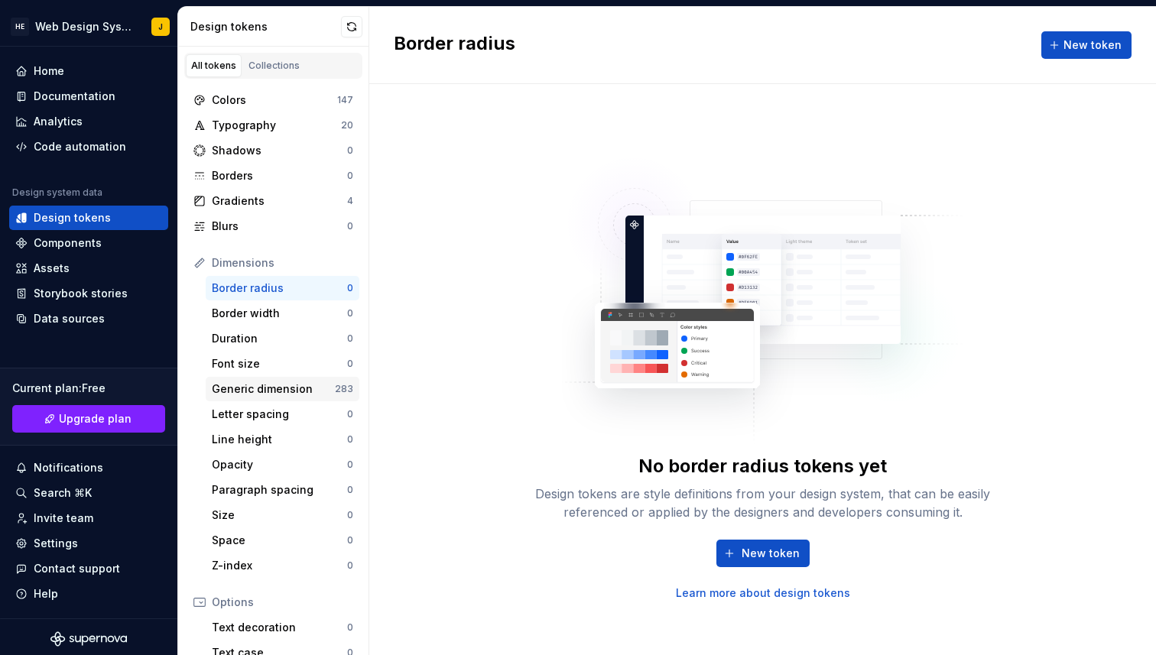
click at [308, 395] on div "Generic dimension" at bounding box center [273, 389] width 123 height 15
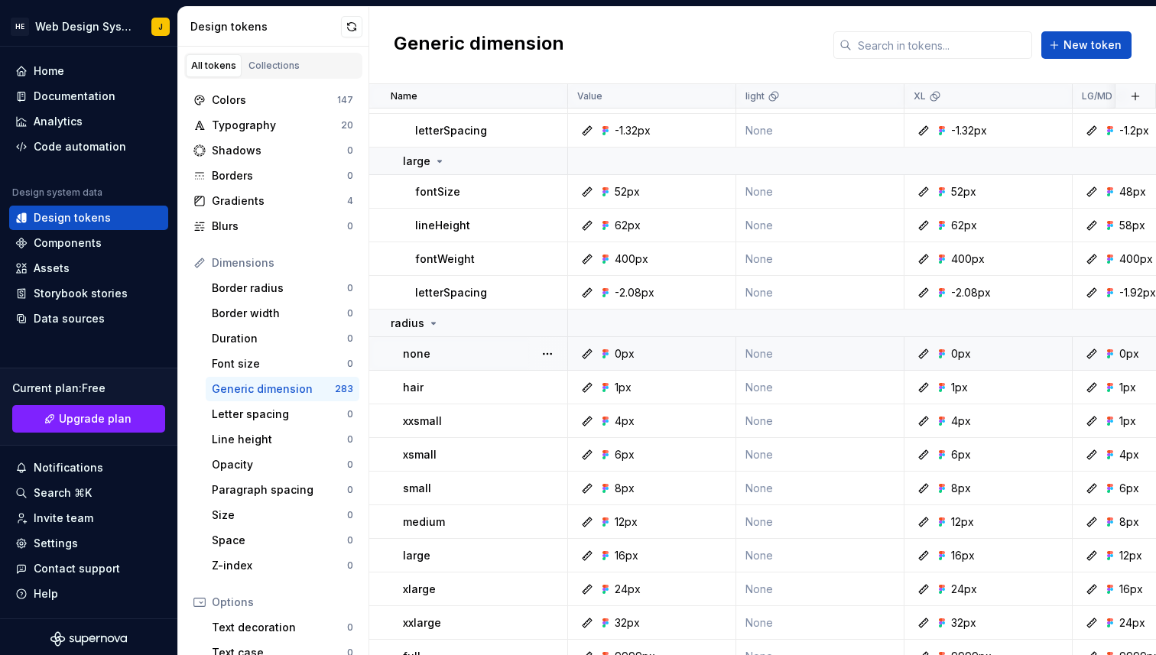
scroll to position [3438, 0]
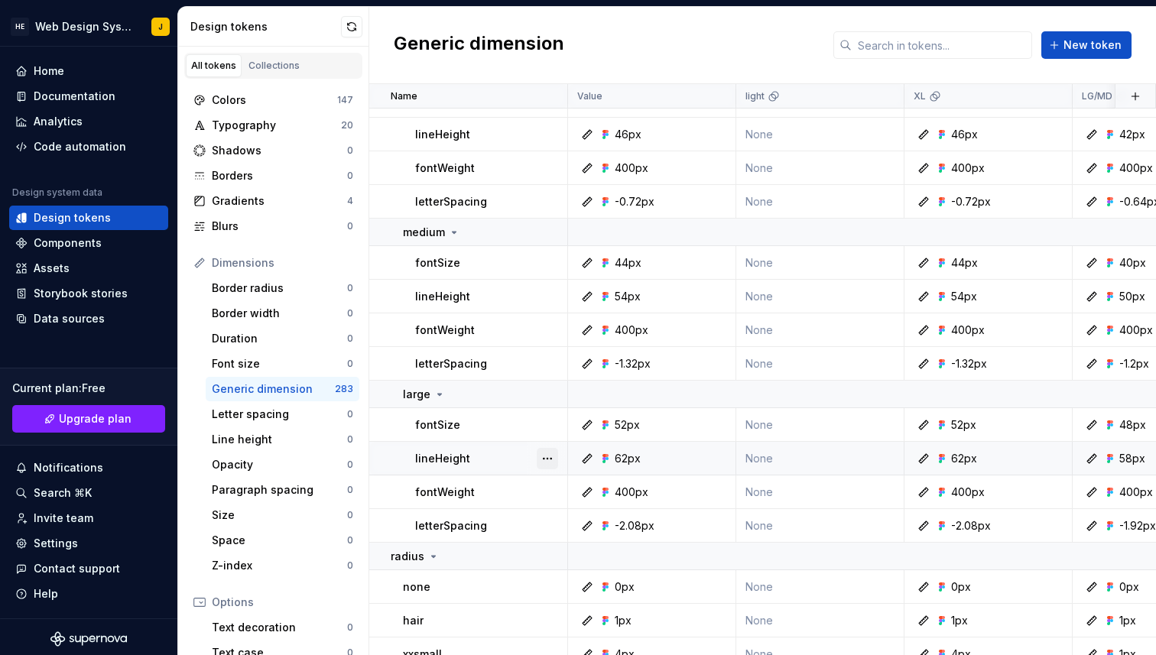
click at [553, 463] on button "button" at bounding box center [547, 458] width 21 height 21
click at [510, 424] on html "HE Web Design System J Home Documentation Analytics Code automation Design syst…" at bounding box center [578, 327] width 1156 height 655
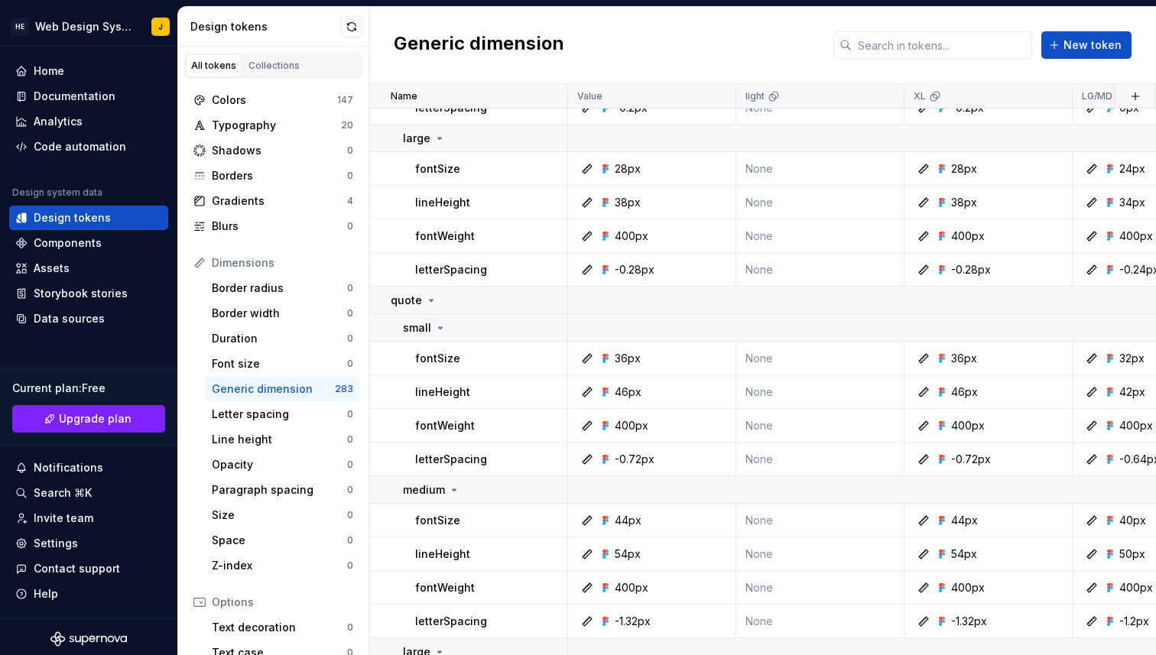
scroll to position [3055, 0]
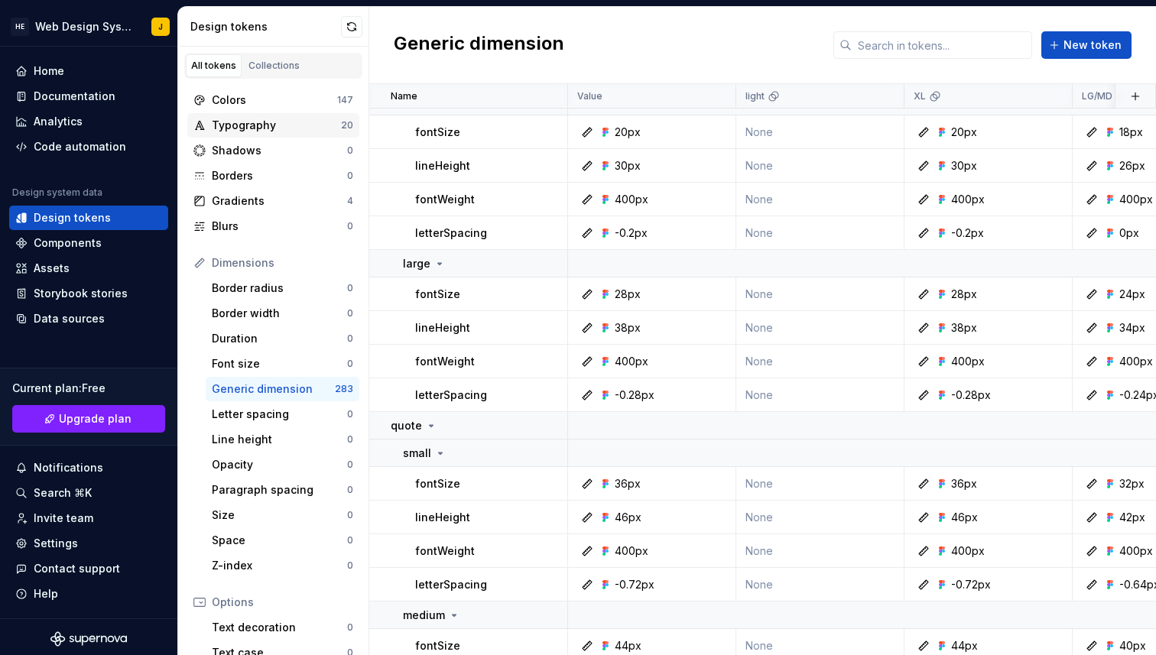
click at [320, 129] on div "Typography" at bounding box center [276, 125] width 129 height 15
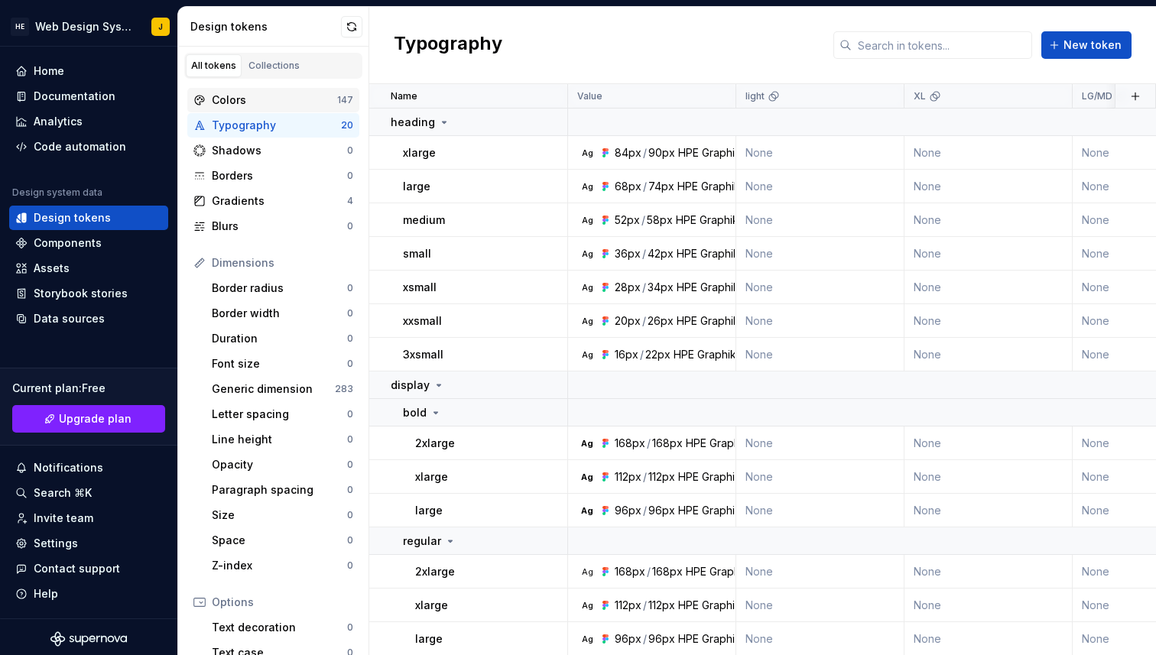
click at [279, 102] on div "Colors" at bounding box center [274, 100] width 125 height 15
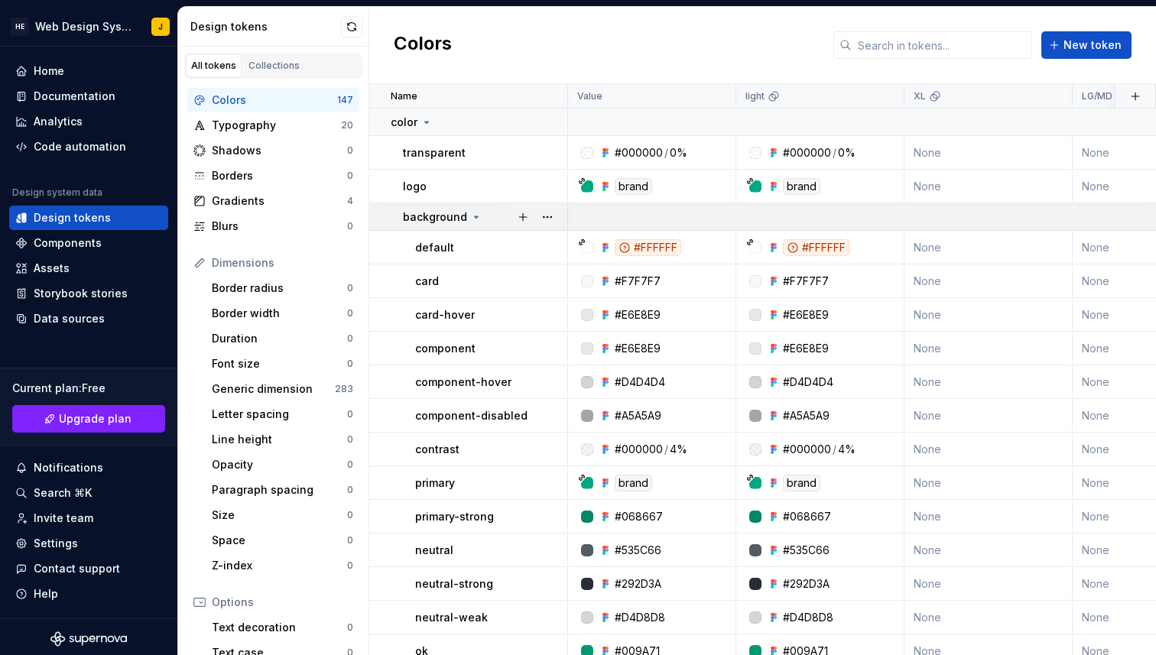
click at [476, 219] on icon at bounding box center [476, 217] width 12 height 12
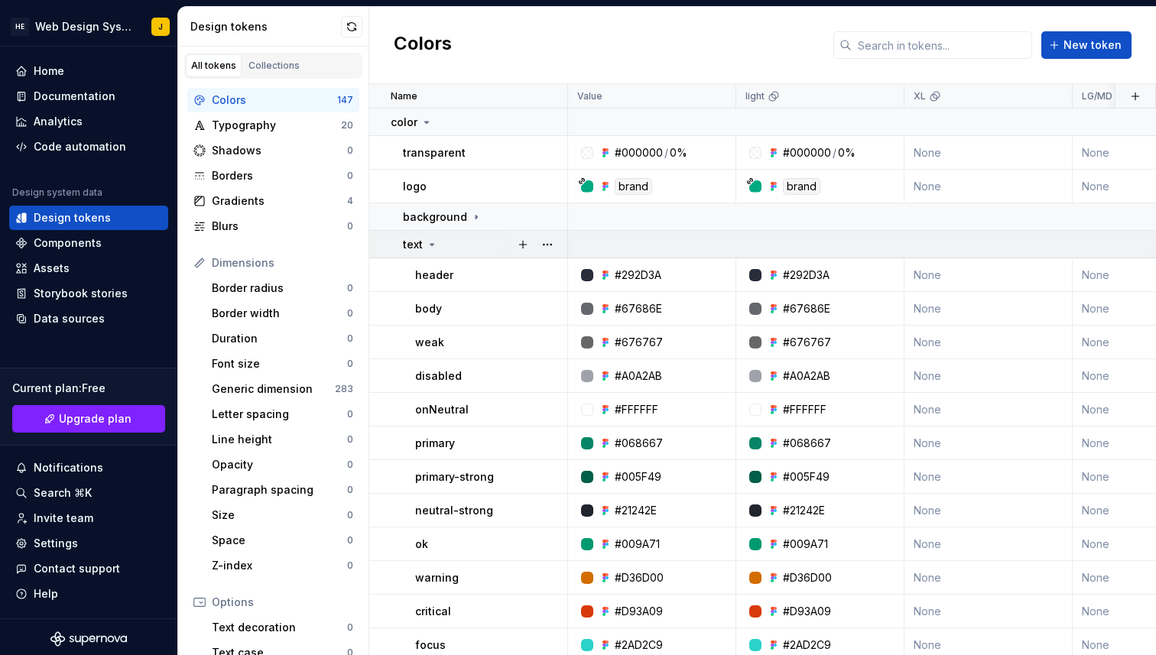
click at [430, 246] on icon at bounding box center [432, 245] width 12 height 12
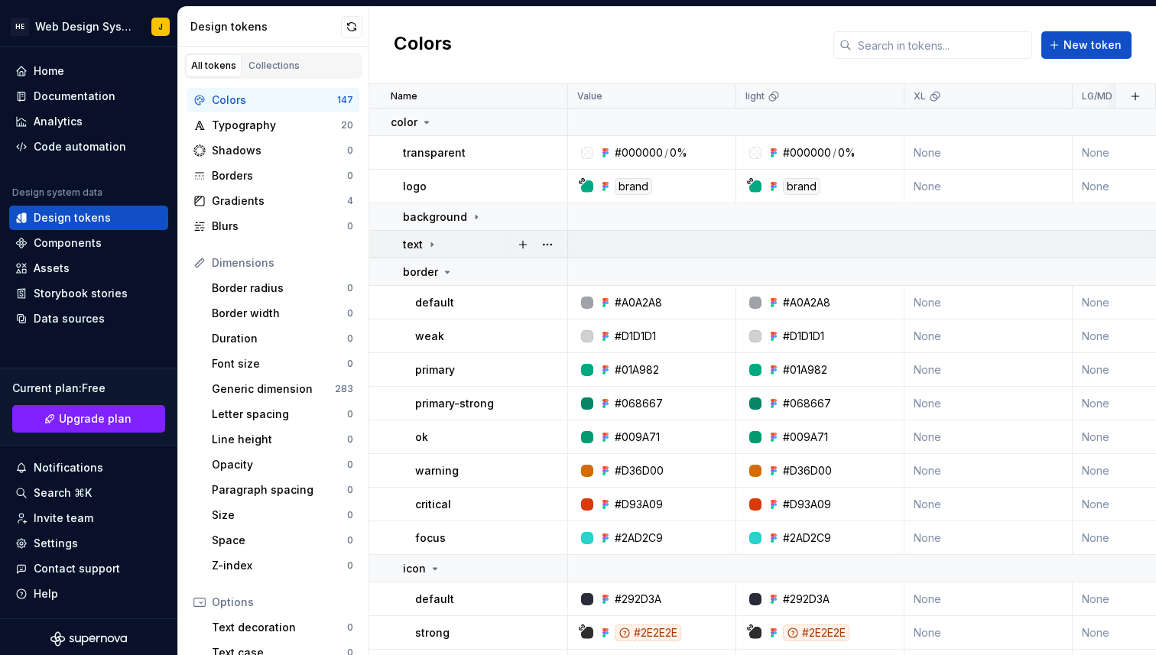
click at [432, 249] on icon at bounding box center [432, 245] width 12 height 12
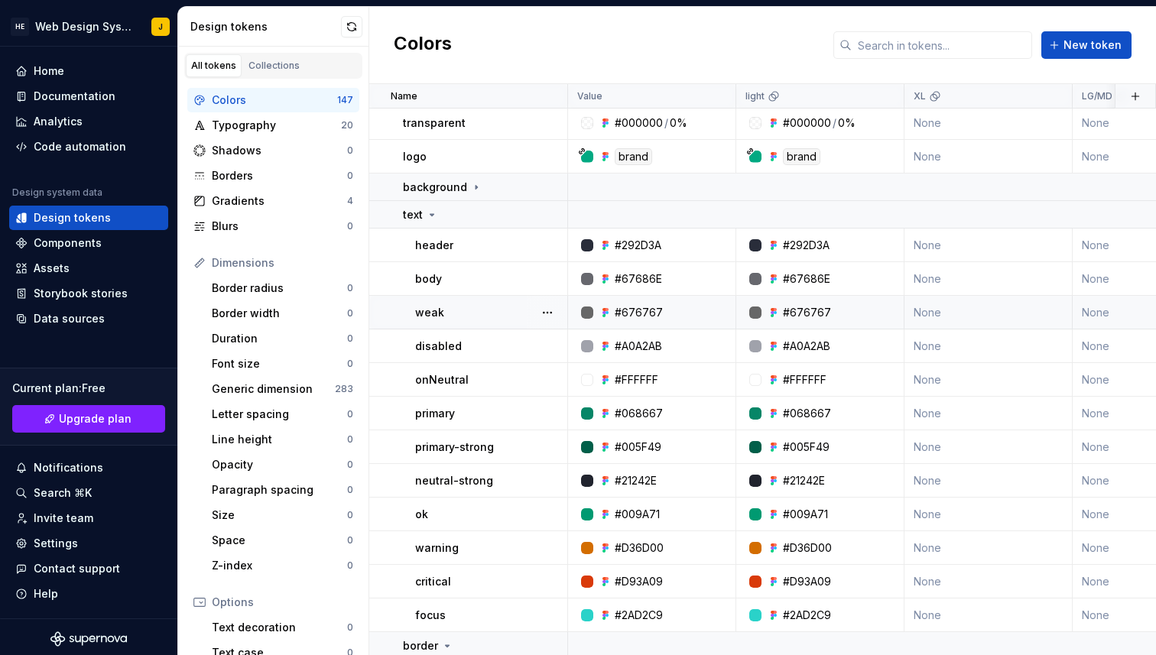
scroll to position [23, 0]
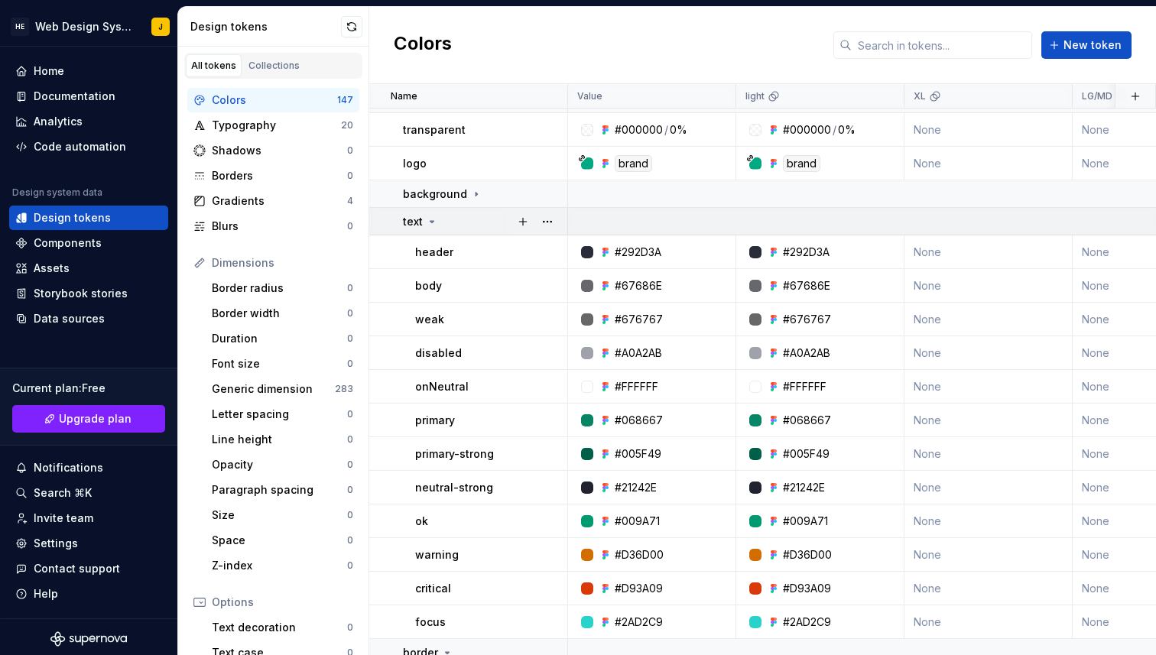
click at [431, 226] on icon at bounding box center [432, 222] width 12 height 12
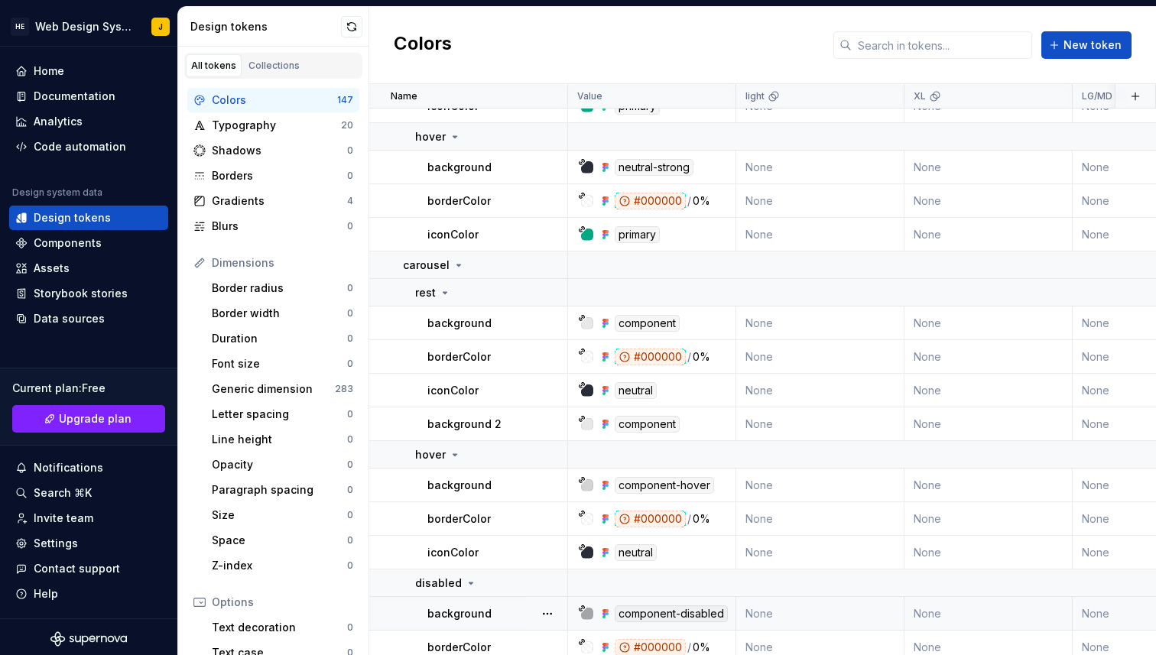
scroll to position [4513, 0]
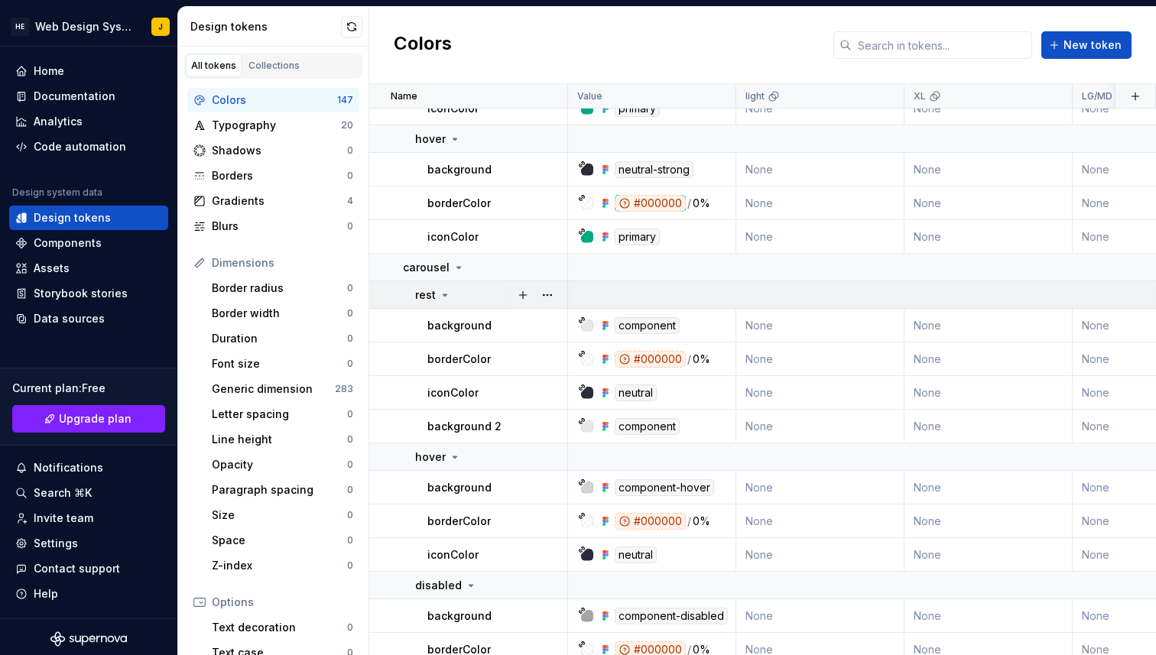
click at [440, 295] on icon at bounding box center [445, 295] width 12 height 12
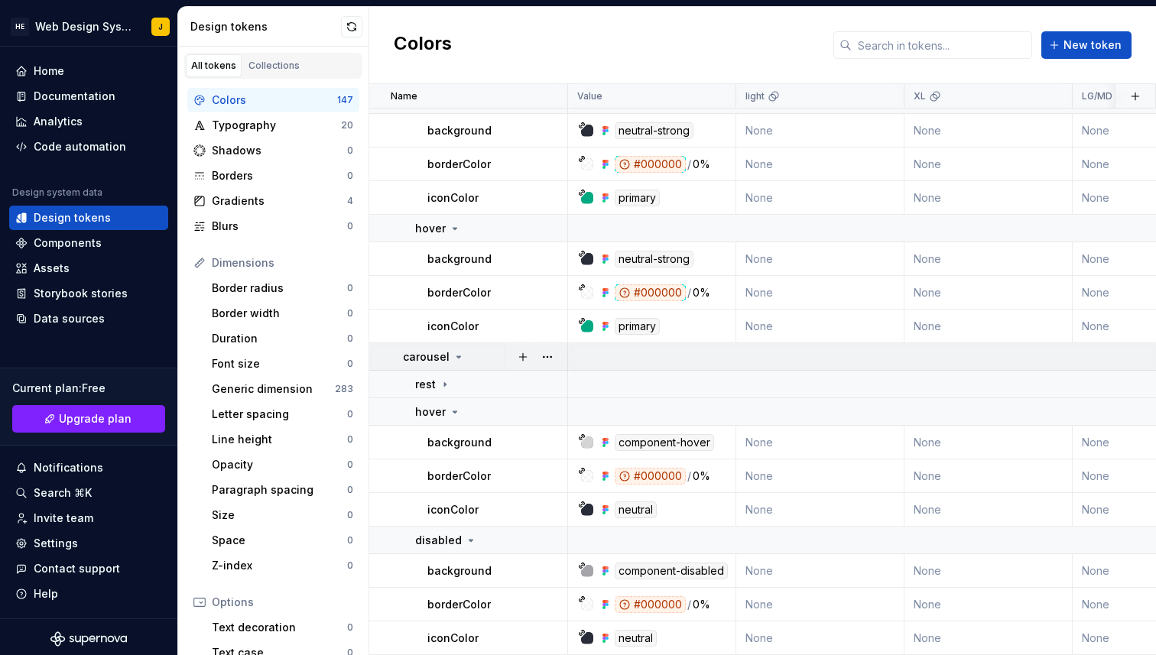
click at [449, 363] on div "carousel" at bounding box center [434, 356] width 62 height 15
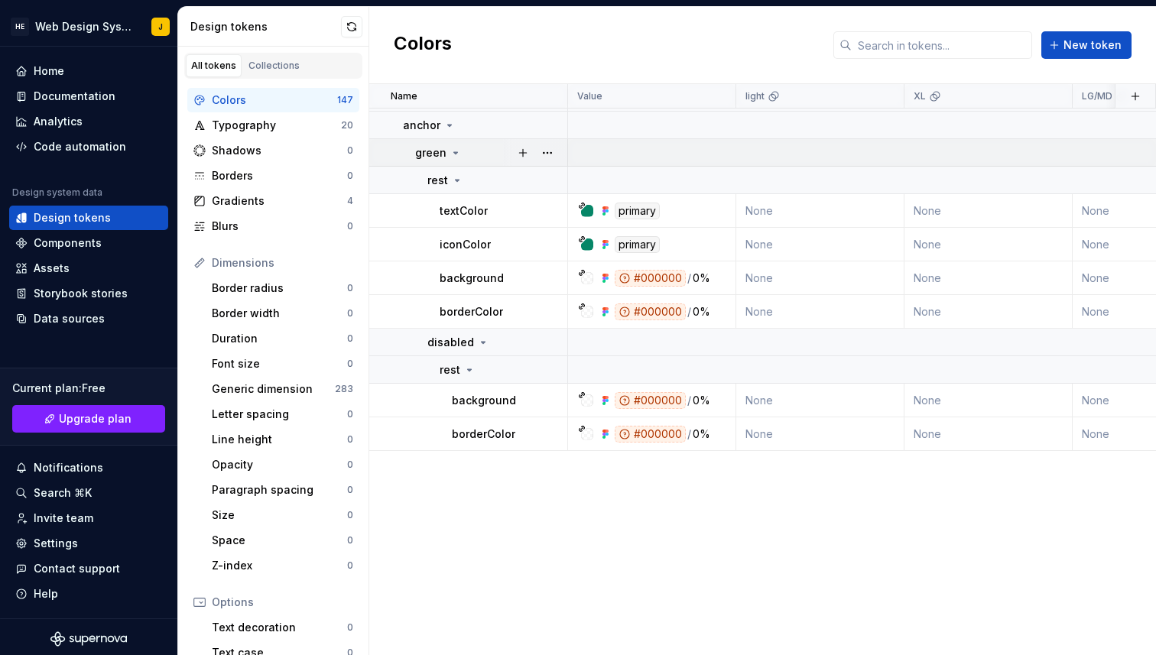
scroll to position [1242, 0]
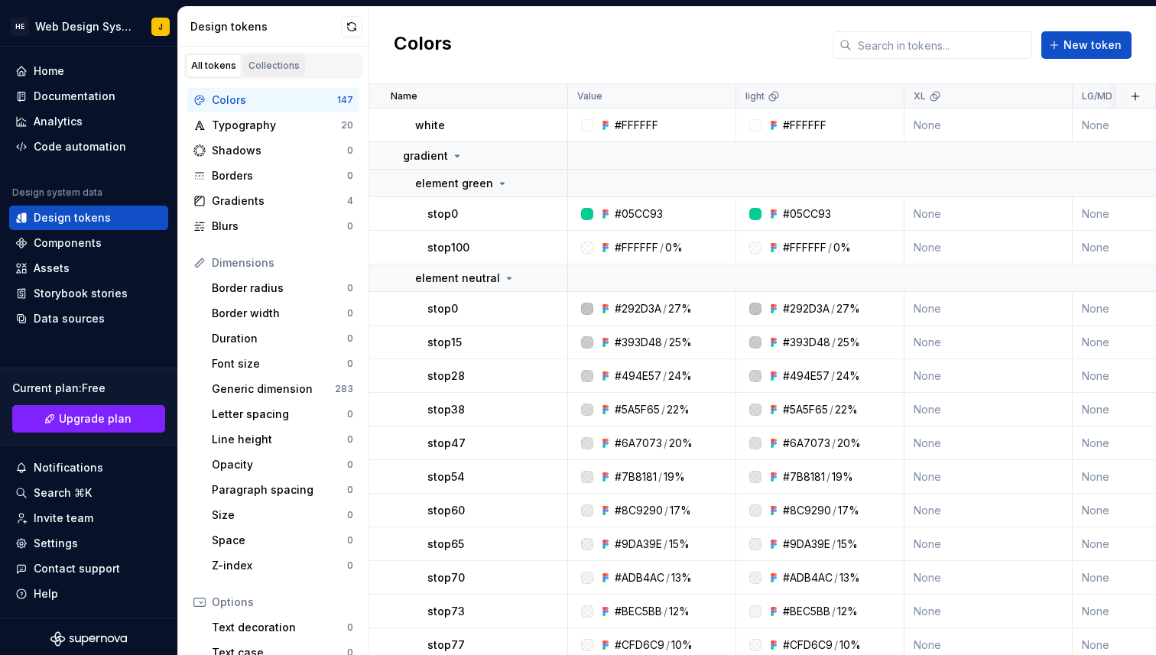
click at [293, 60] on div "Collections" at bounding box center [274, 66] width 51 height 12
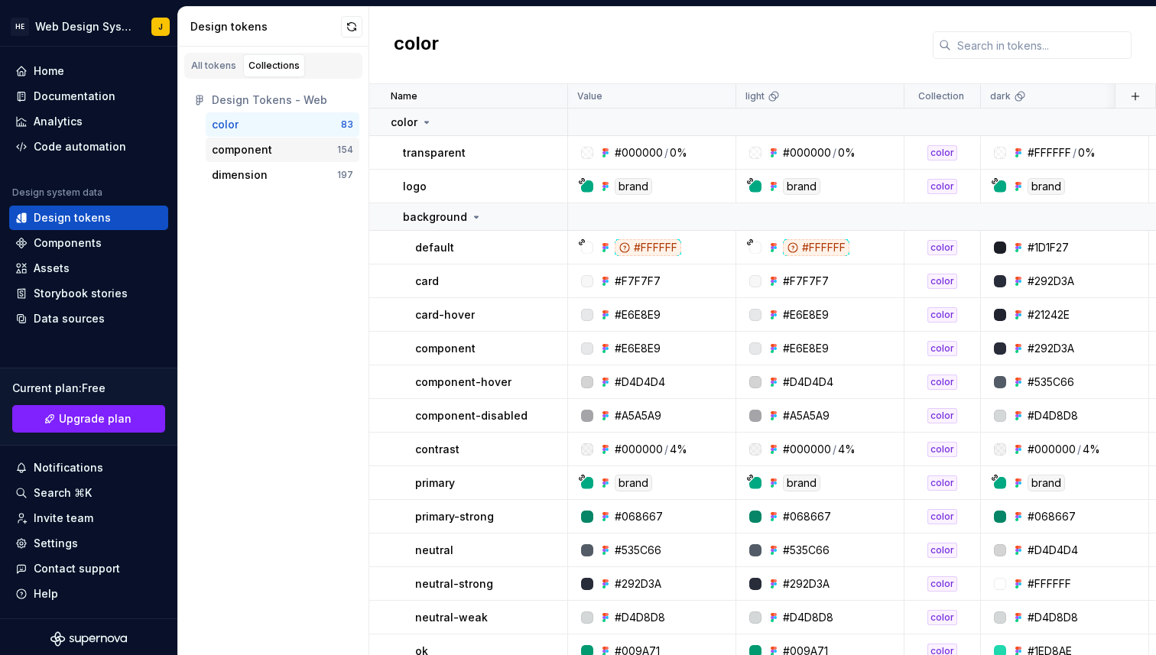
click at [259, 154] on div "component" at bounding box center [242, 149] width 60 height 15
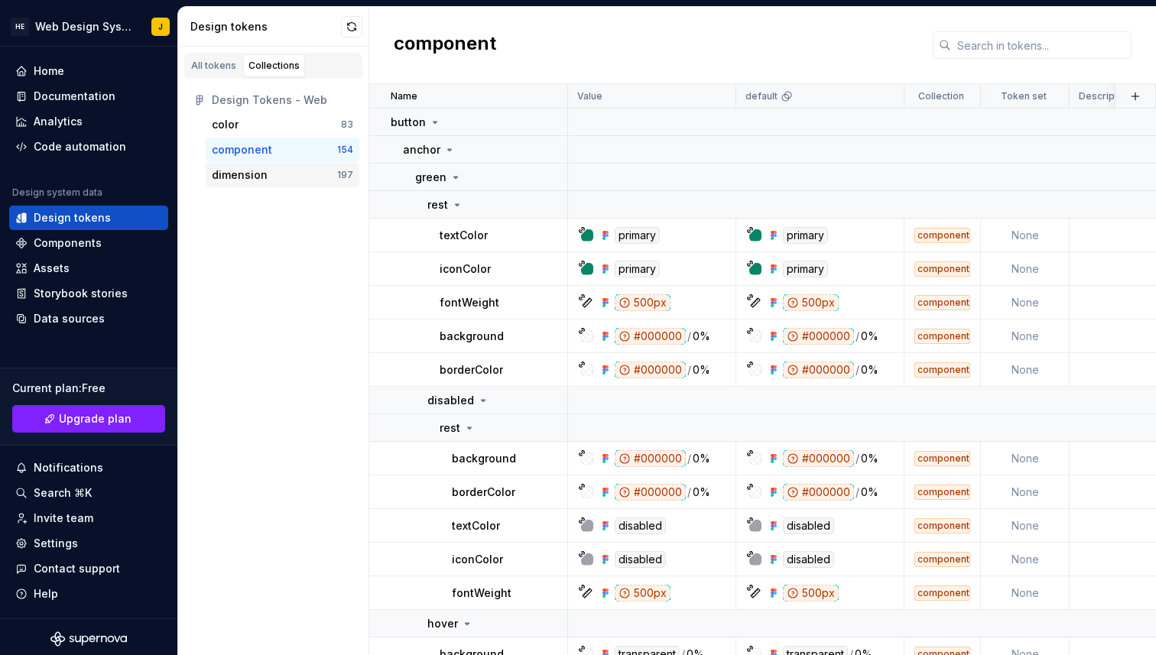
click at [265, 184] on div "dimension 197" at bounding box center [283, 175] width 154 height 24
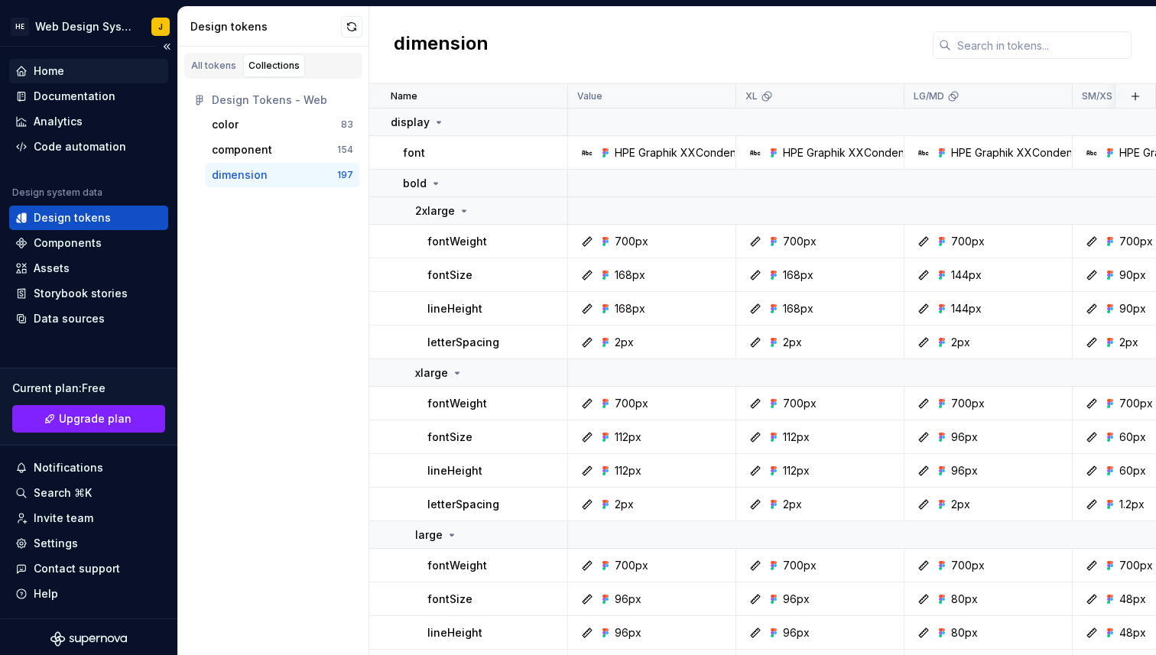
click at [101, 68] on div "Home" at bounding box center [88, 70] width 147 height 15
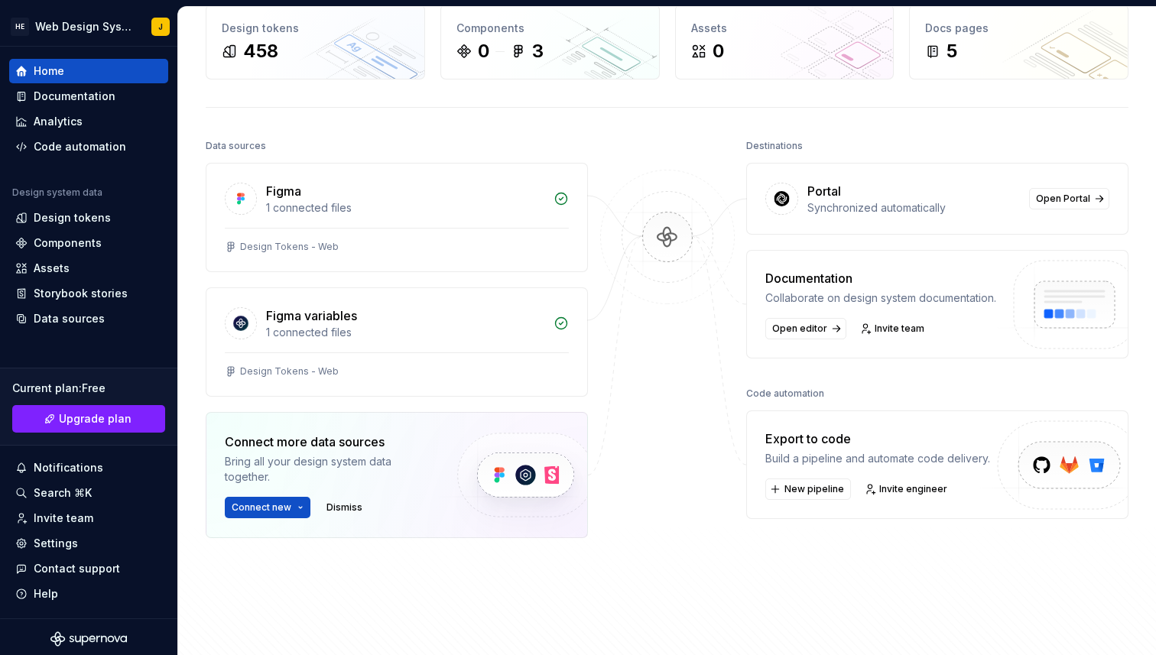
scroll to position [41, 0]
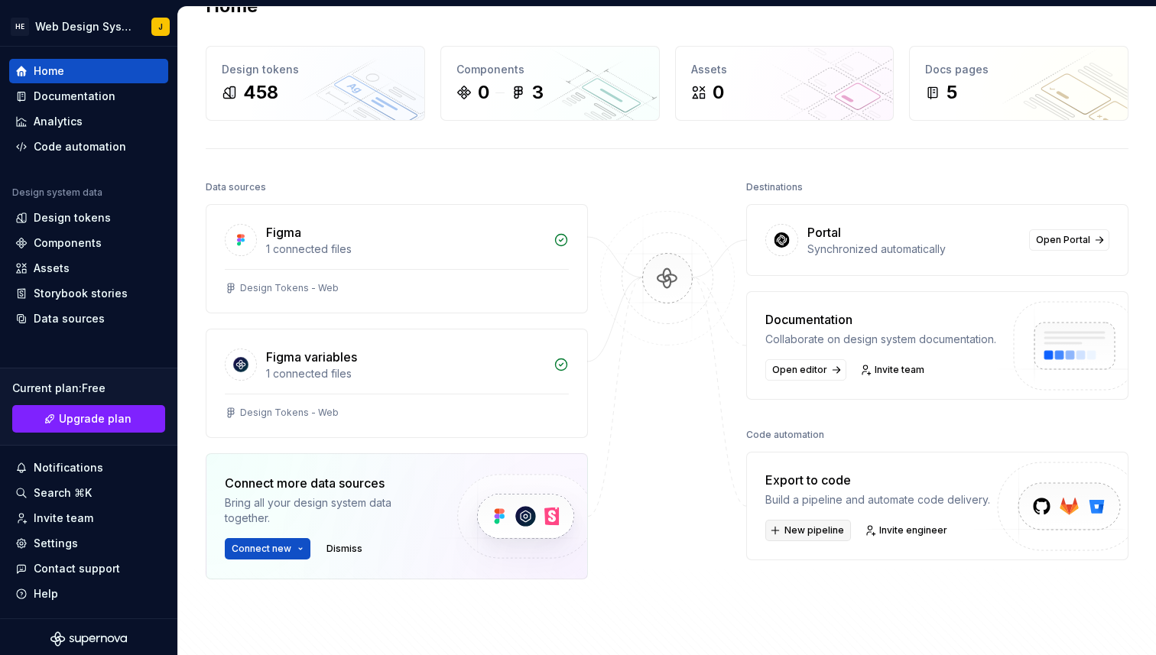
click at [797, 531] on span "New pipeline" at bounding box center [815, 531] width 60 height 12
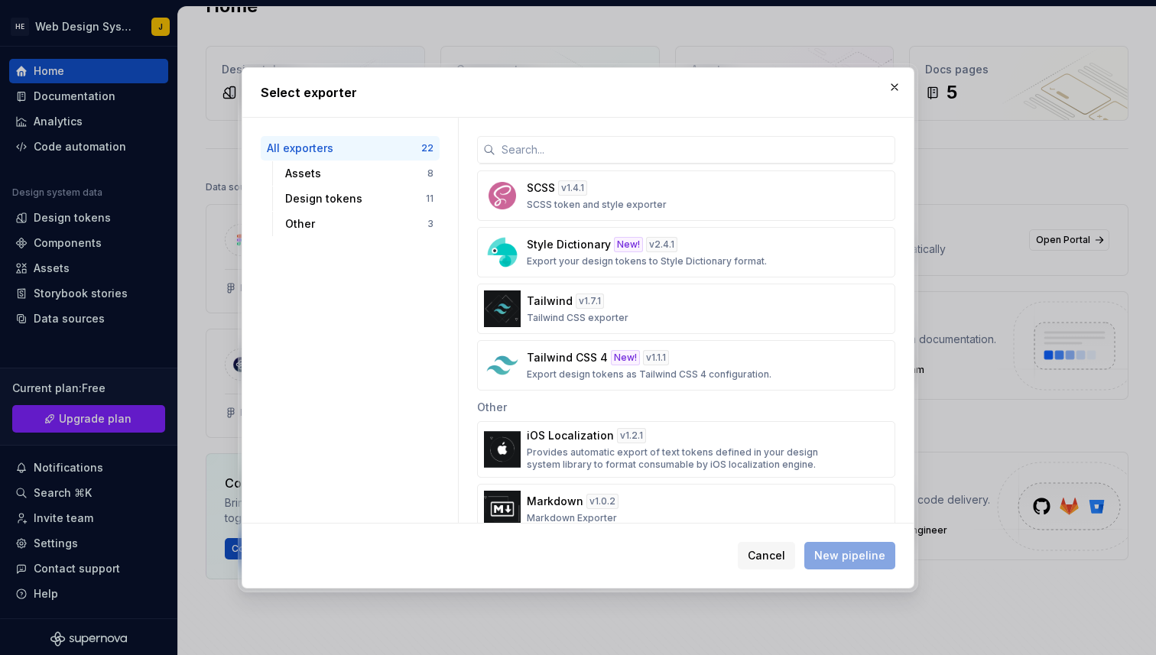
scroll to position [930, 0]
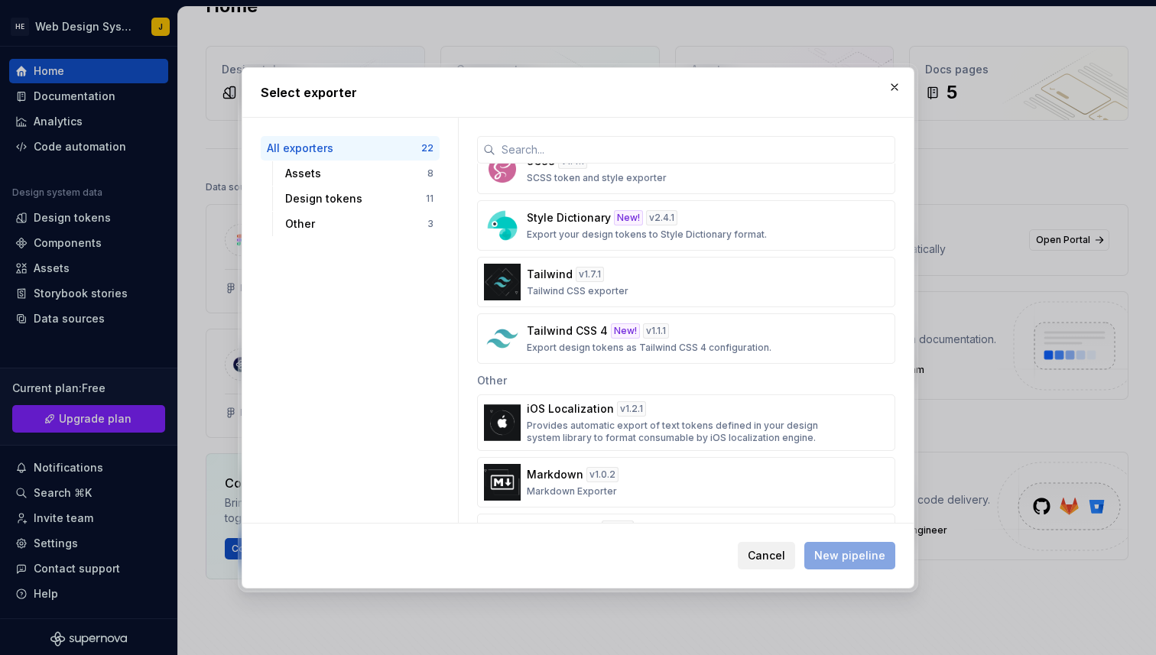
click at [777, 553] on span "Cancel" at bounding box center [766, 555] width 37 height 15
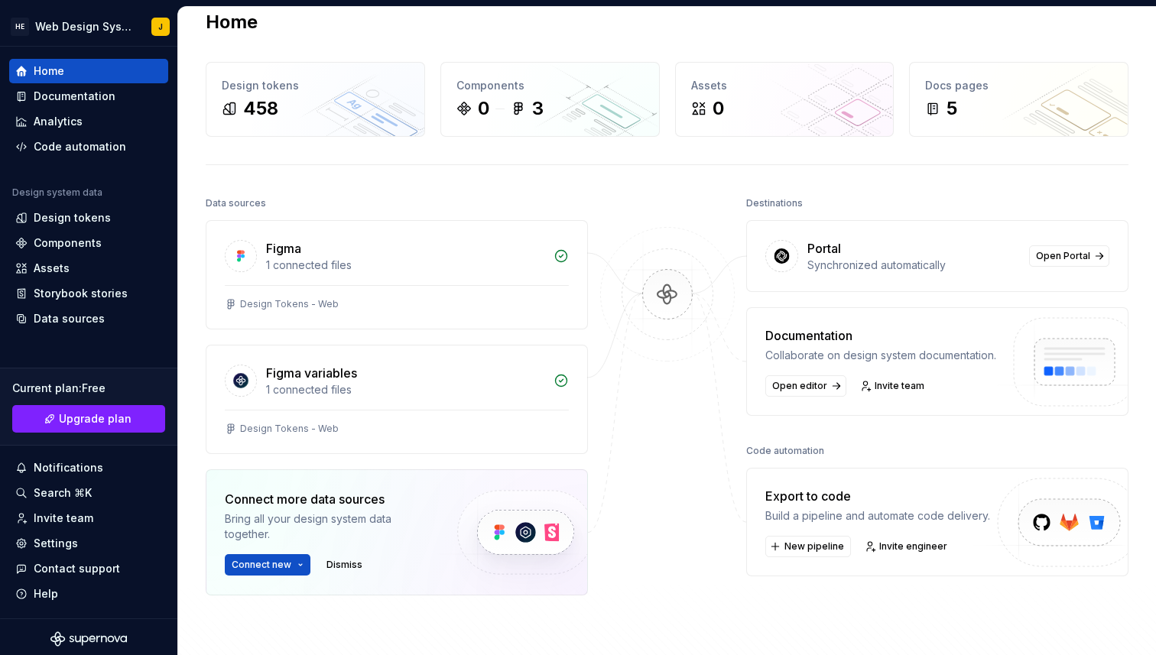
scroll to position [24, 0]
